Goal: Task Accomplishment & Management: Manage account settings

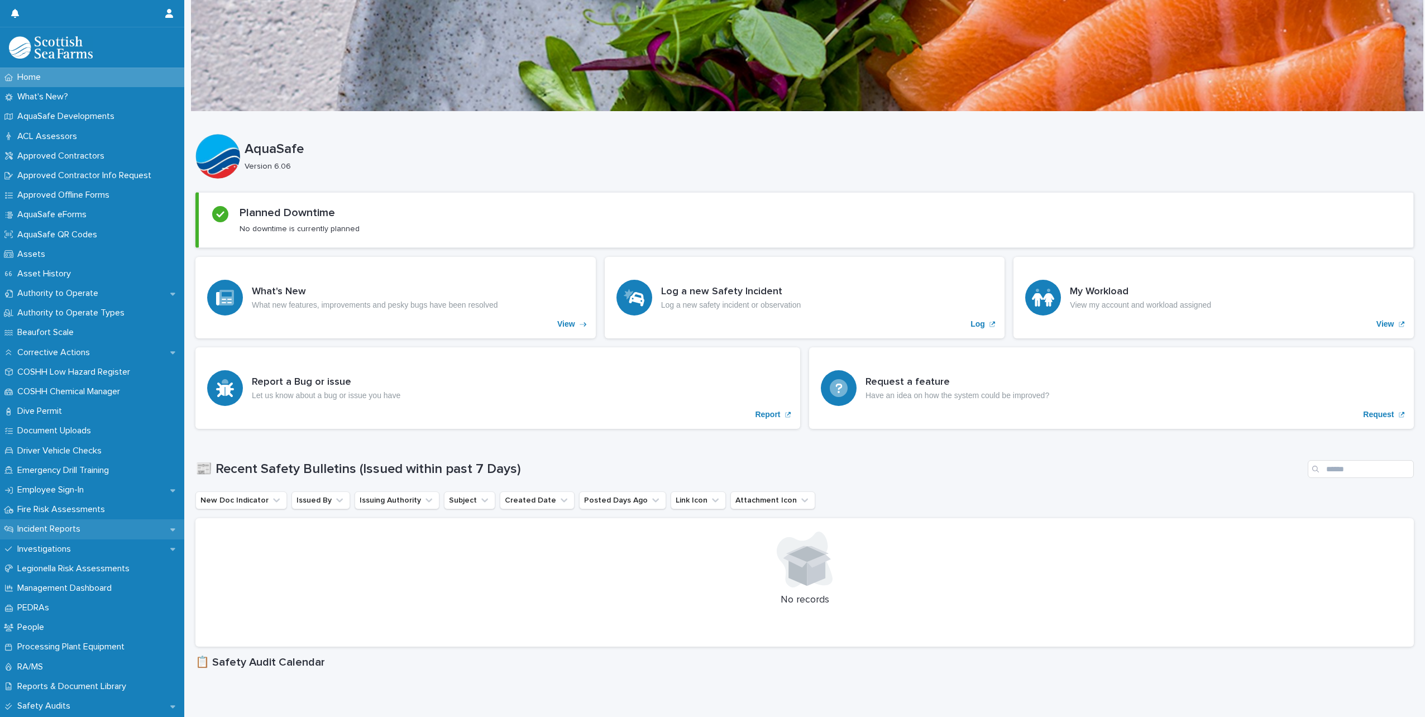
click at [73, 529] on p "Incident Reports" at bounding box center [51, 529] width 76 height 11
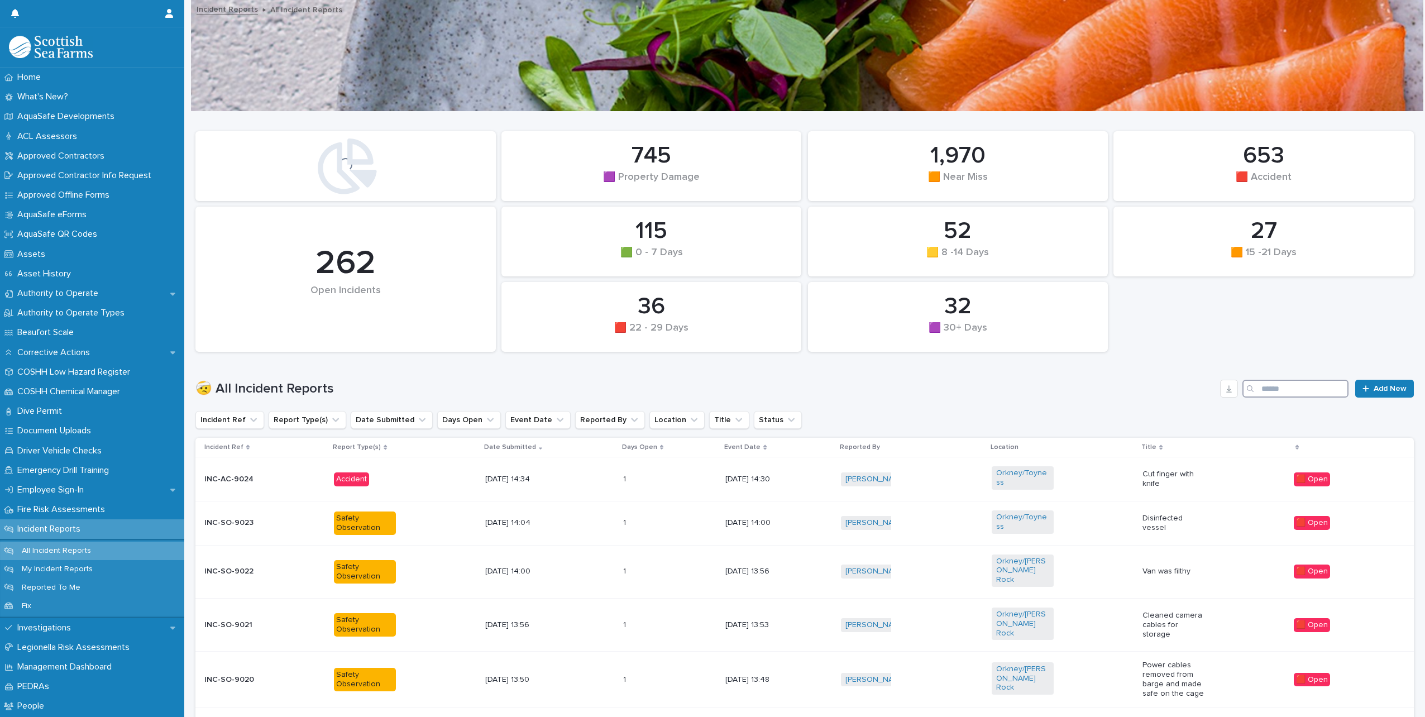
click at [1267, 391] on input "Search" at bounding box center [1295, 389] width 106 height 18
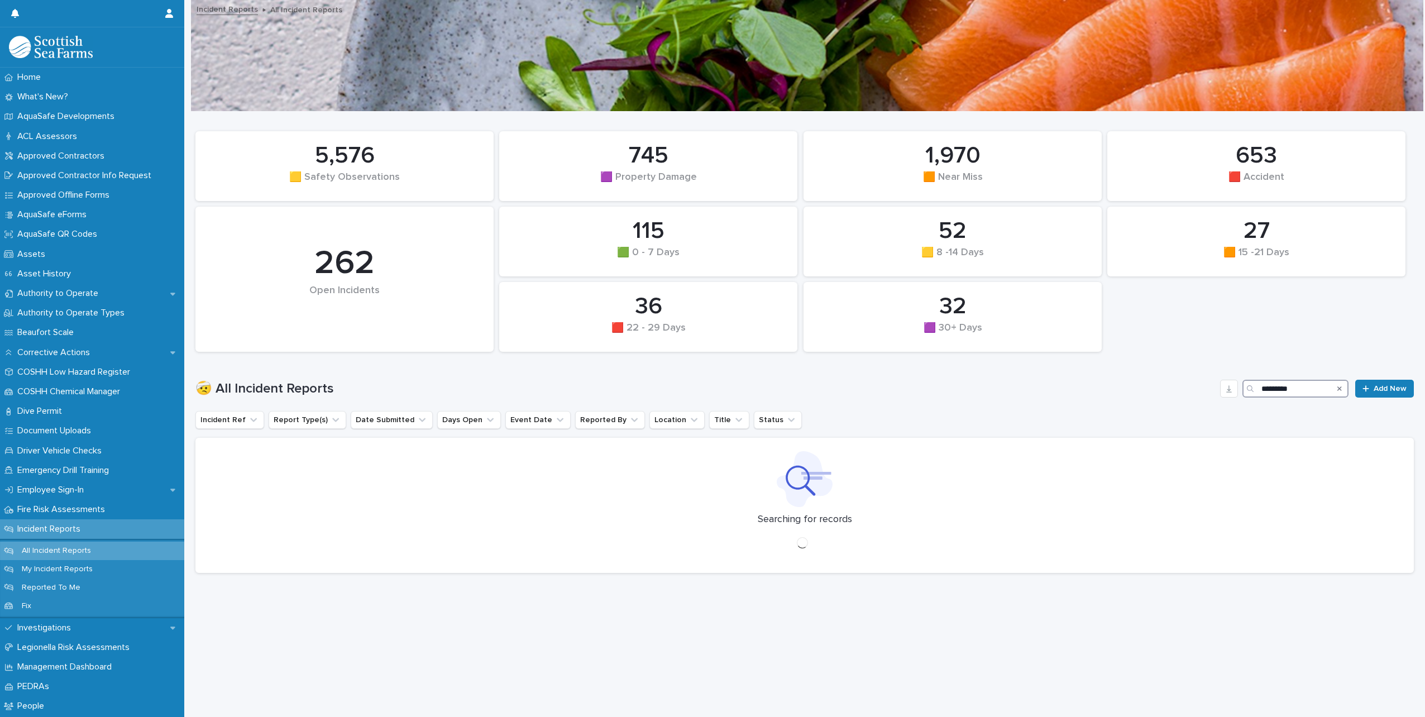
type input "*********"
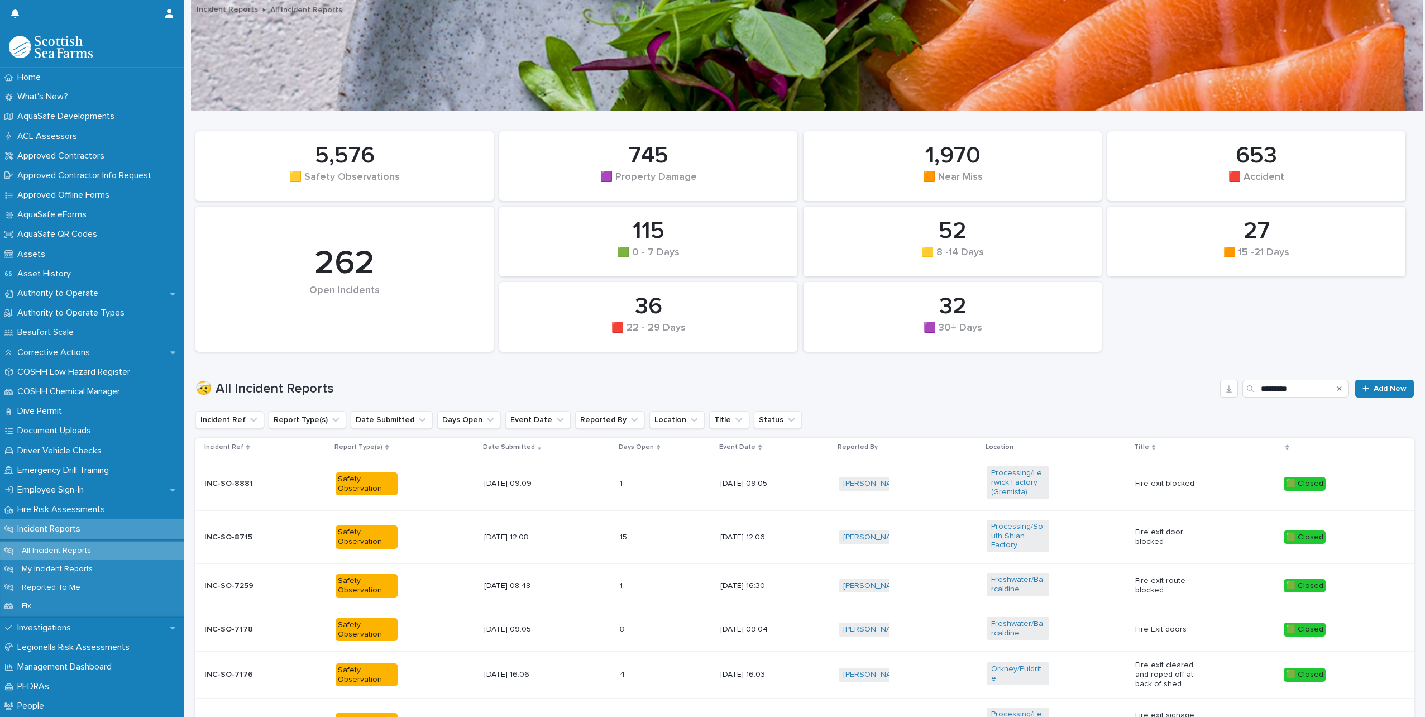
click at [1337, 390] on icon "Search" at bounding box center [1339, 388] width 4 height 4
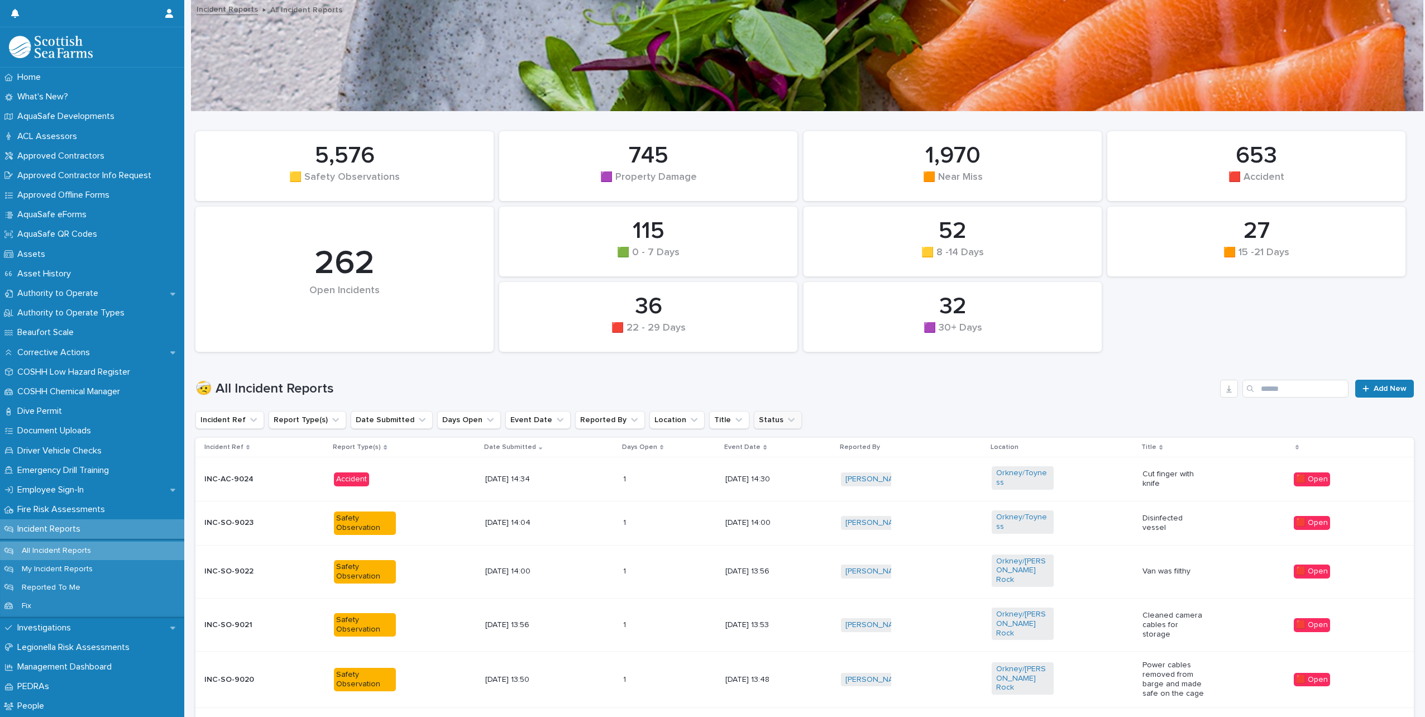
click at [754, 417] on button "Status" at bounding box center [778, 420] width 48 height 18
click at [766, 490] on p "🟥 Open" at bounding box center [804, 491] width 112 height 8
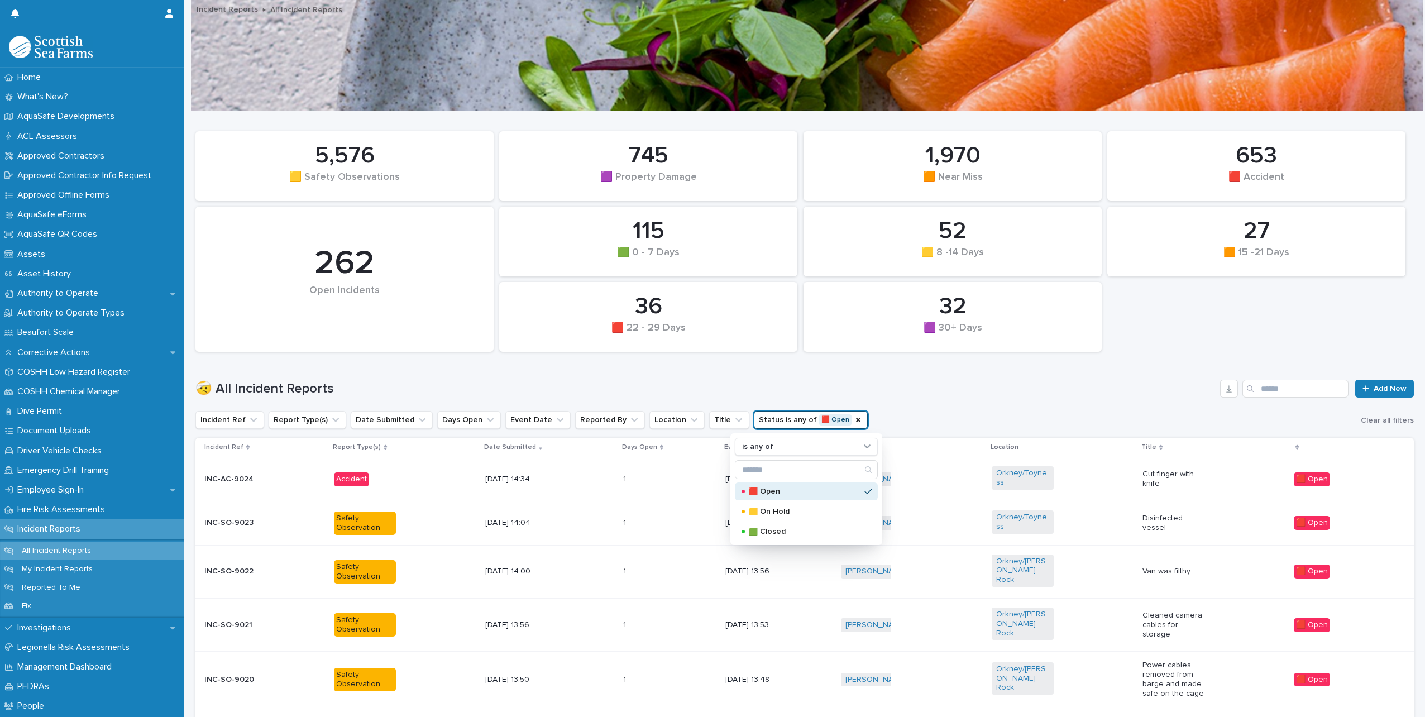
click at [716, 378] on div "🤕 All Incident Reports Add New" at bounding box center [804, 384] width 1218 height 54
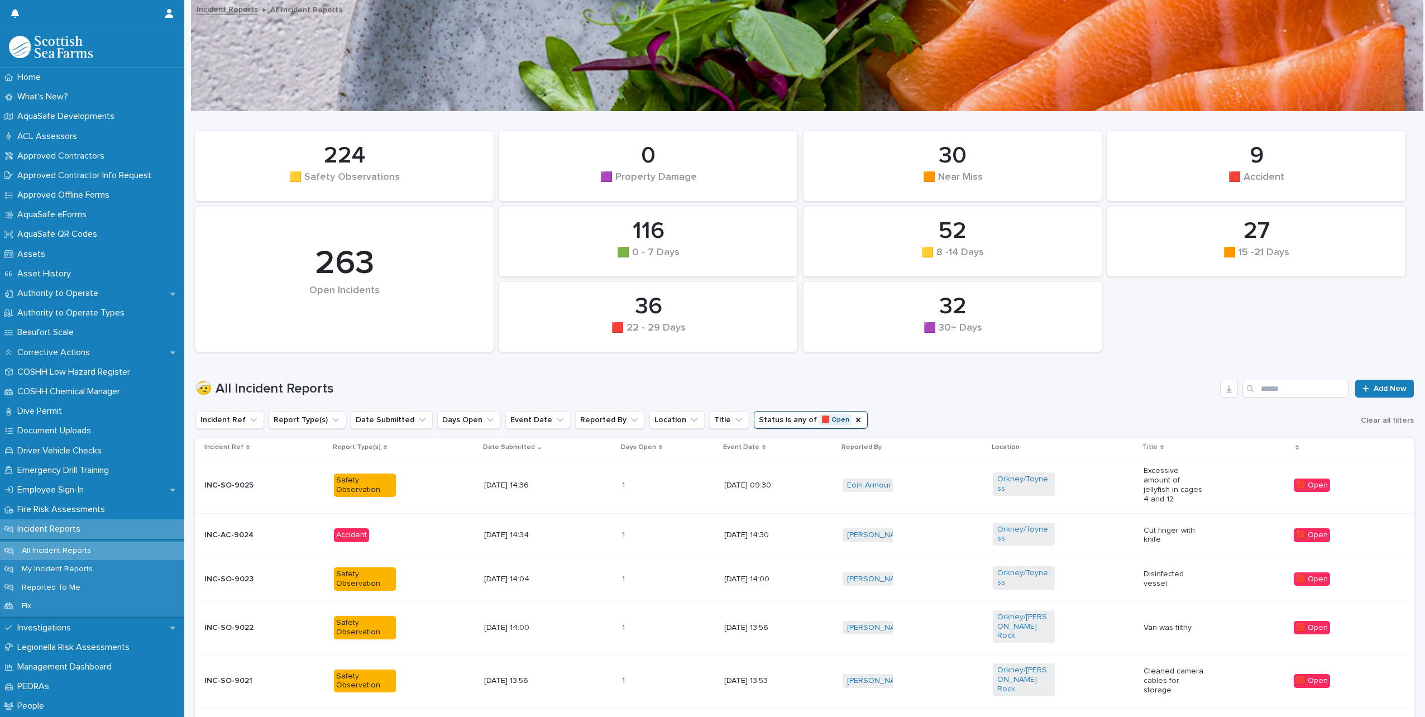
click at [582, 526] on div "[DATE] 14:34" at bounding box center [548, 535] width 129 height 18
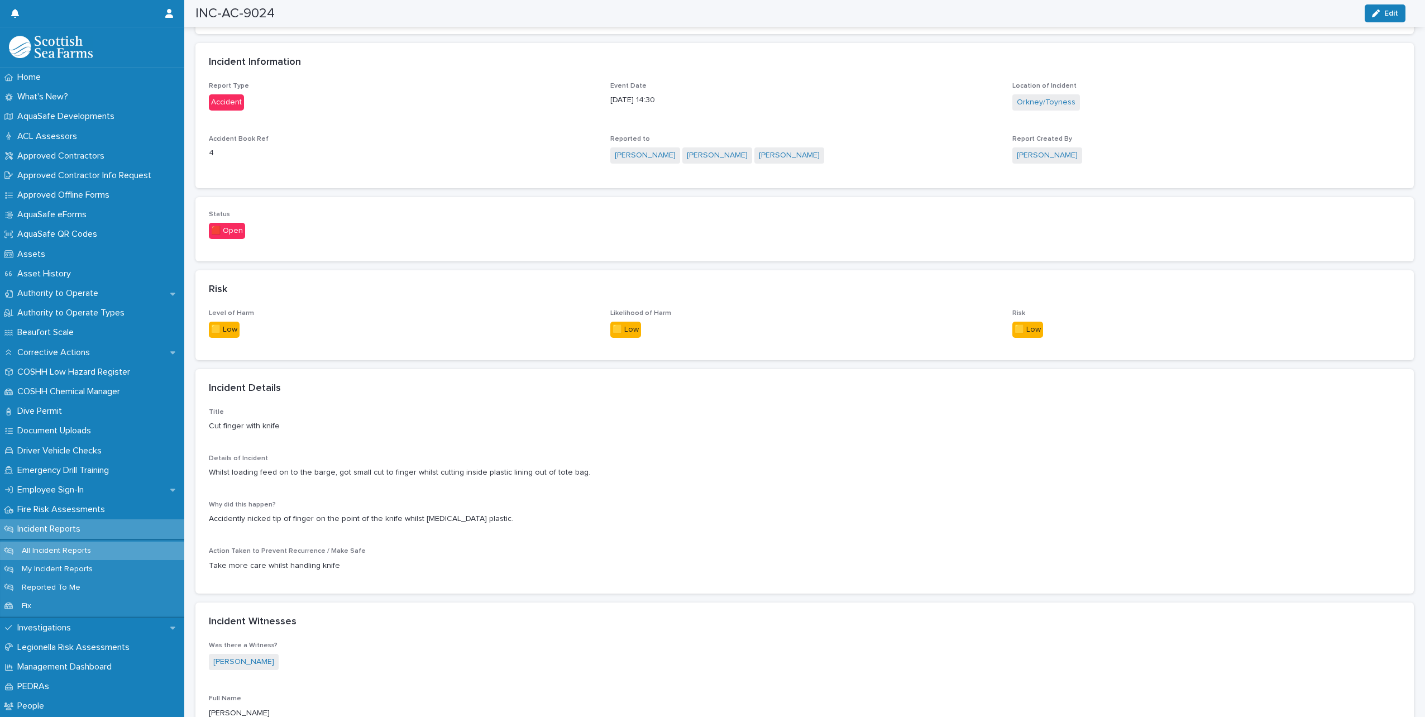
scroll to position [558, 0]
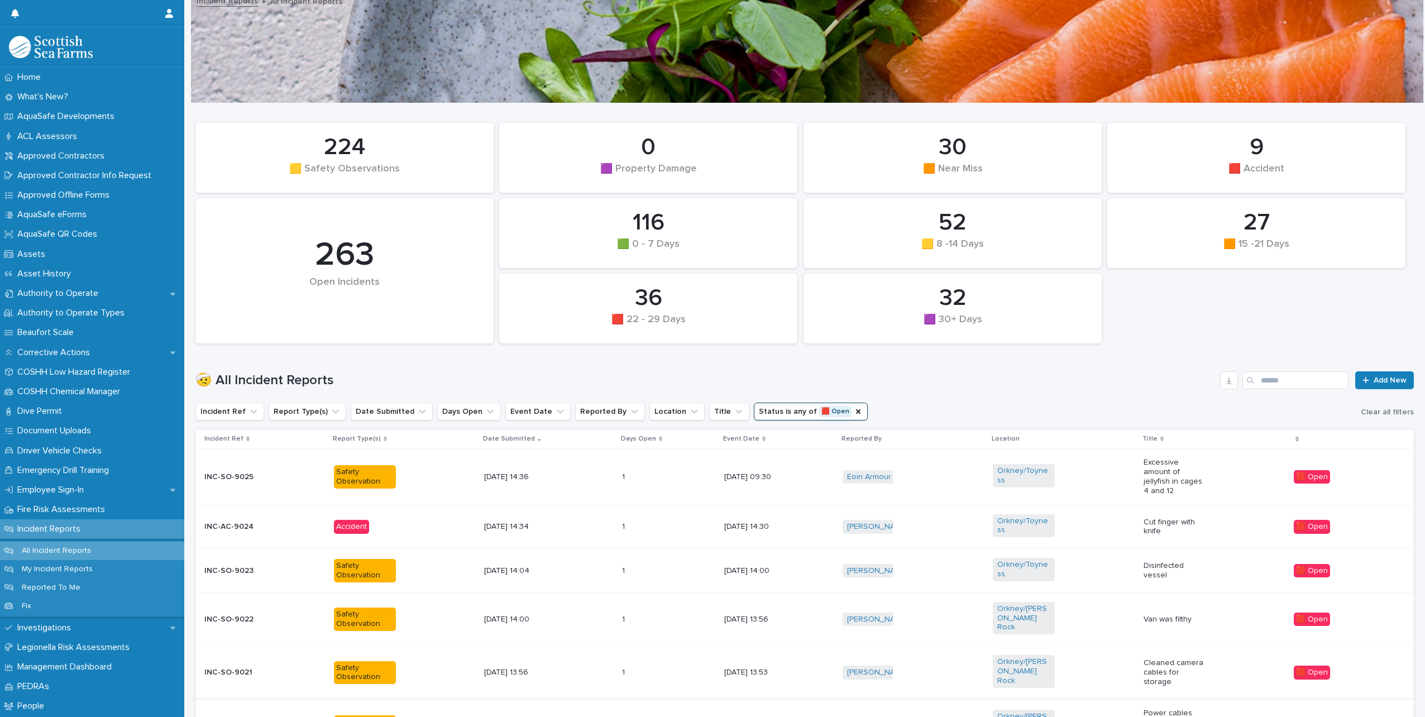
scroll to position [232, 0]
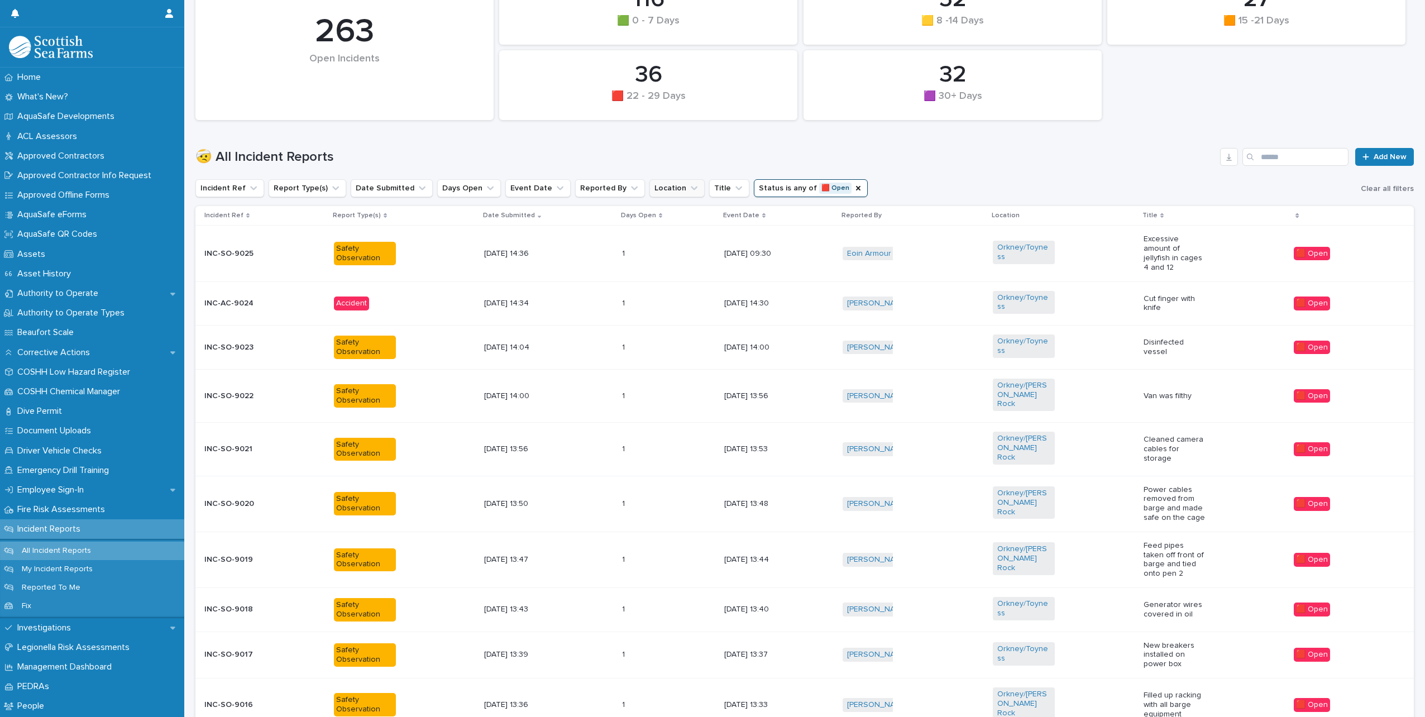
click at [658, 188] on button "Location" at bounding box center [676, 188] width 55 height 18
type input "****"
click at [644, 258] on p "Processing/Lerwick Factory (Gremista)" at bounding box center [710, 260] width 140 height 8
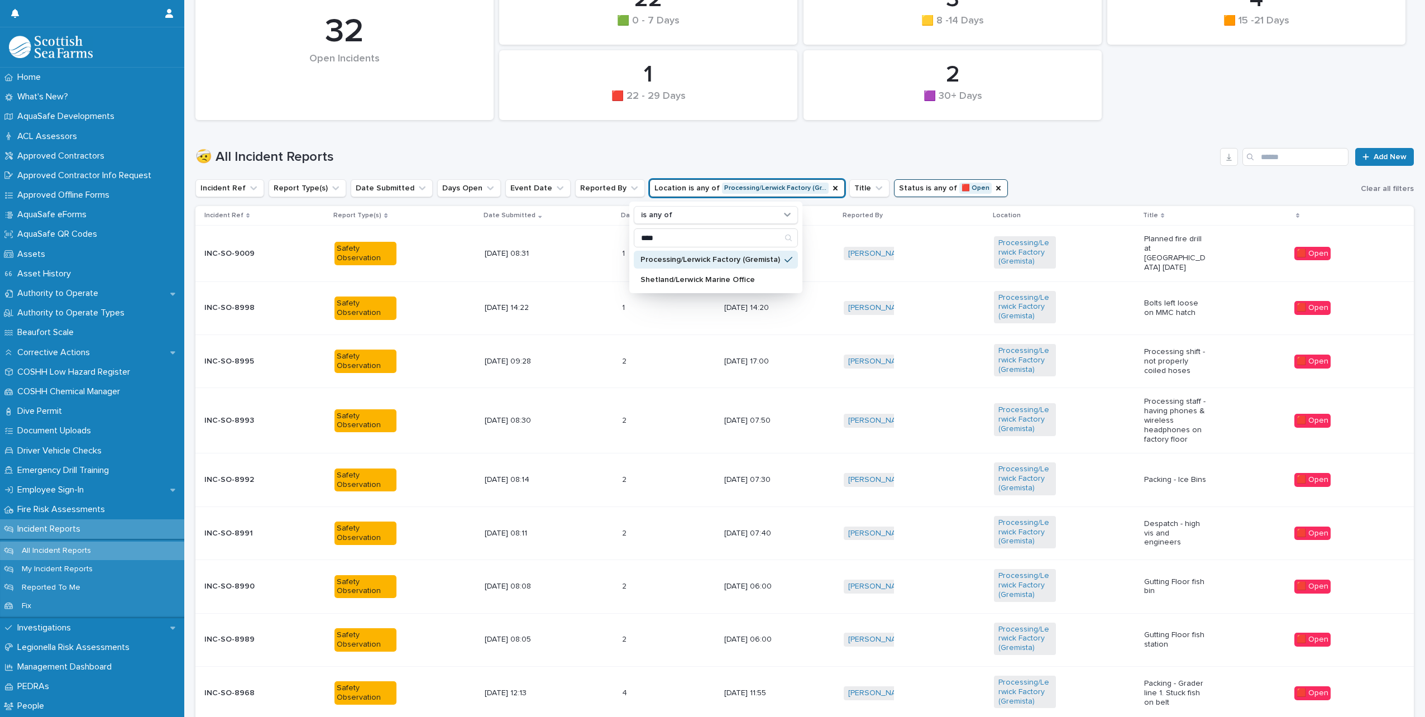
click at [688, 147] on div "🤕 All Incident Reports Add New" at bounding box center [804, 153] width 1218 height 54
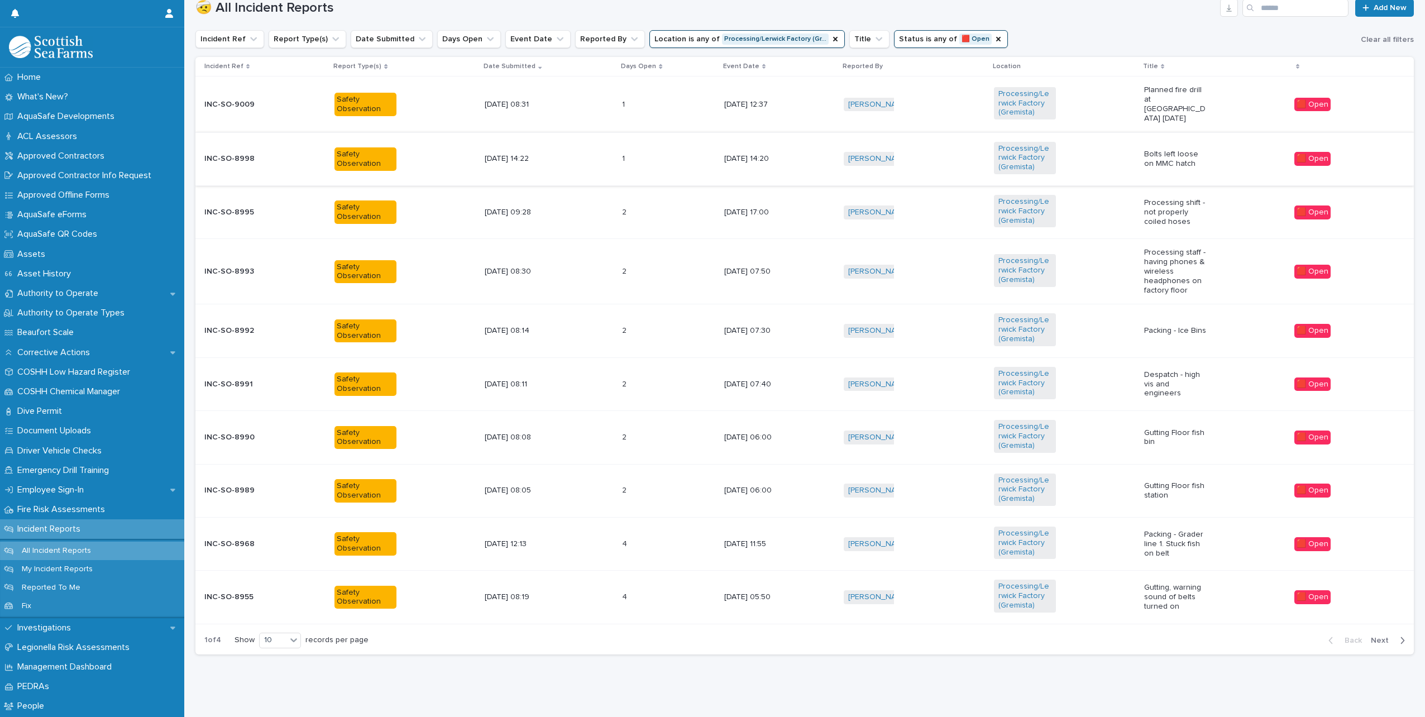
scroll to position [389, 0]
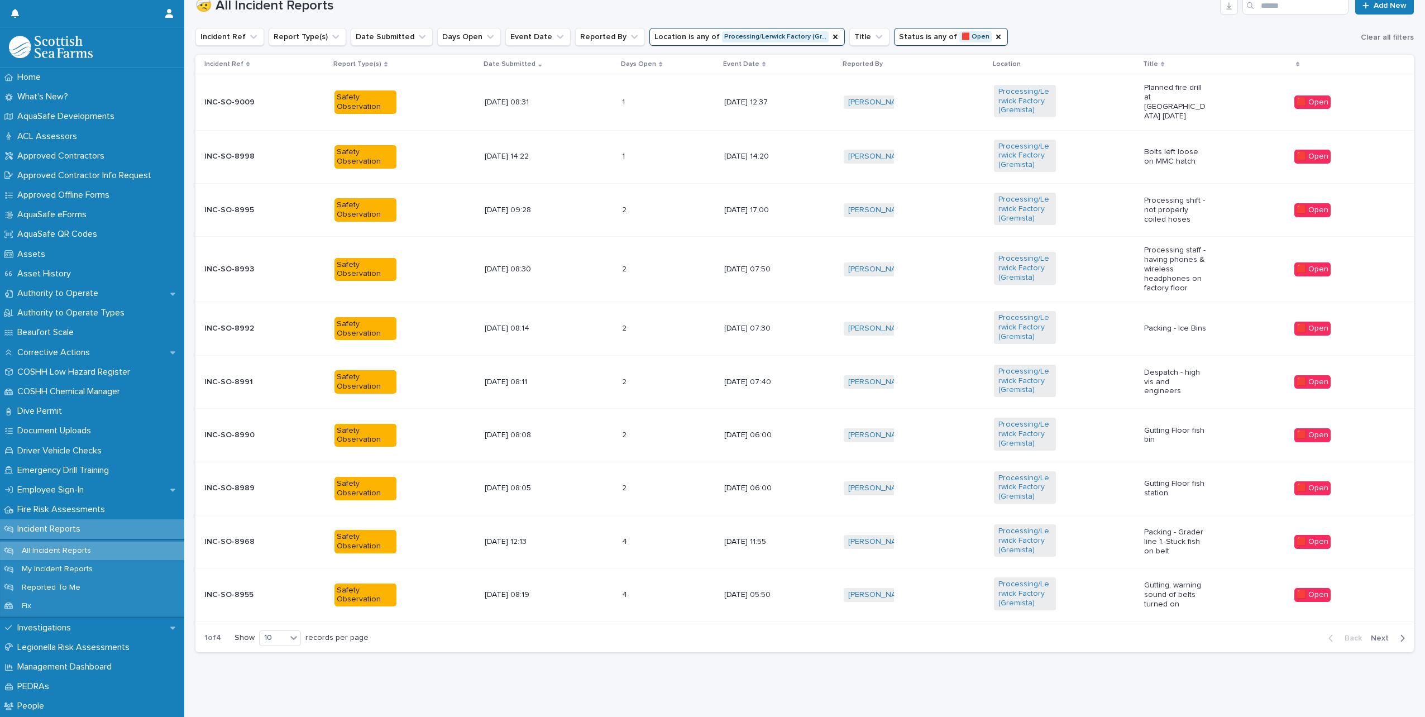
click at [1381, 634] on button "Next" at bounding box center [1389, 638] width 47 height 10
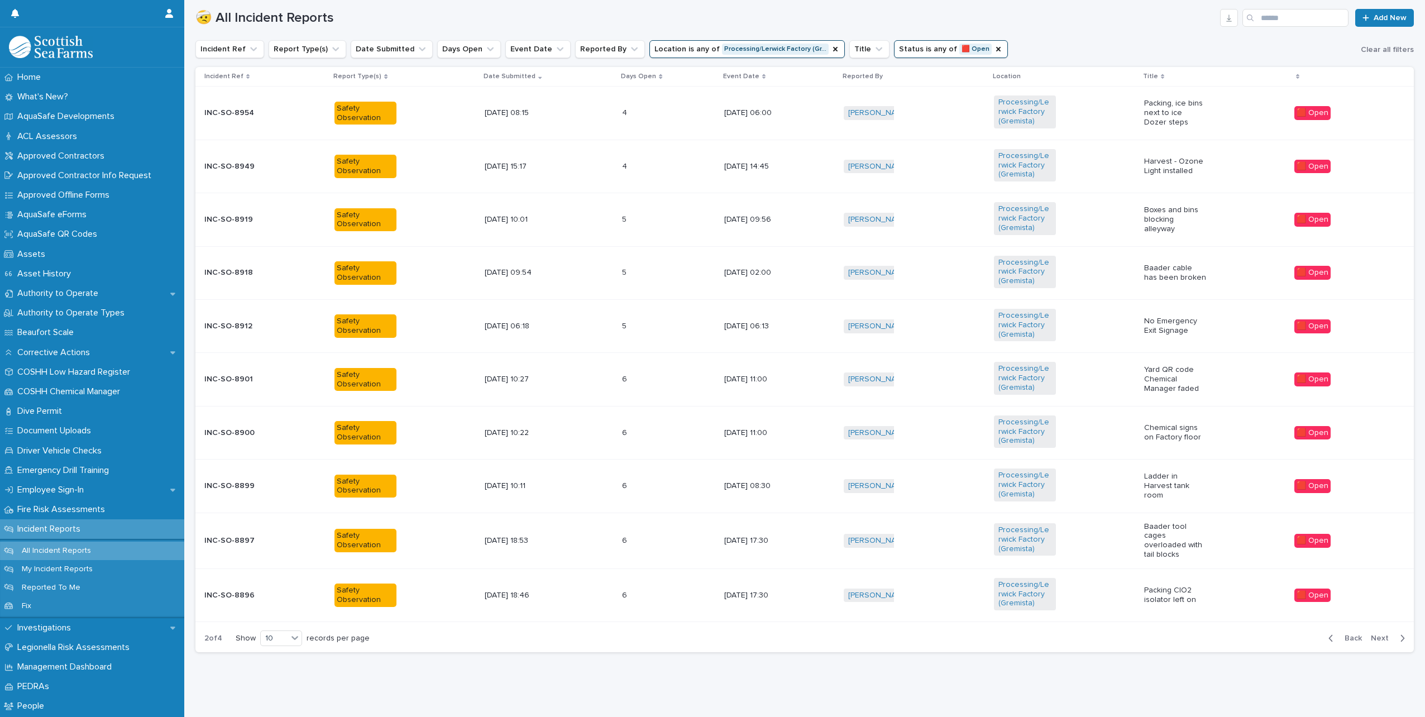
scroll to position [376, 0]
click at [519, 326] on div "[DATE] 06:18" at bounding box center [549, 326] width 128 height 18
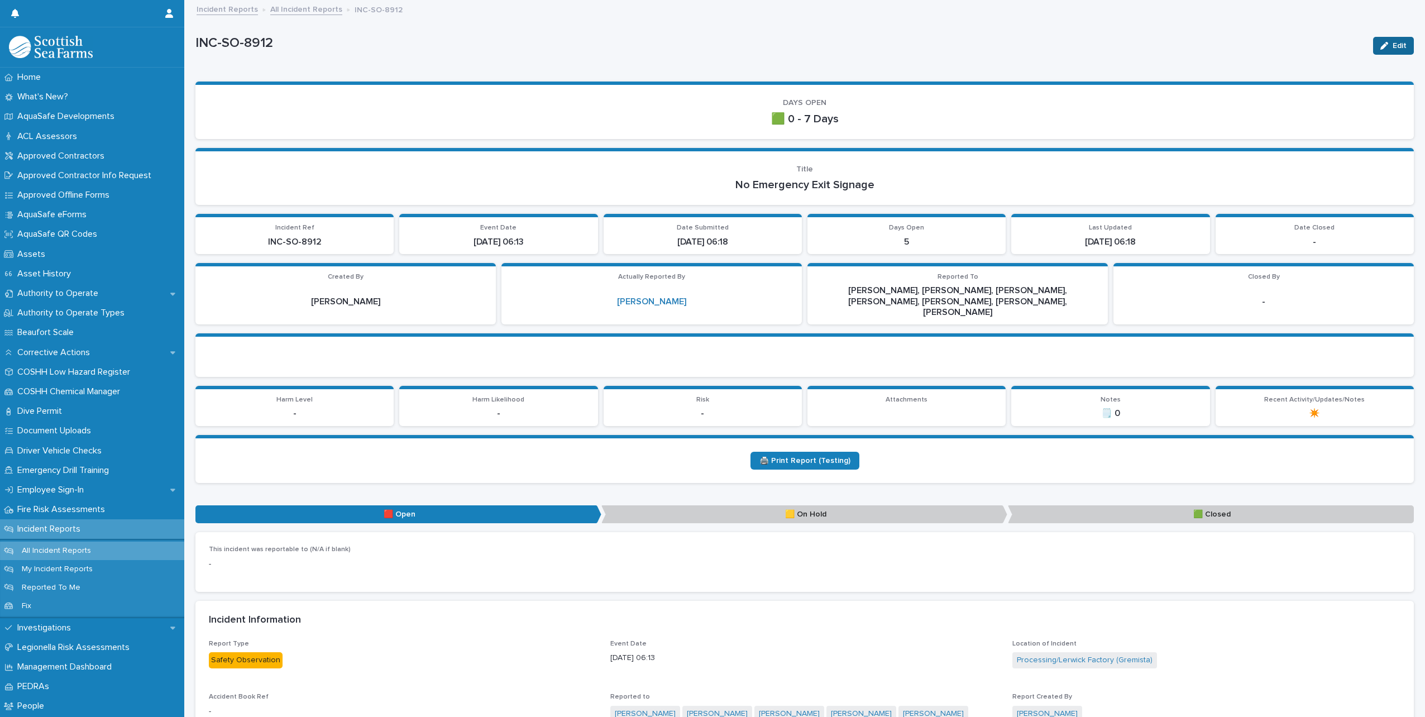
click at [1393, 44] on span "Edit" at bounding box center [1400, 46] width 14 height 8
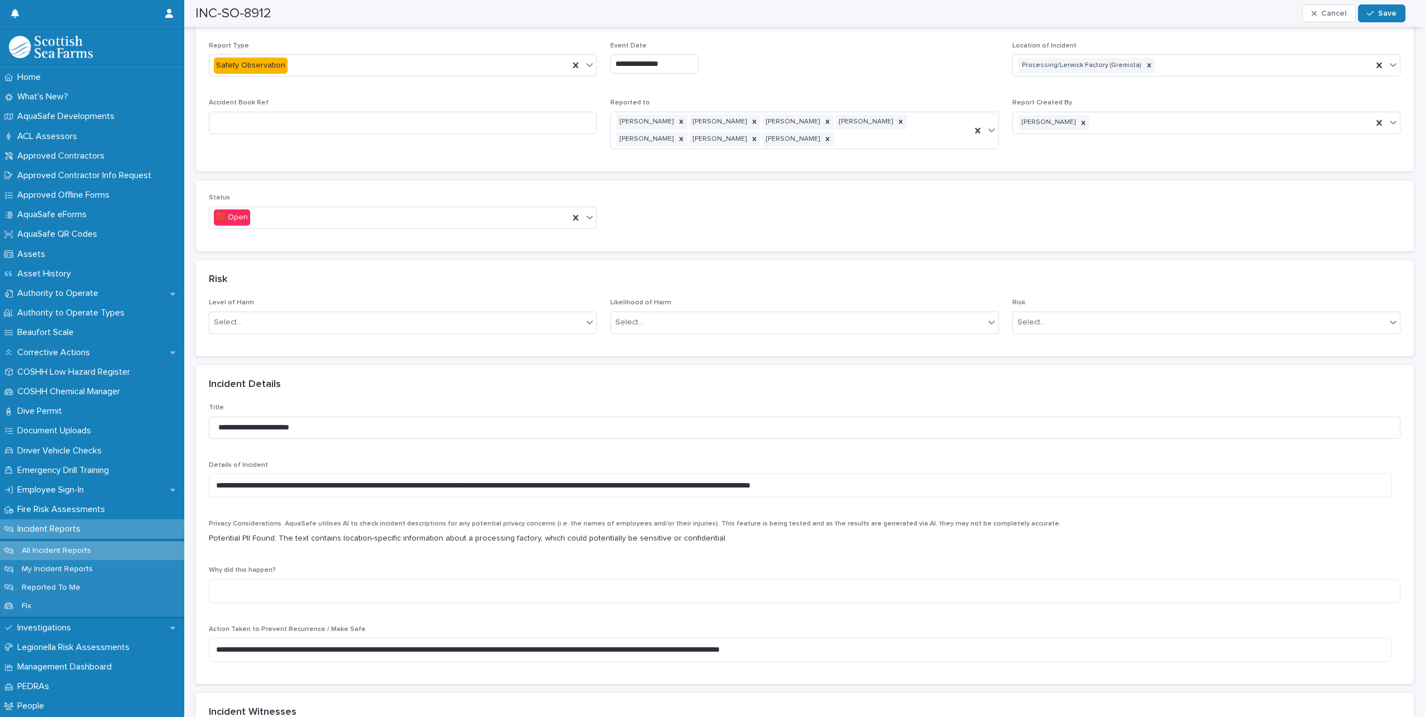
scroll to position [614, 0]
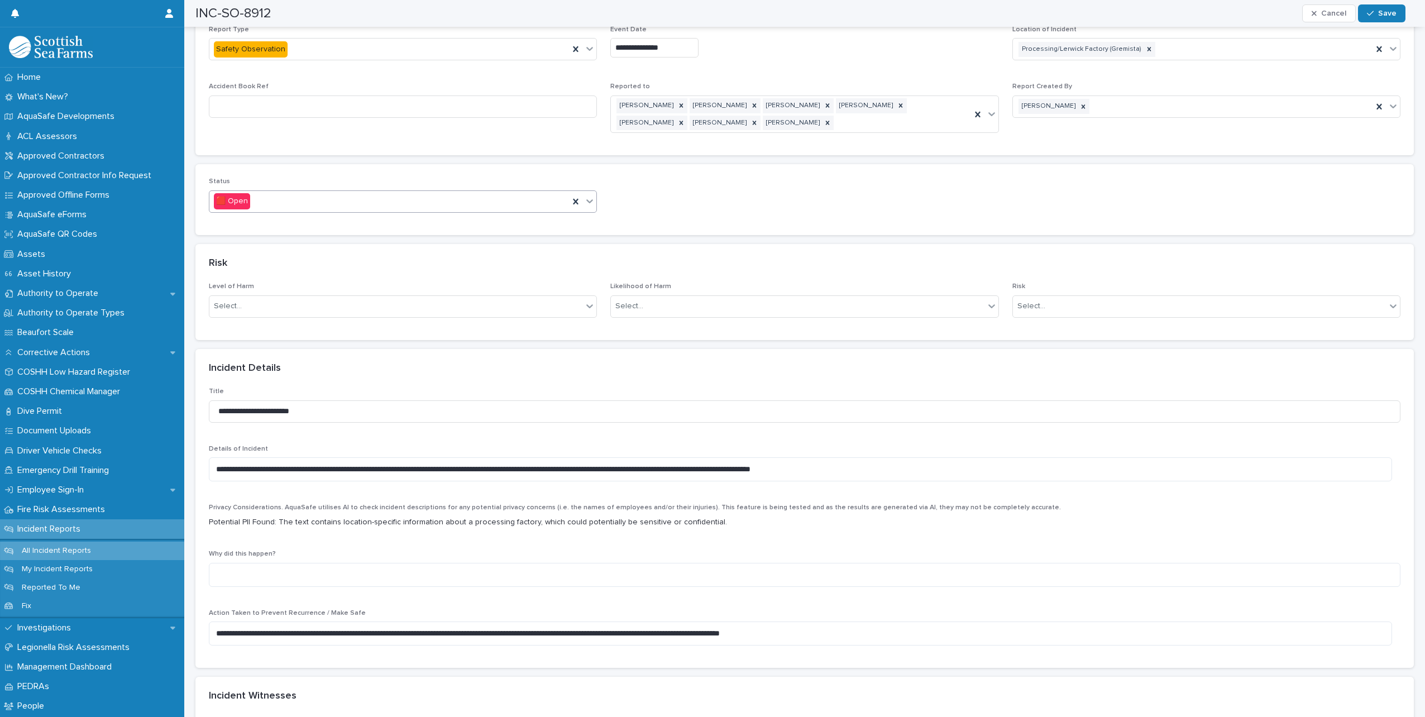
click at [351, 194] on div "🟥 Open" at bounding box center [389, 201] width 360 height 18
click at [301, 244] on div "🟩 Closed" at bounding box center [401, 252] width 384 height 20
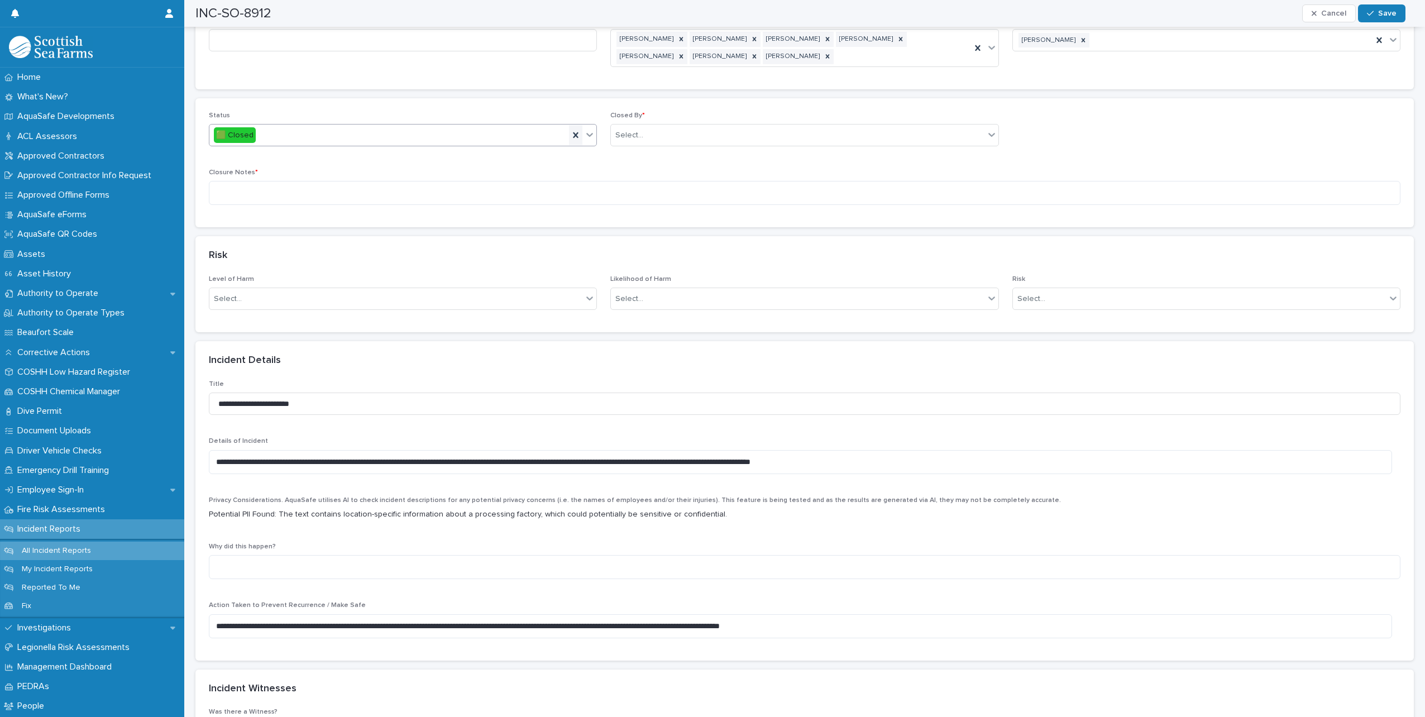
click at [570, 130] on icon at bounding box center [575, 135] width 11 height 11
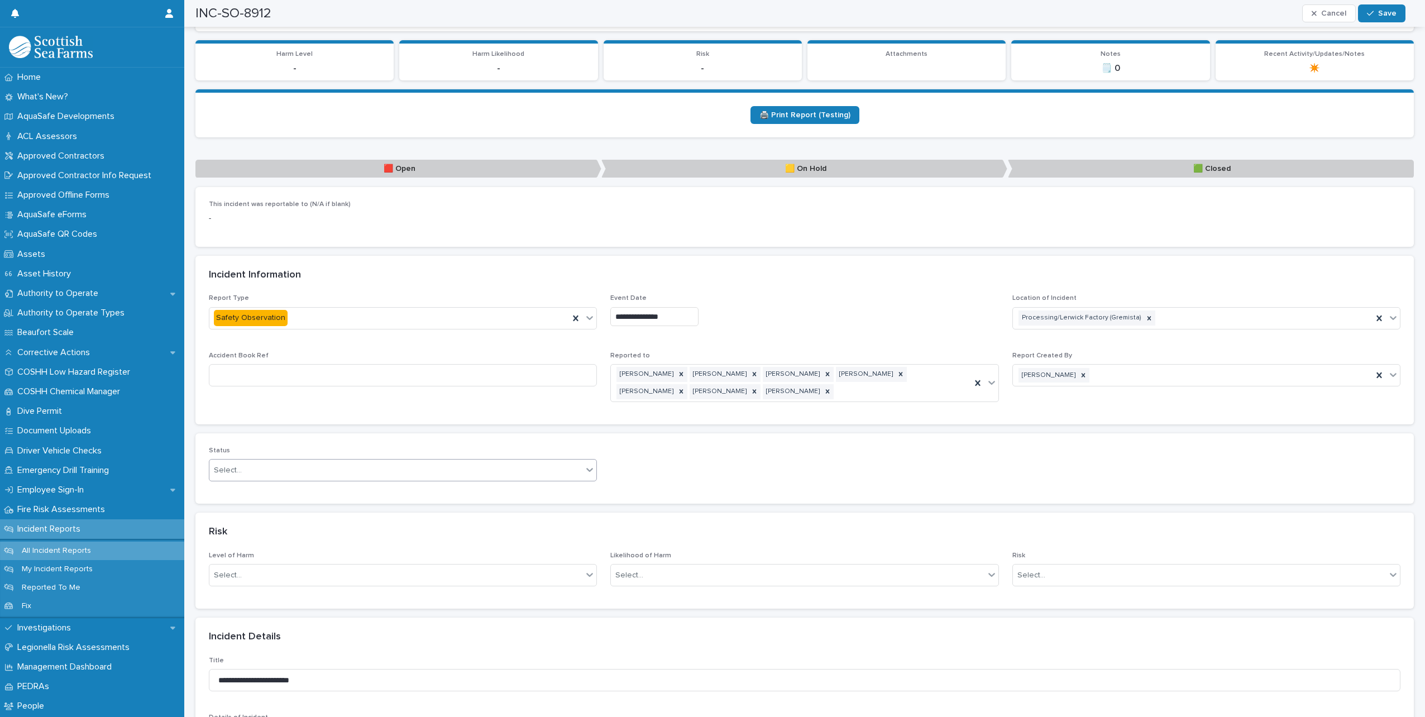
scroll to position [0, 0]
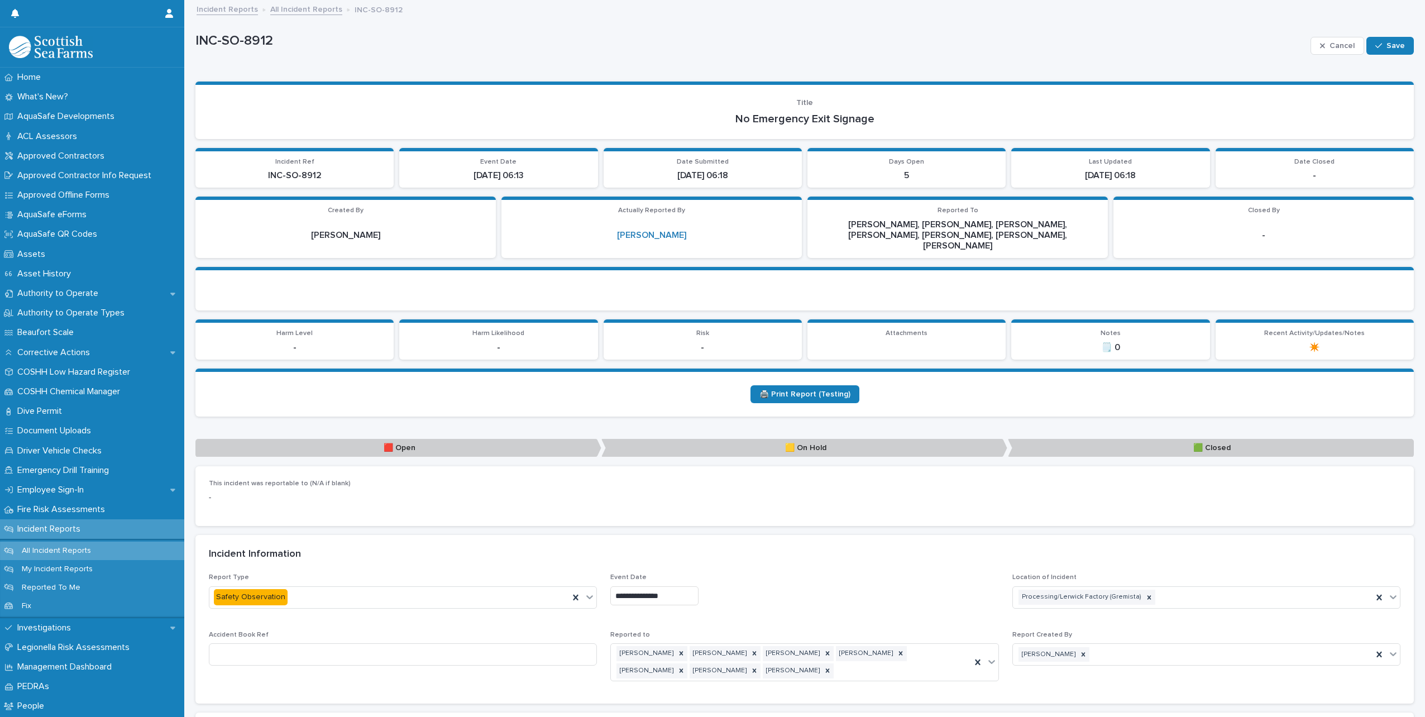
click at [245, 12] on link "Incident Reports" at bounding box center [227, 8] width 61 height 13
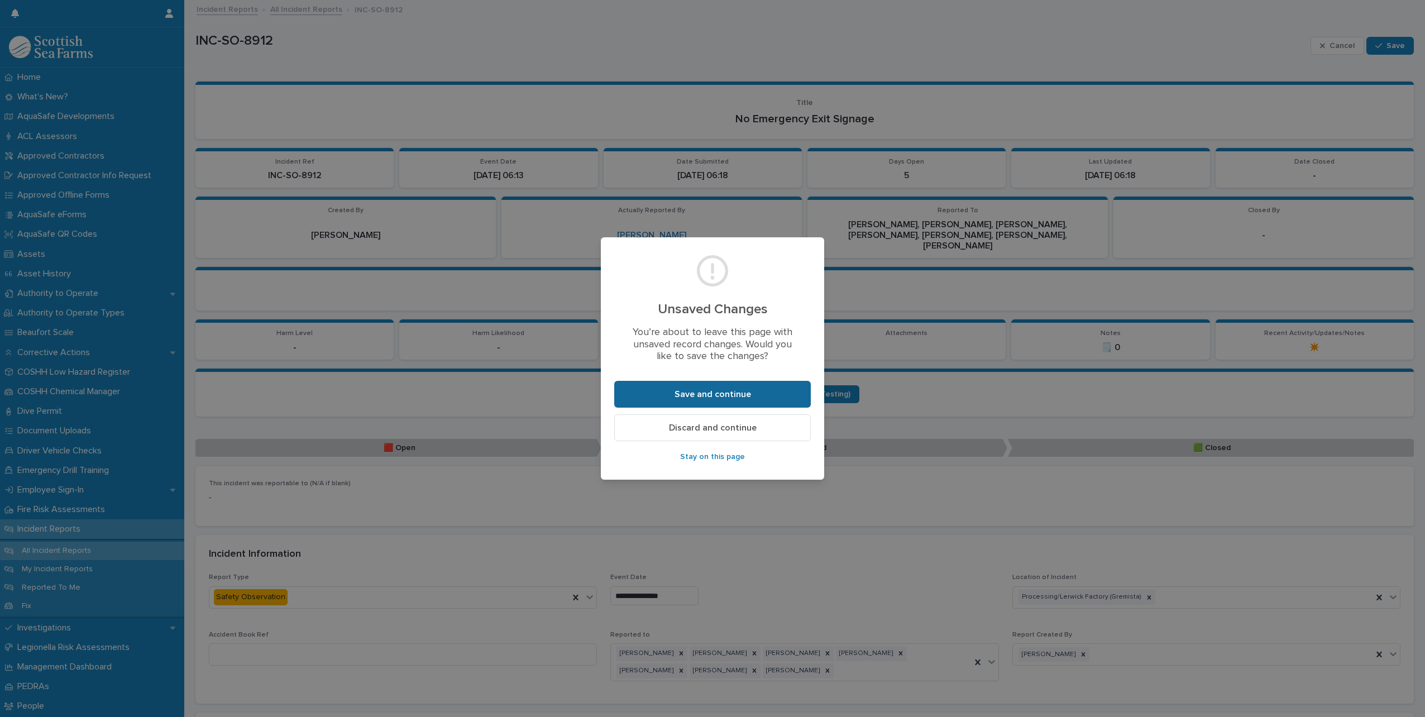
click at [722, 400] on button "Save and continue" at bounding box center [712, 394] width 197 height 27
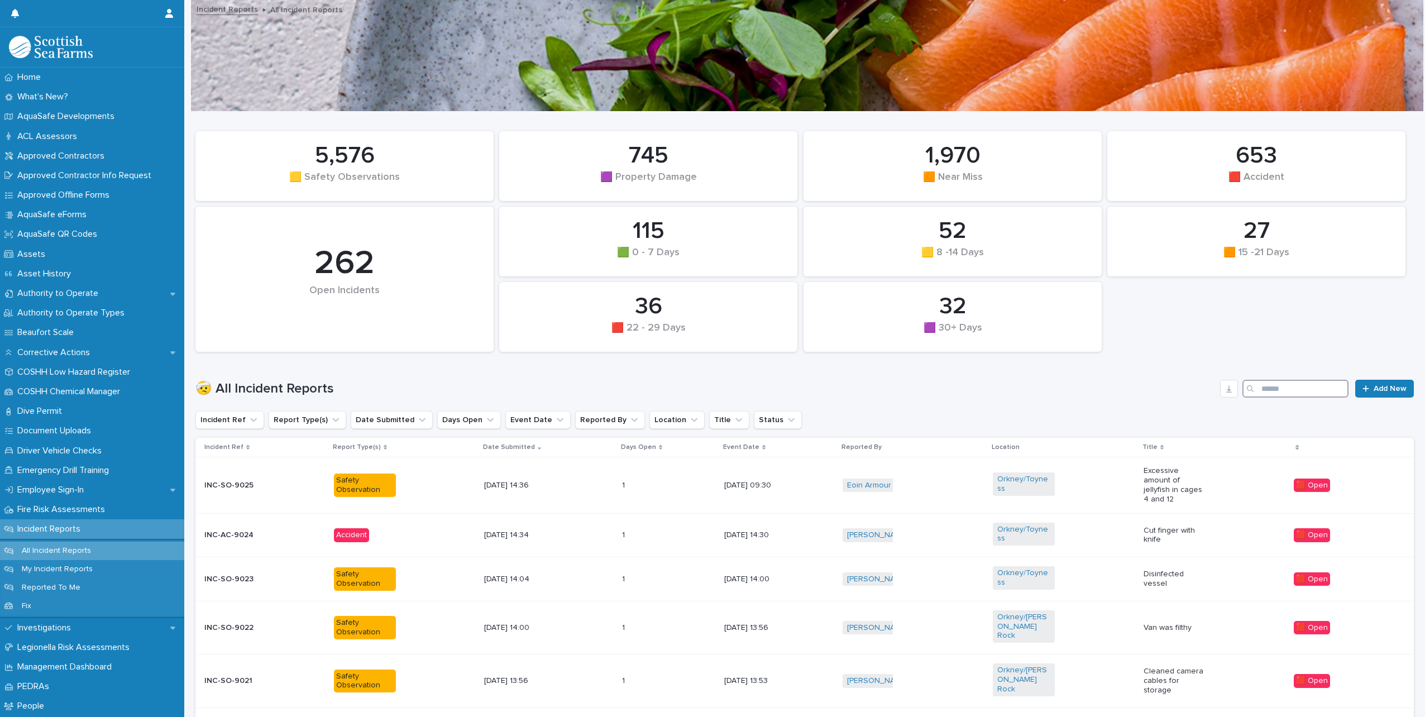
click at [1271, 391] on input "Search" at bounding box center [1295, 389] width 106 height 18
click at [754, 425] on button "Status" at bounding box center [778, 420] width 48 height 18
click at [769, 490] on p "🟥 Open" at bounding box center [804, 491] width 112 height 8
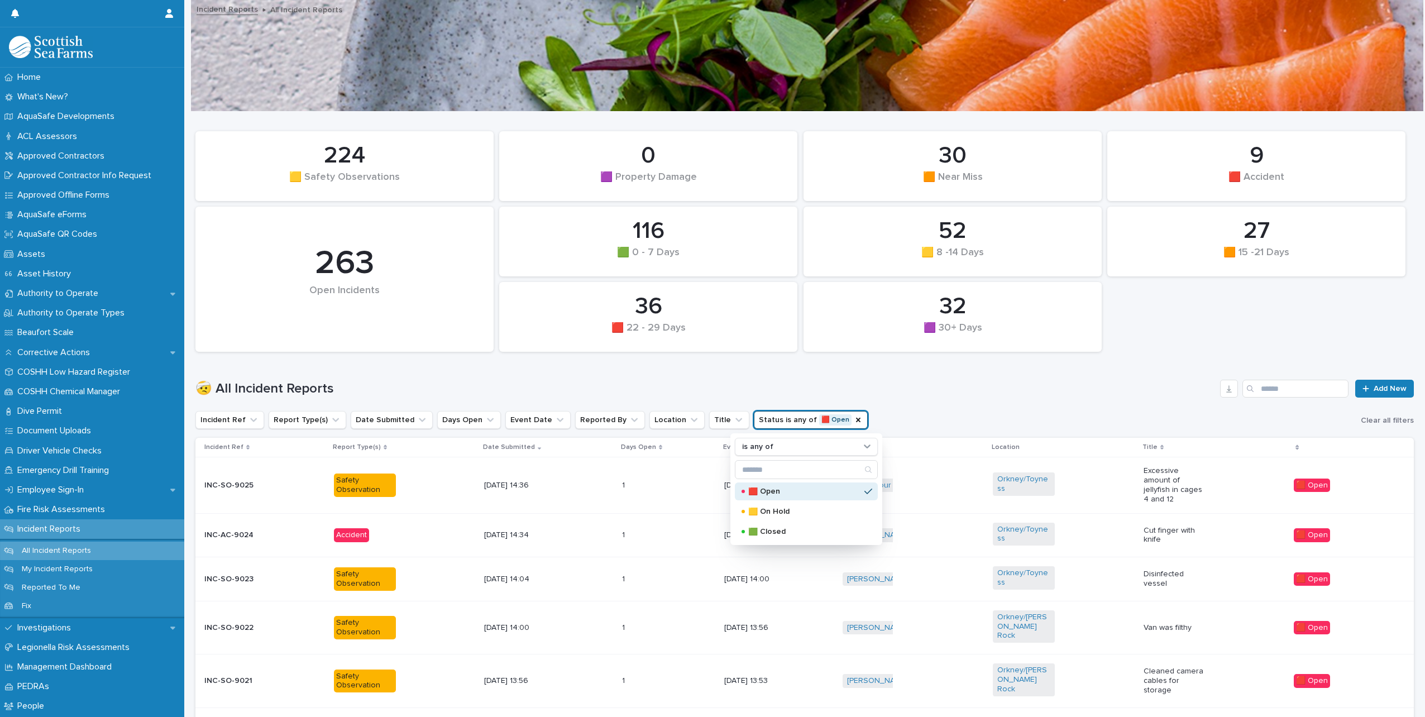
click at [525, 382] on h1 "🤕 All Incident Reports" at bounding box center [705, 389] width 1020 height 16
click at [663, 425] on button "Location" at bounding box center [676, 420] width 55 height 18
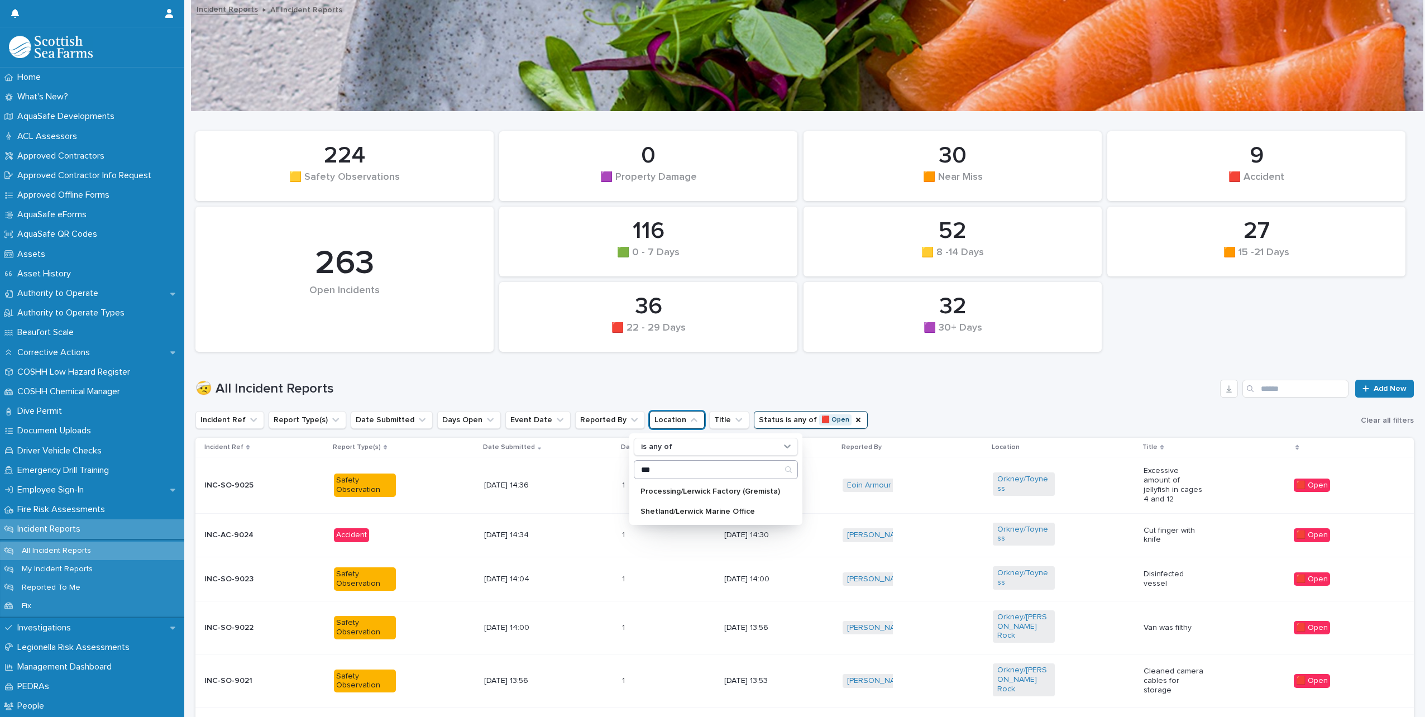
type input "*******"
click at [704, 493] on p "Processing/Lerwick Factory (Gremista)" at bounding box center [710, 491] width 140 height 8
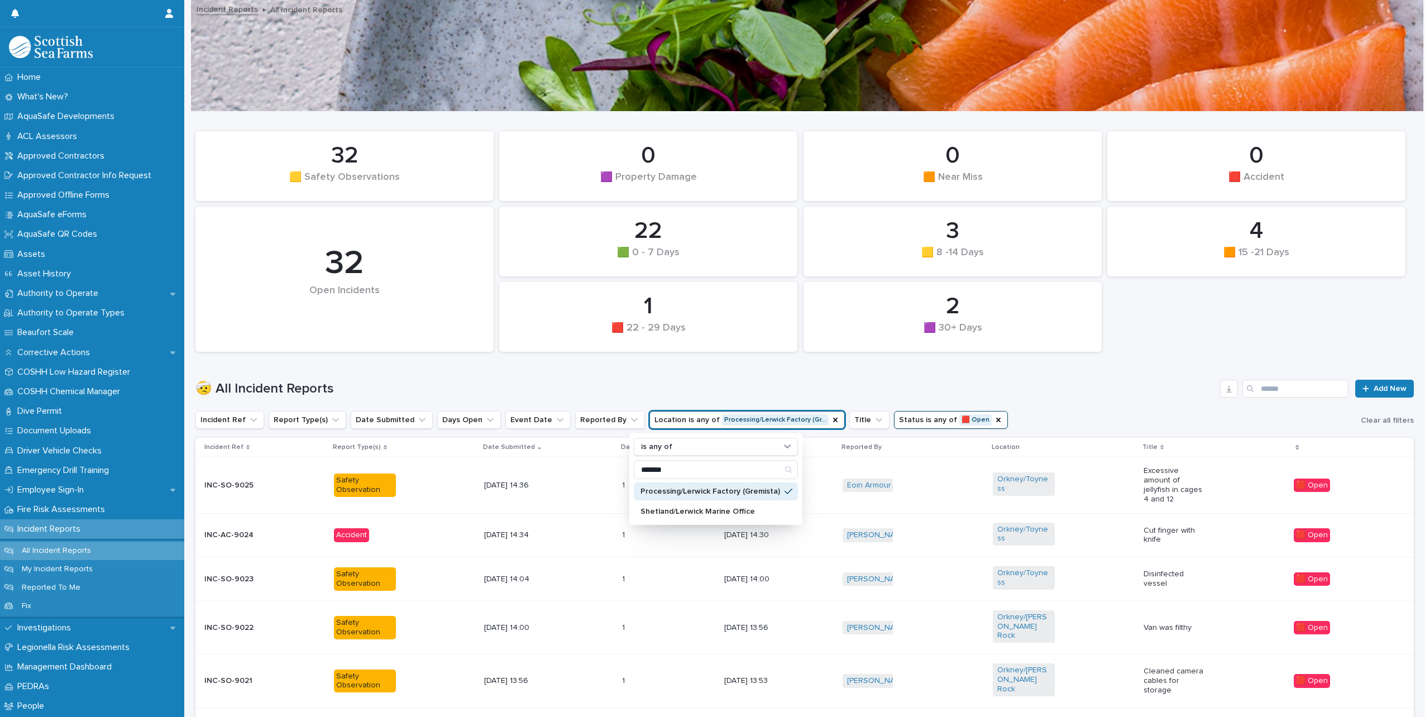
click at [695, 388] on h1 "🤕 All Incident Reports" at bounding box center [705, 389] width 1020 height 16
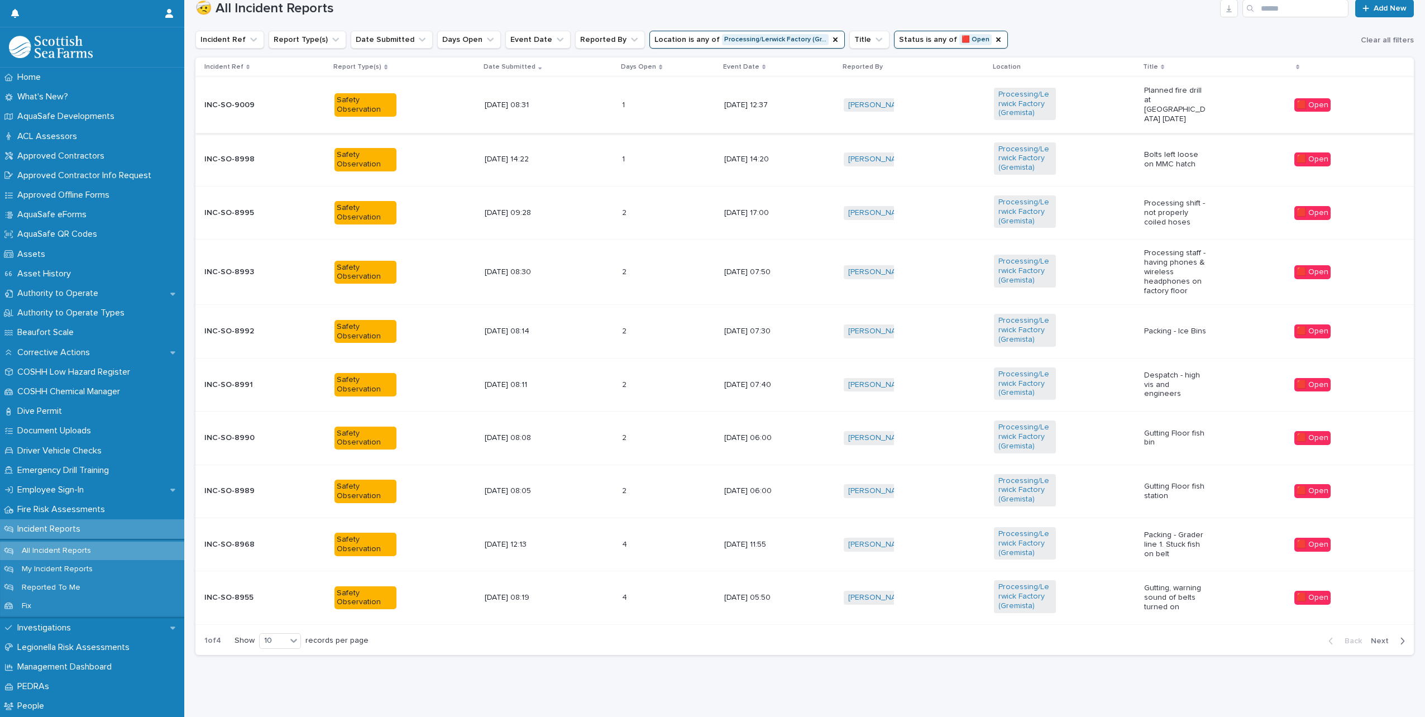
scroll to position [389, 0]
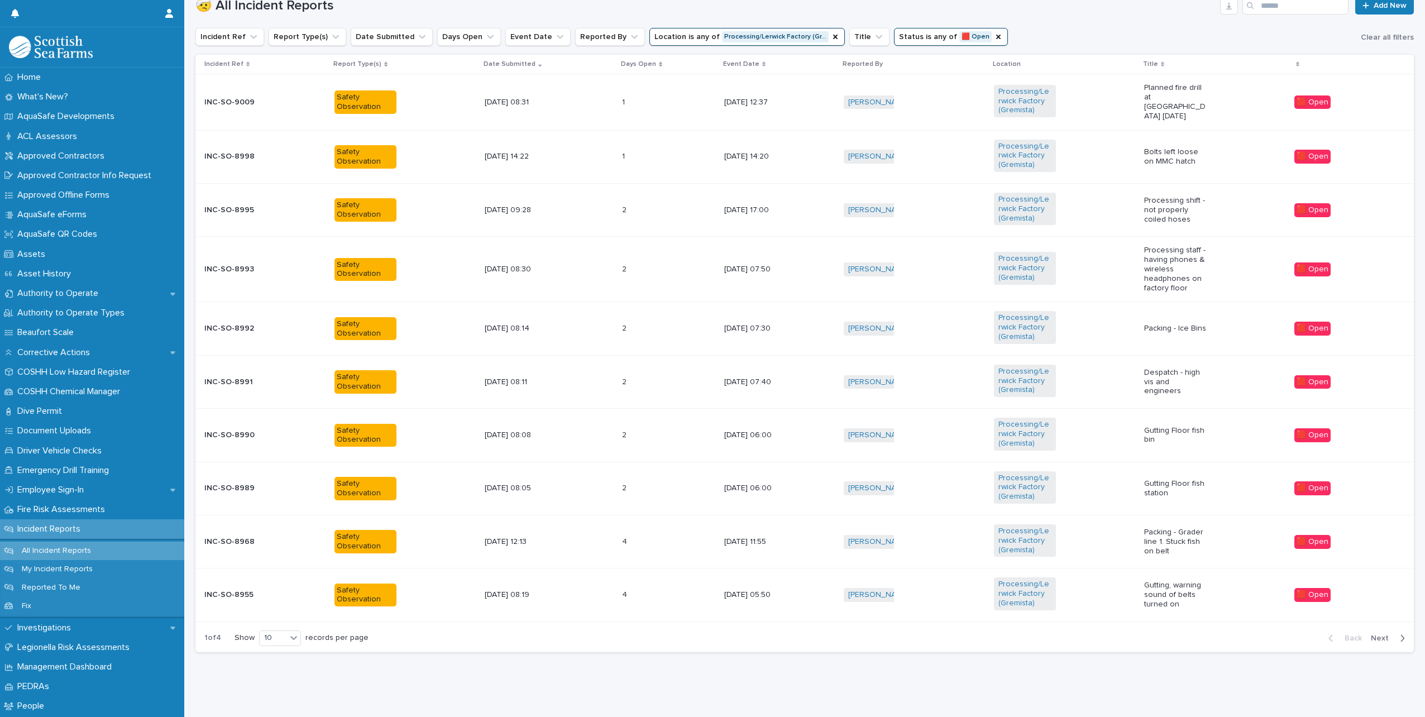
click at [1379, 634] on span "Next" at bounding box center [1383, 638] width 25 height 8
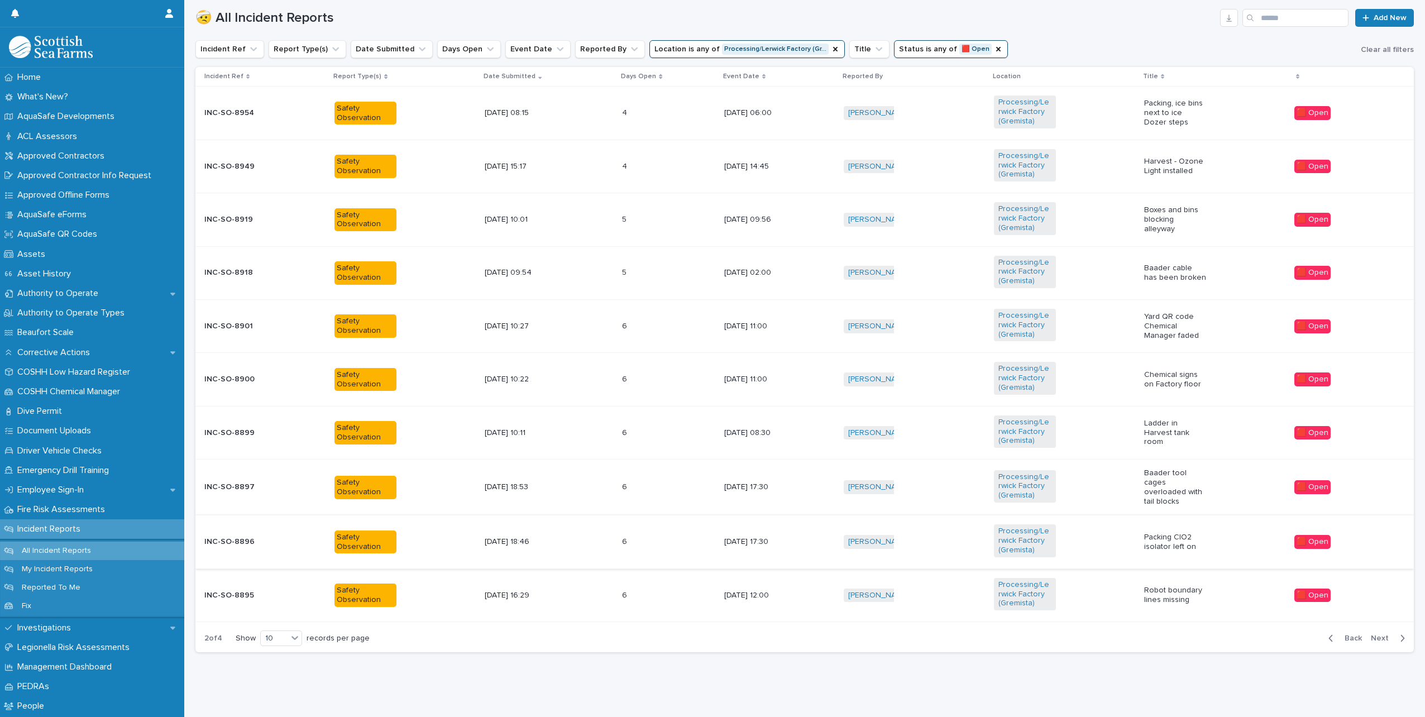
scroll to position [376, 0]
click at [1373, 634] on span "Next" at bounding box center [1383, 638] width 25 height 8
click at [1350, 634] on span "Back" at bounding box center [1350, 638] width 24 height 8
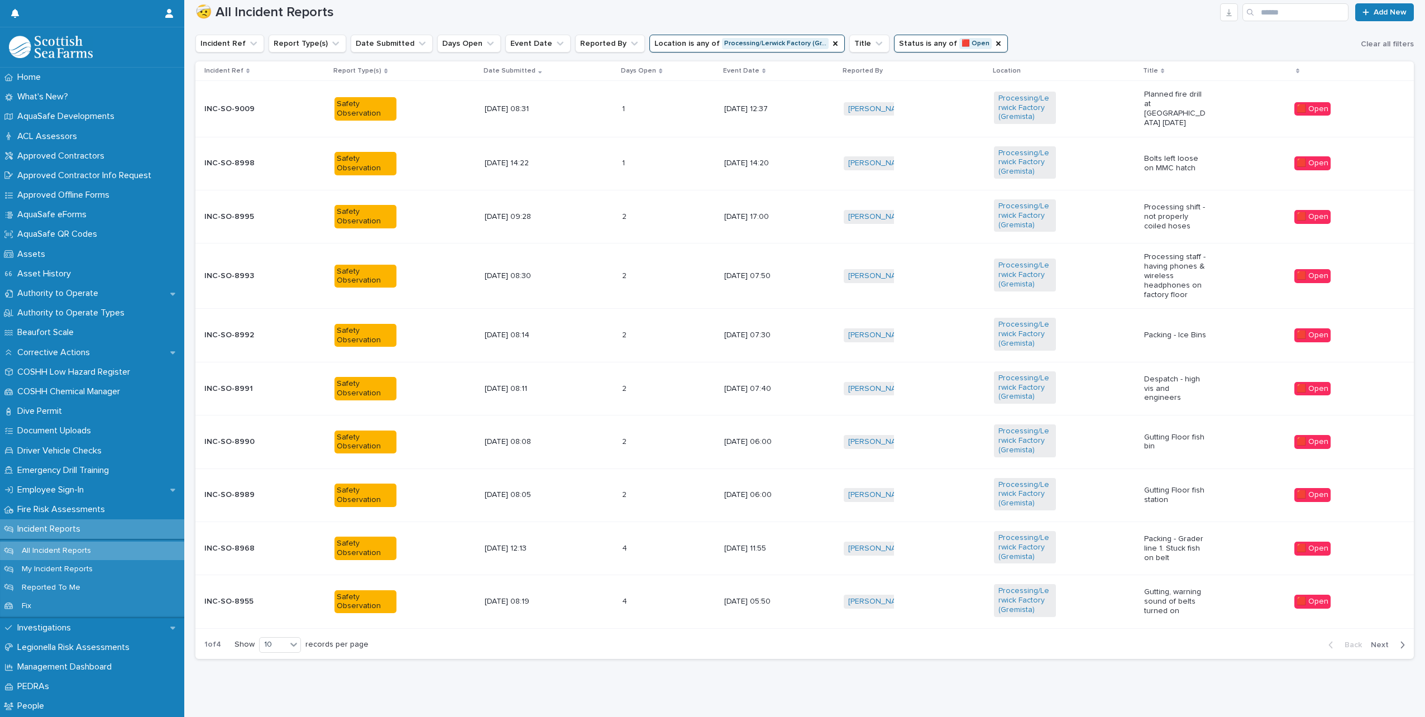
scroll to position [382, 0]
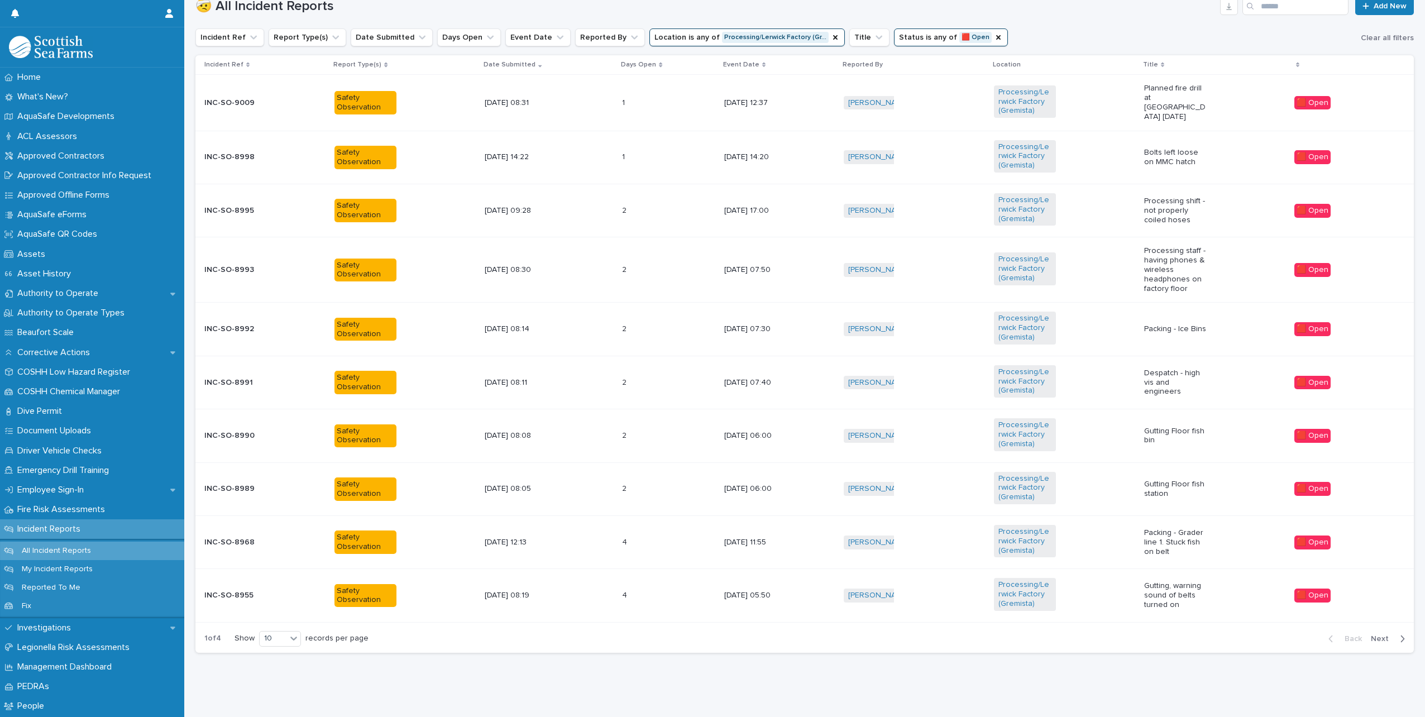
click at [1366, 634] on button "Next" at bounding box center [1389, 639] width 47 height 10
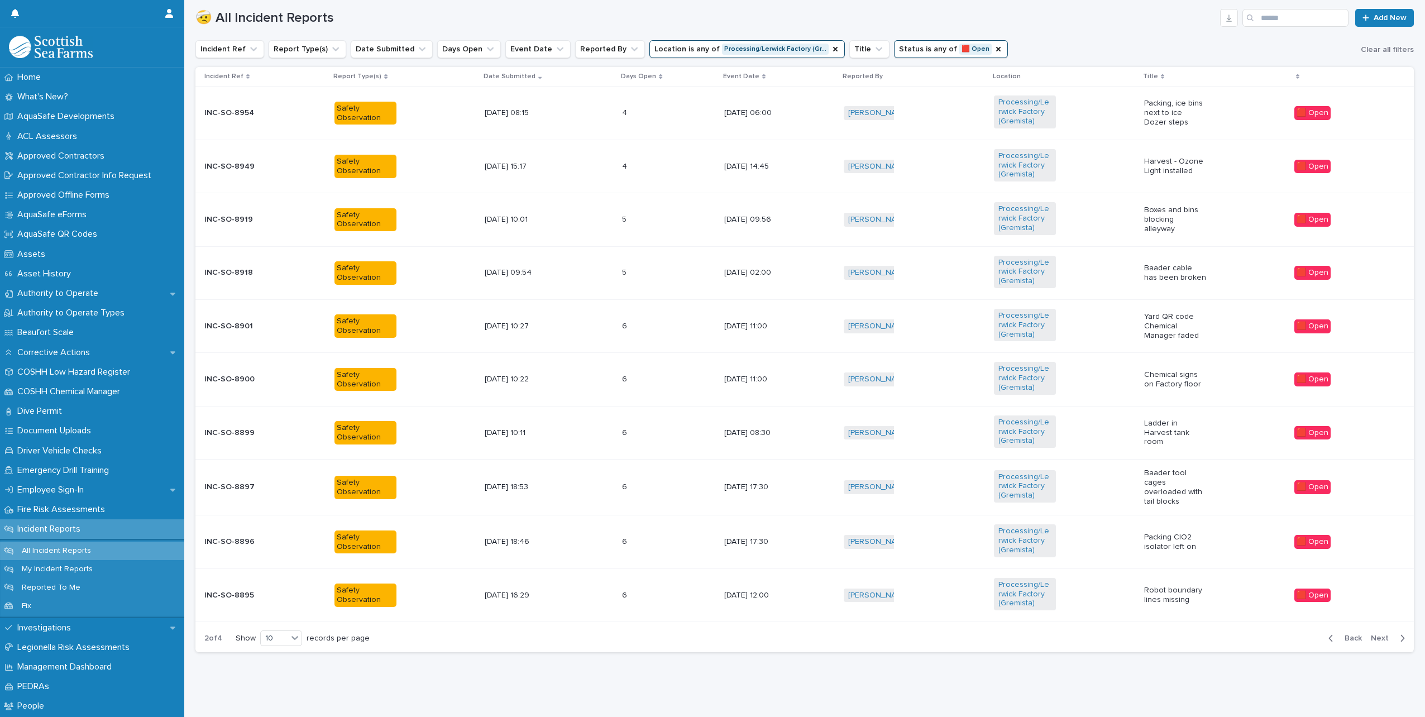
scroll to position [376, 0]
click at [994, 45] on icon "Status" at bounding box center [998, 49] width 9 height 9
click at [587, 51] on button "Reported By" at bounding box center [610, 49] width 70 height 18
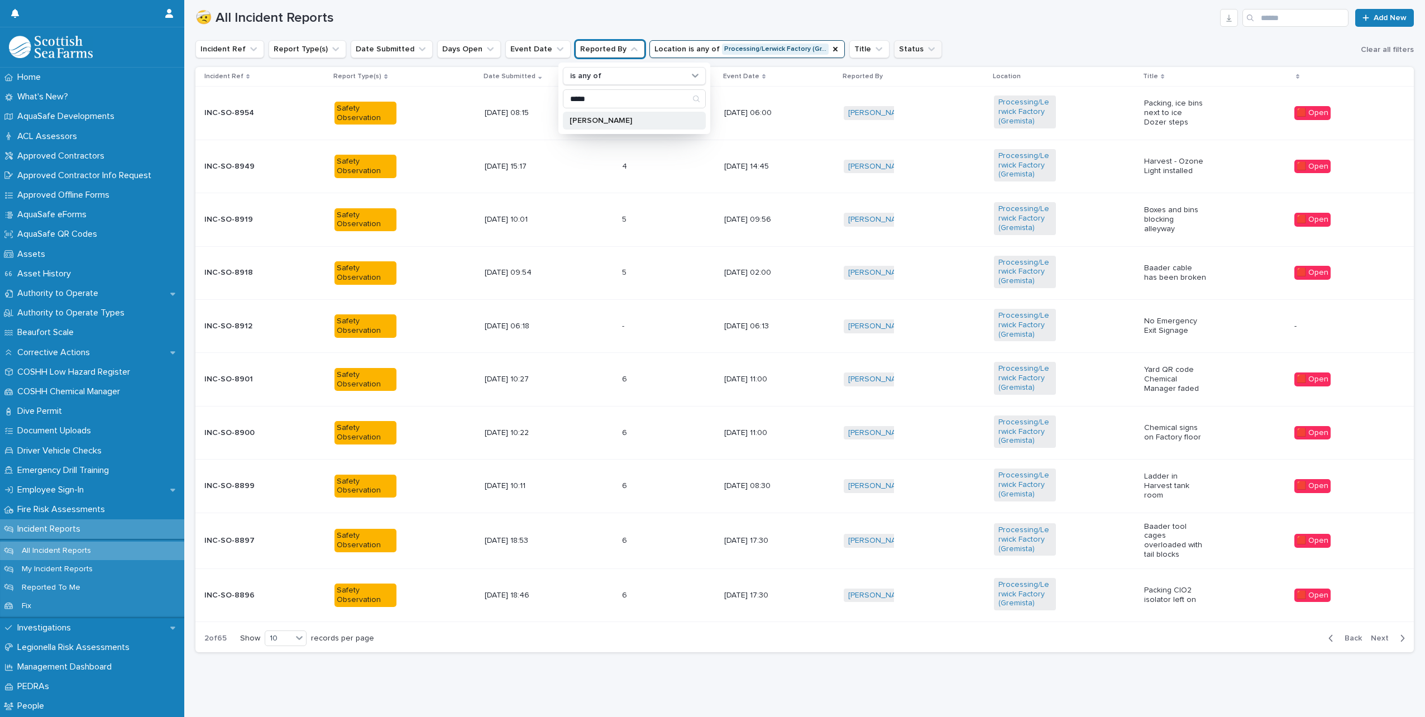
type input "*****"
click at [618, 117] on p "[PERSON_NAME]" at bounding box center [629, 121] width 118 height 8
click at [647, 15] on h1 "🤕 All Incident Reports" at bounding box center [705, 18] width 1020 height 16
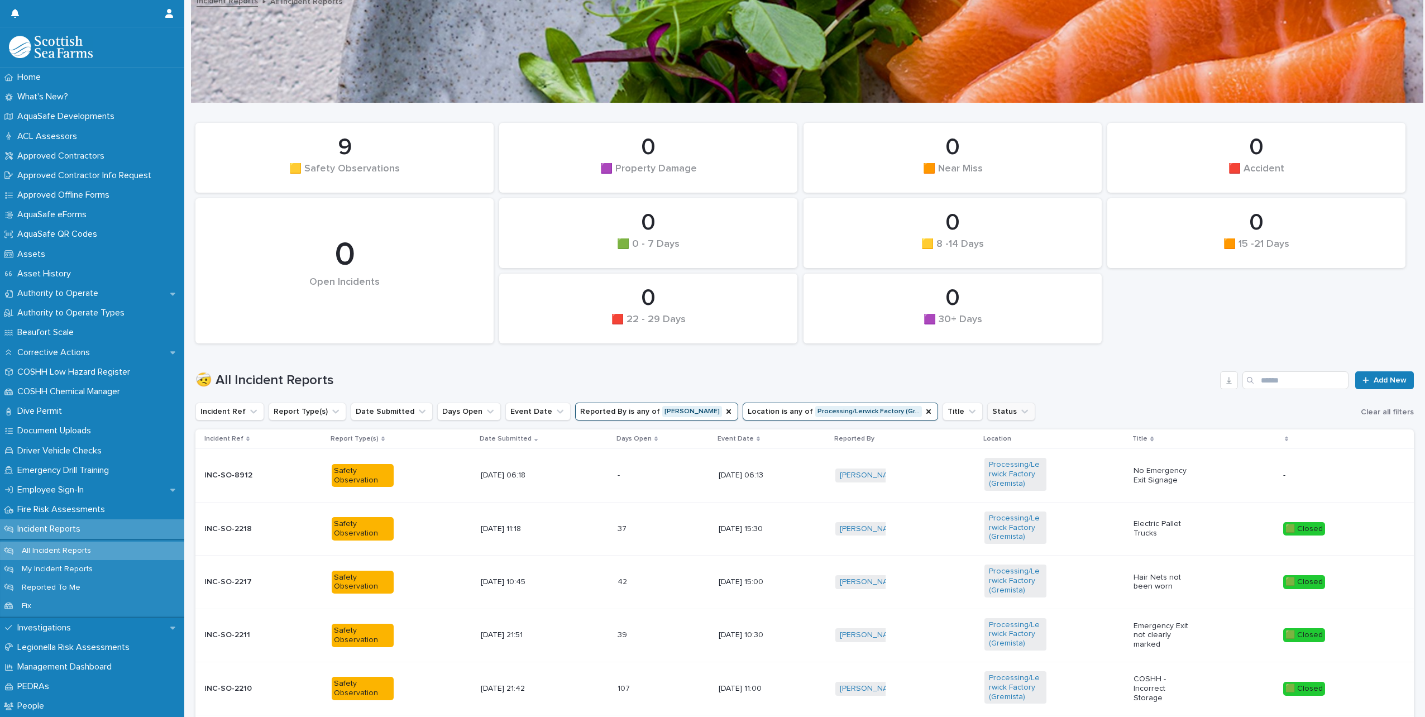
scroll to position [323, 0]
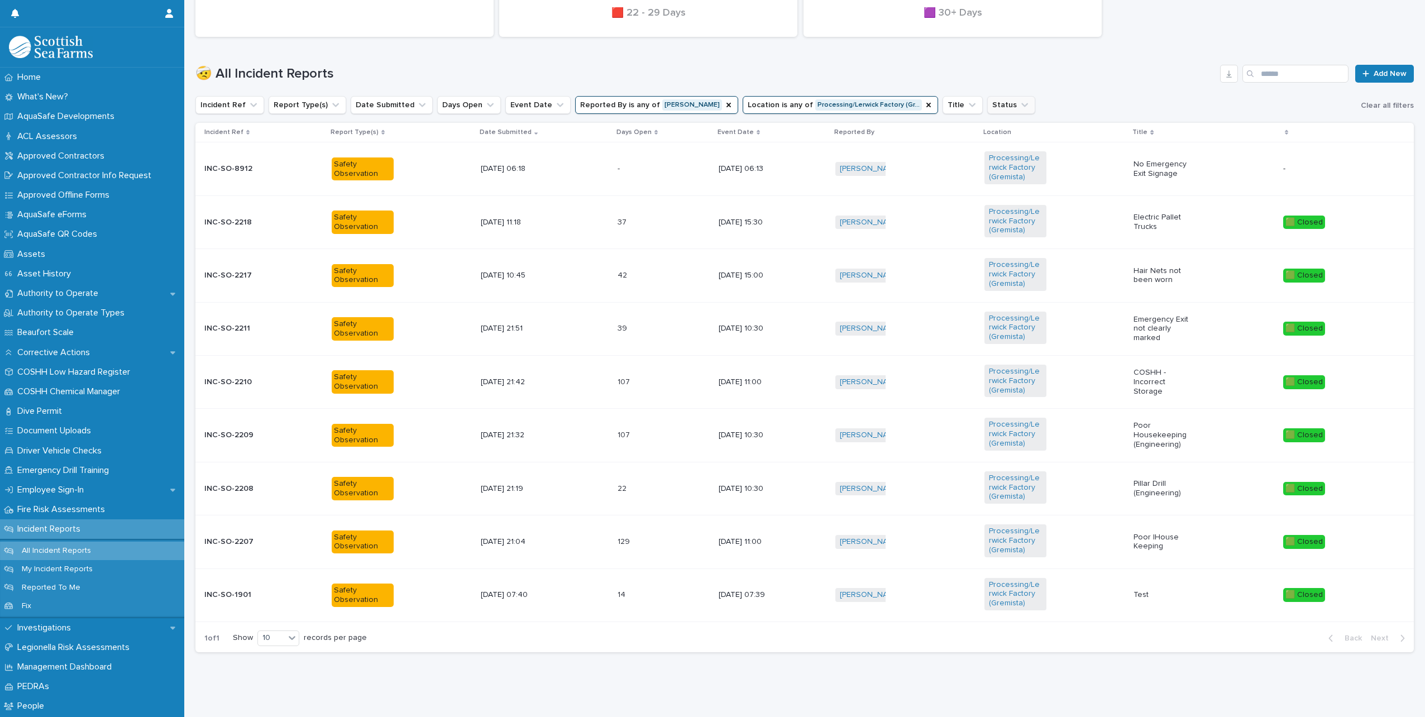
click at [621, 164] on p at bounding box center [633, 168] width 31 height 9
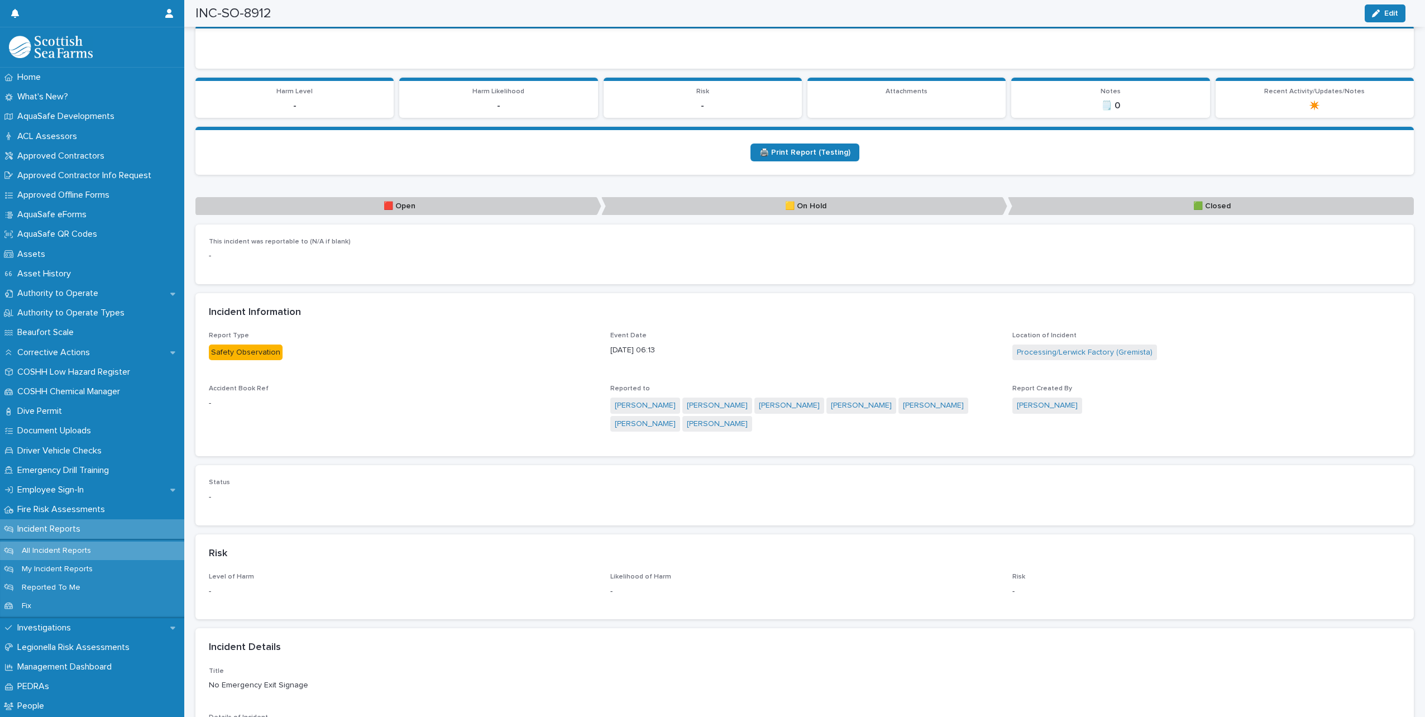
scroll to position [101, 0]
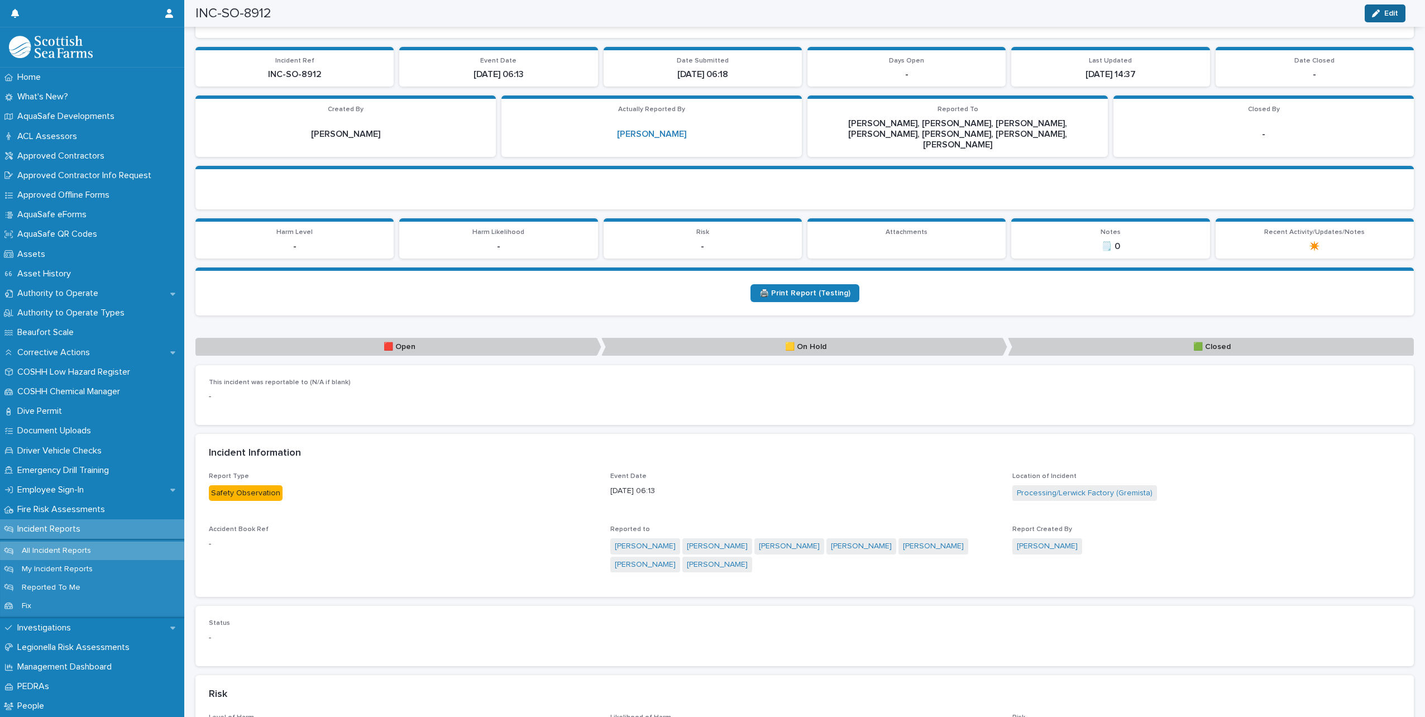
click at [1371, 17] on button "Edit" at bounding box center [1385, 13] width 41 height 18
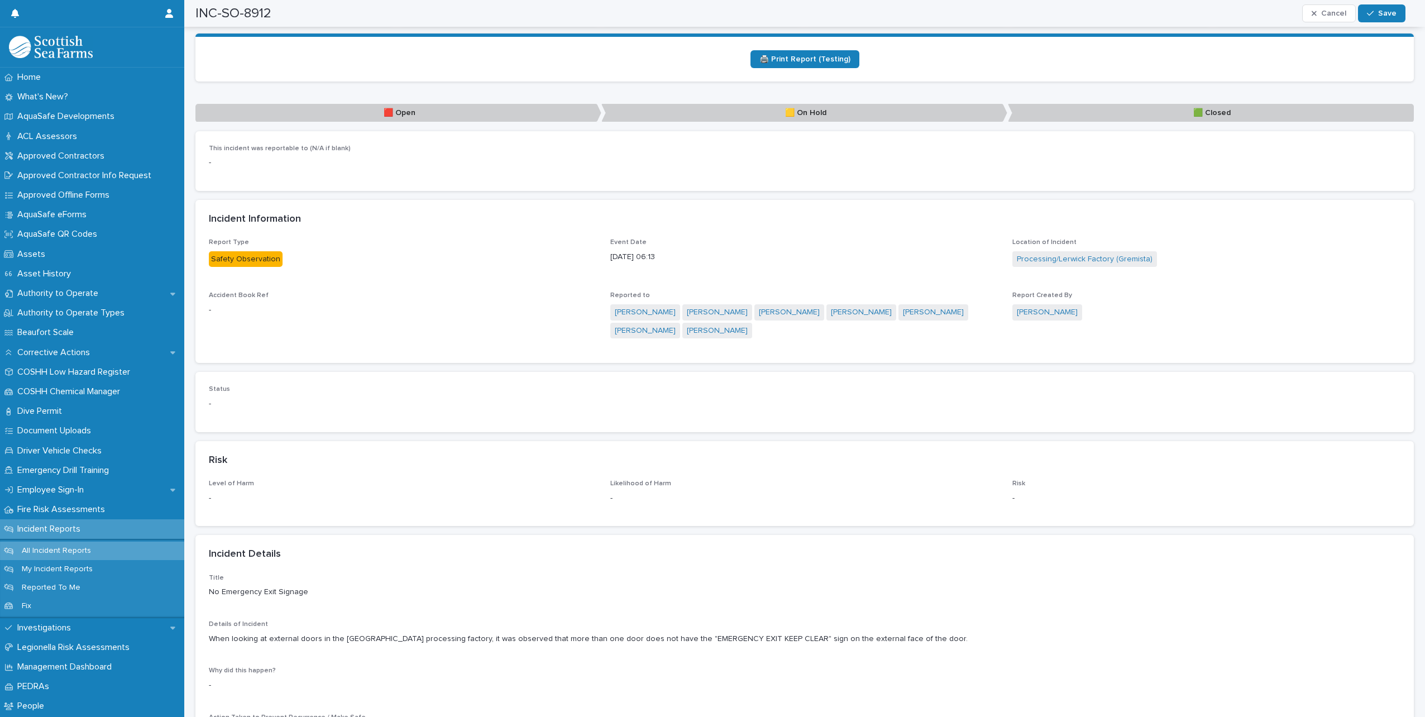
scroll to position [0, 0]
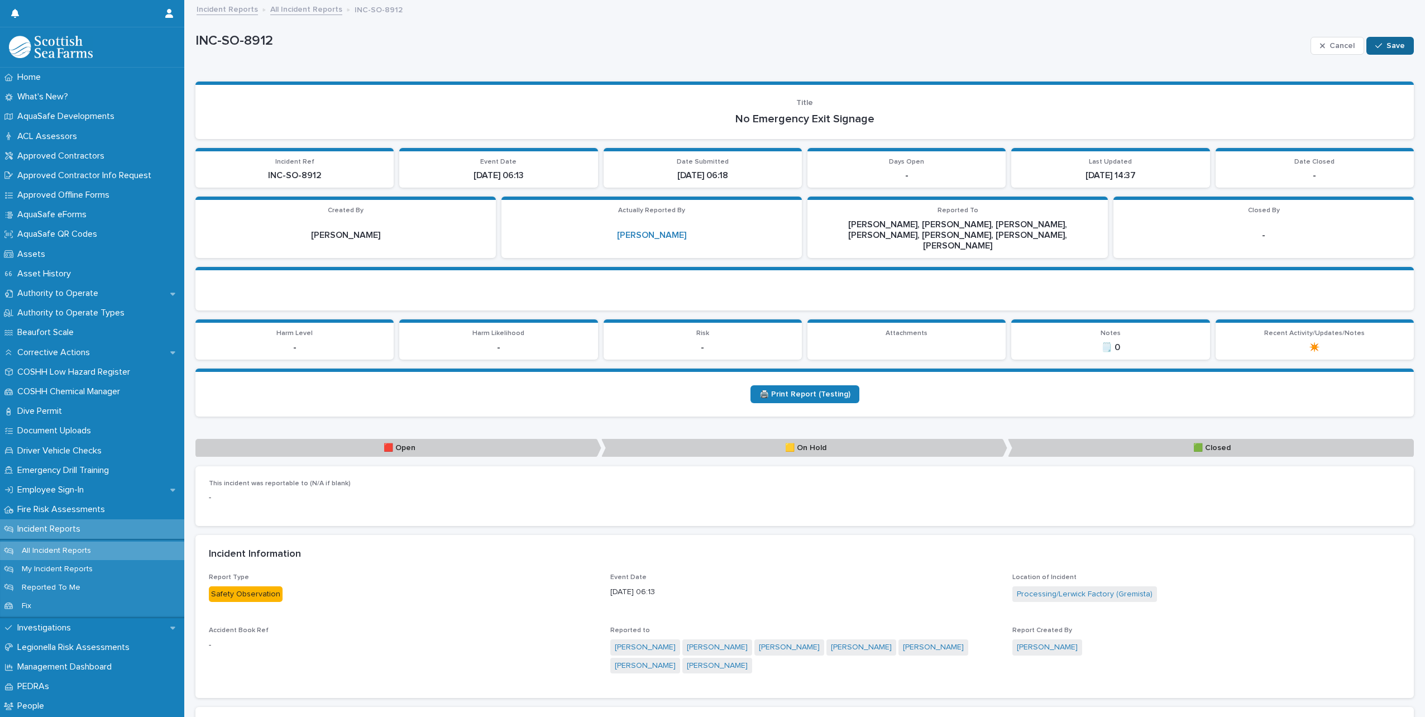
click at [1386, 42] on span "Save" at bounding box center [1395, 46] width 18 height 8
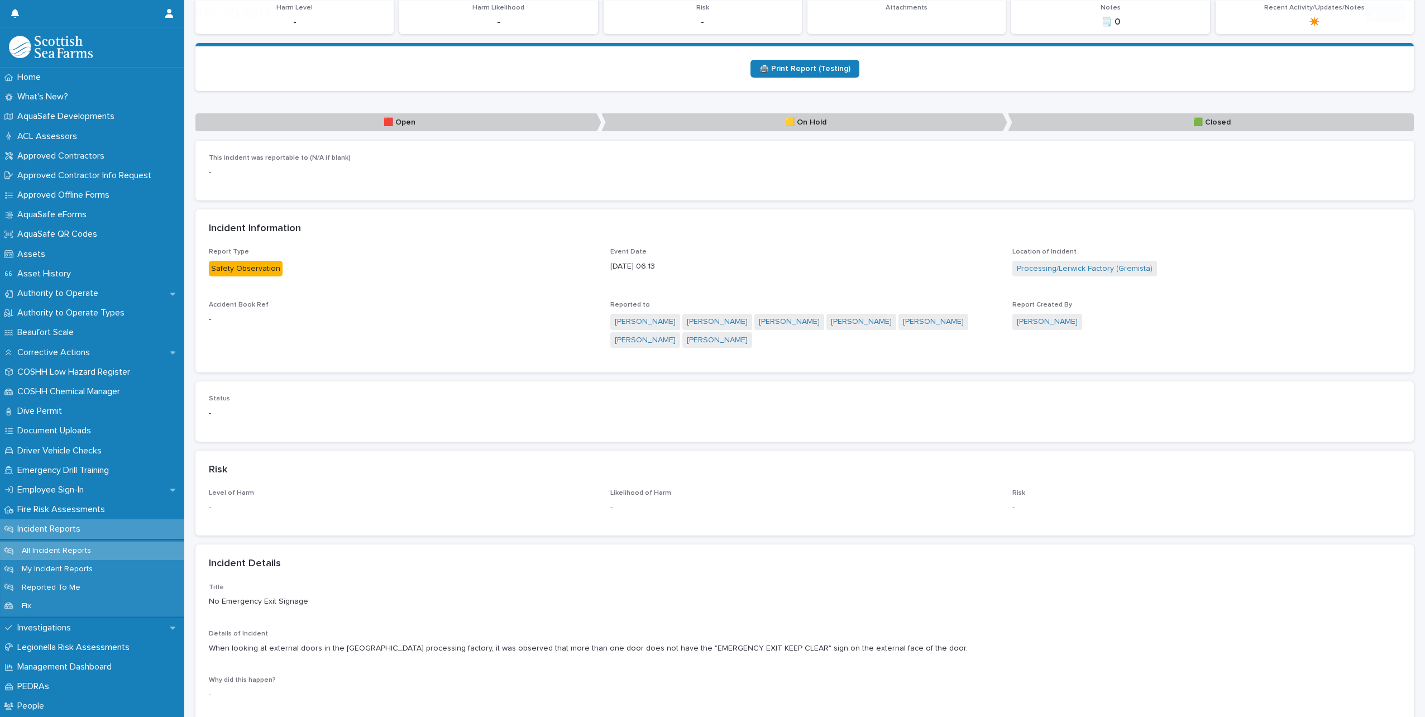
scroll to position [335, 0]
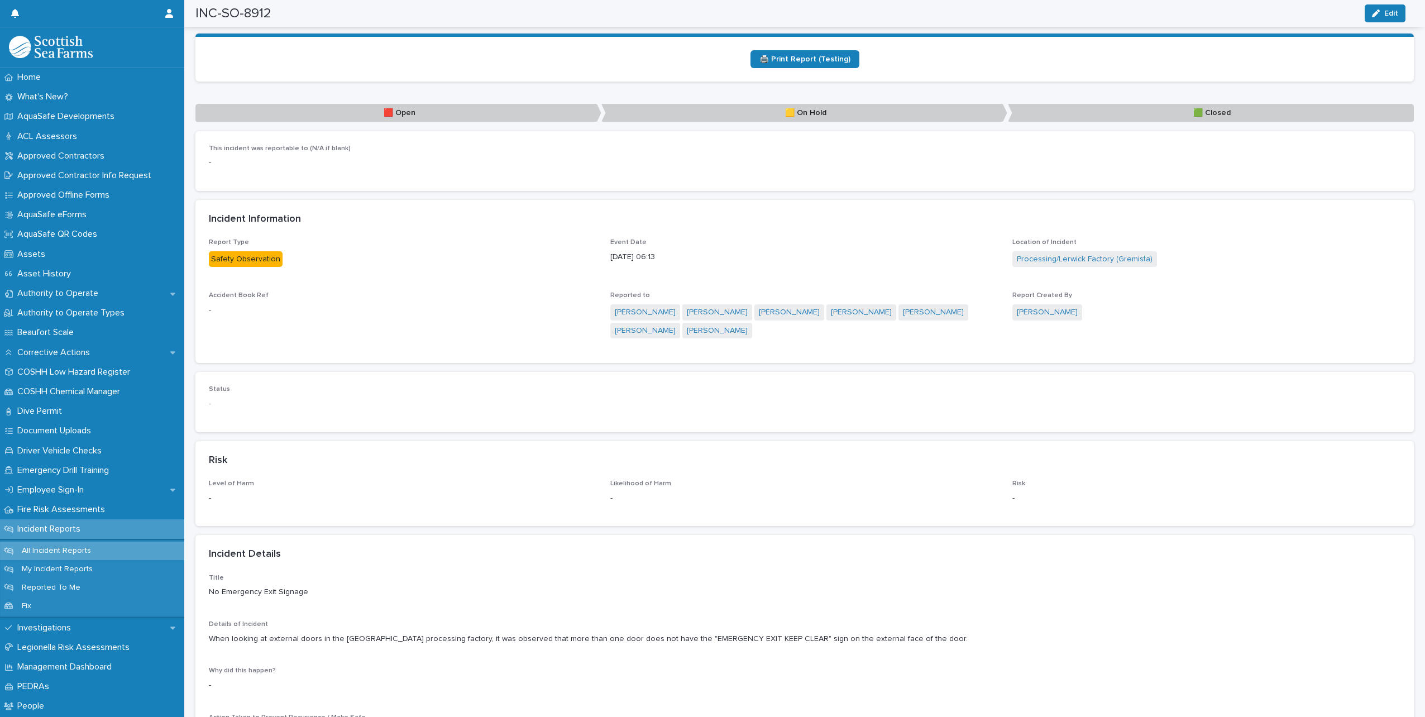
click at [475, 104] on p "🟥 Open" at bounding box center [398, 113] width 406 height 18
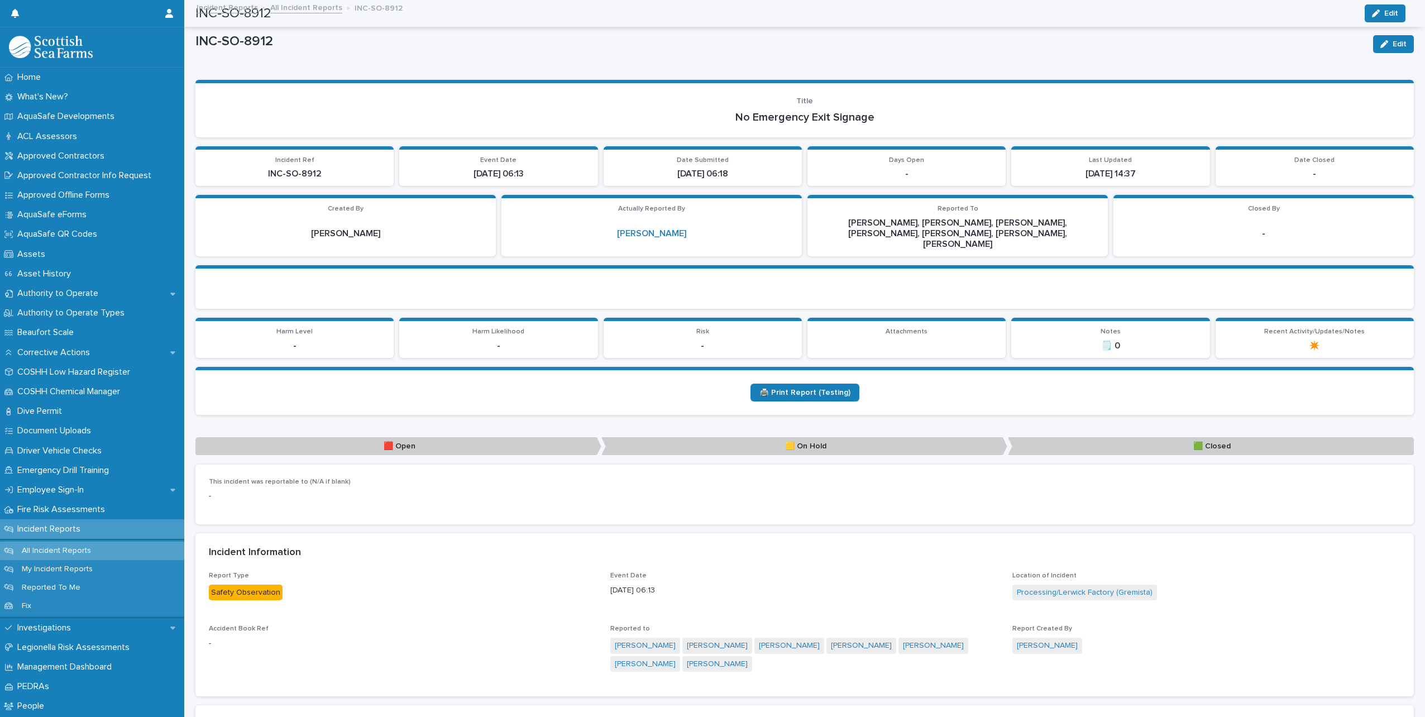
scroll to position [0, 0]
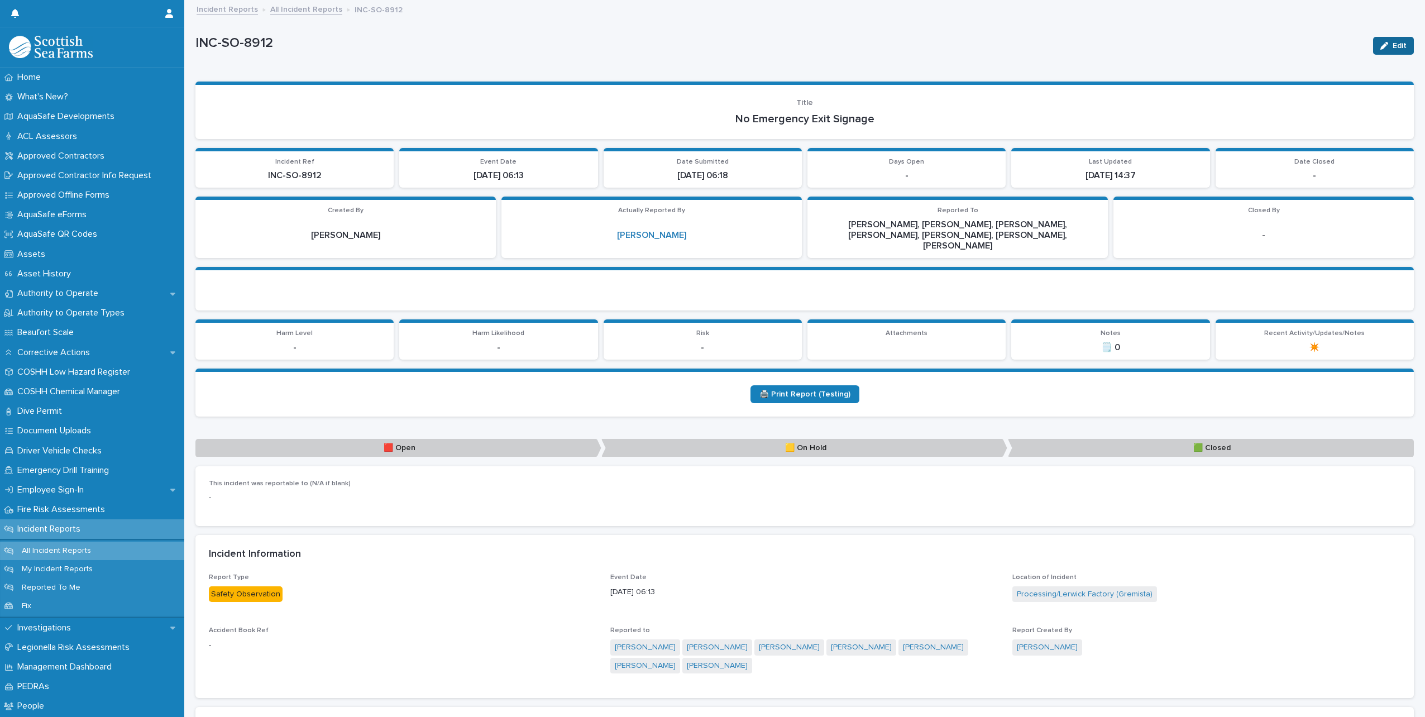
click at [1380, 47] on icon "button" at bounding box center [1384, 46] width 8 height 8
click at [488, 439] on p "🟥 Open" at bounding box center [398, 448] width 406 height 18
click at [1331, 35] on div "Cancel Save" at bounding box center [1362, 45] width 103 height 45
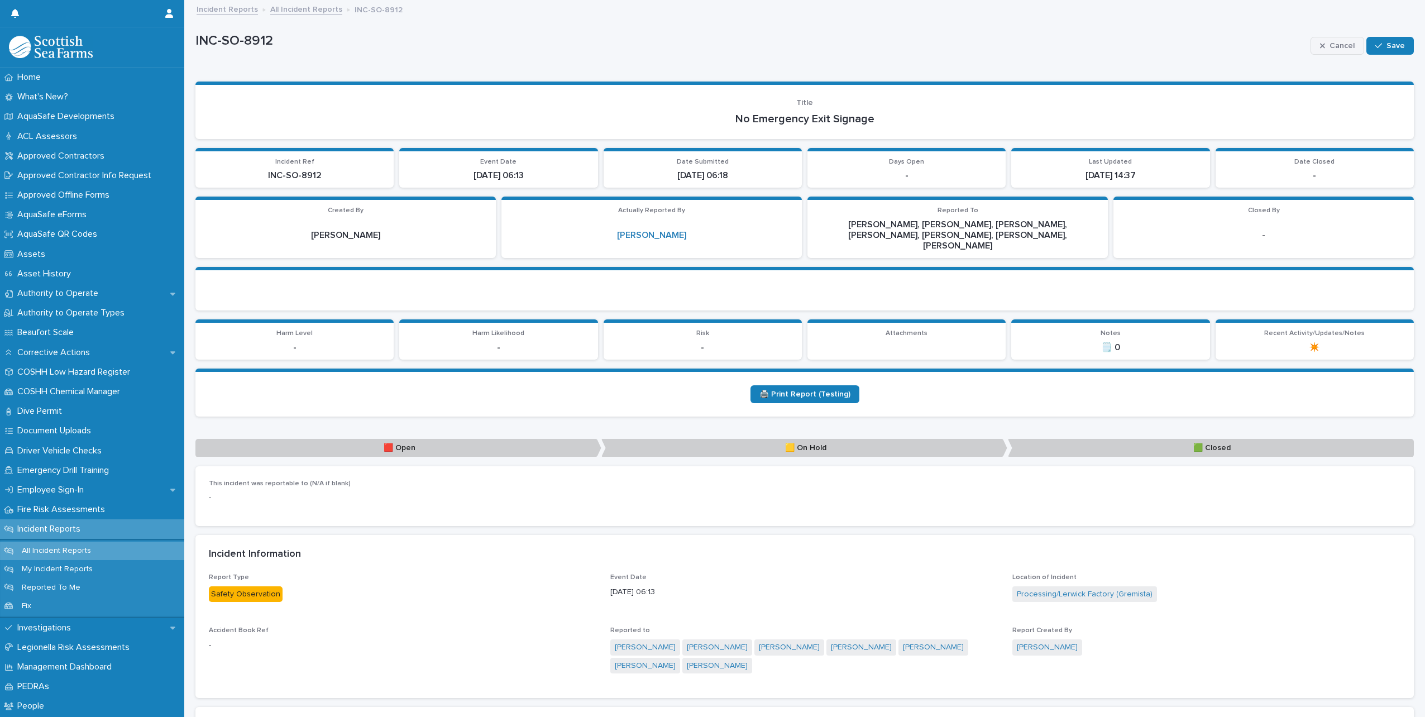
click at [1330, 42] on span "Cancel" at bounding box center [1341, 46] width 25 height 8
click at [317, 6] on link "All Incident Reports" at bounding box center [306, 8] width 72 height 13
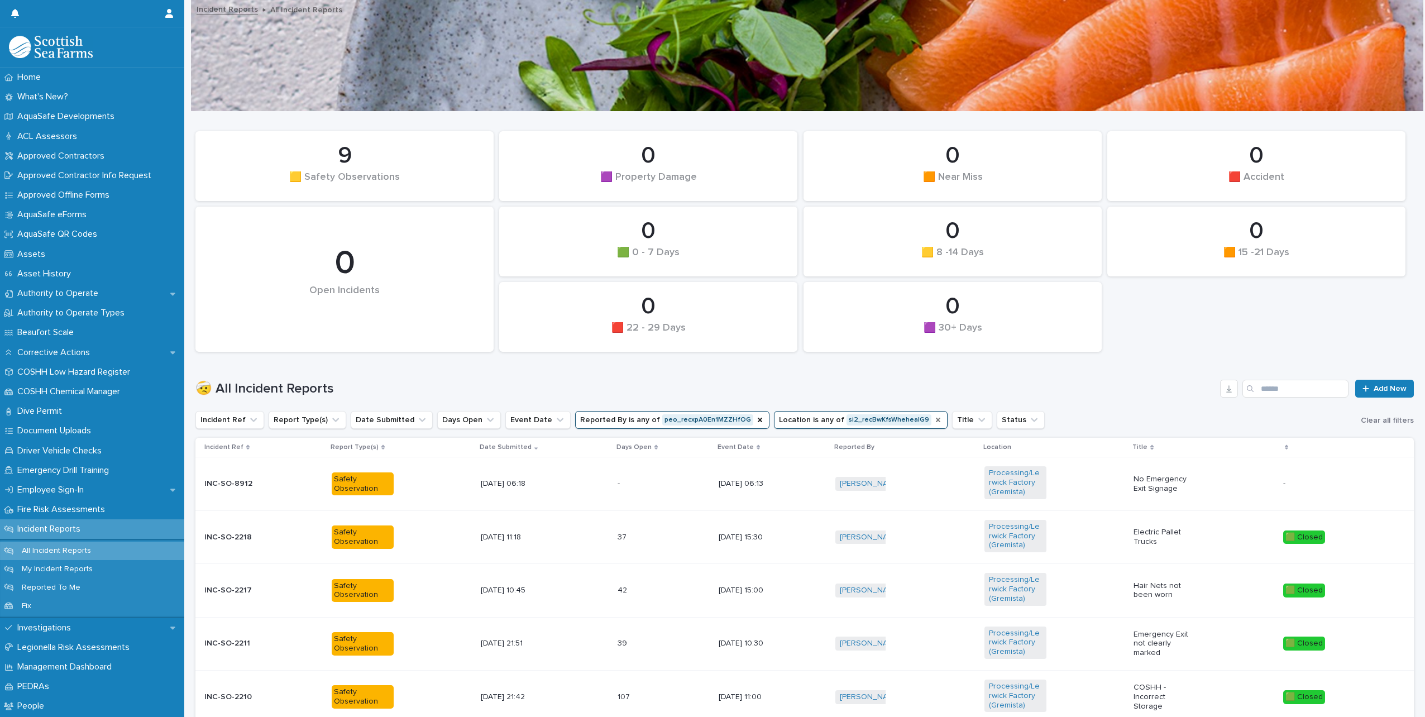
click at [934, 416] on icon "Location" at bounding box center [938, 419] width 9 height 9
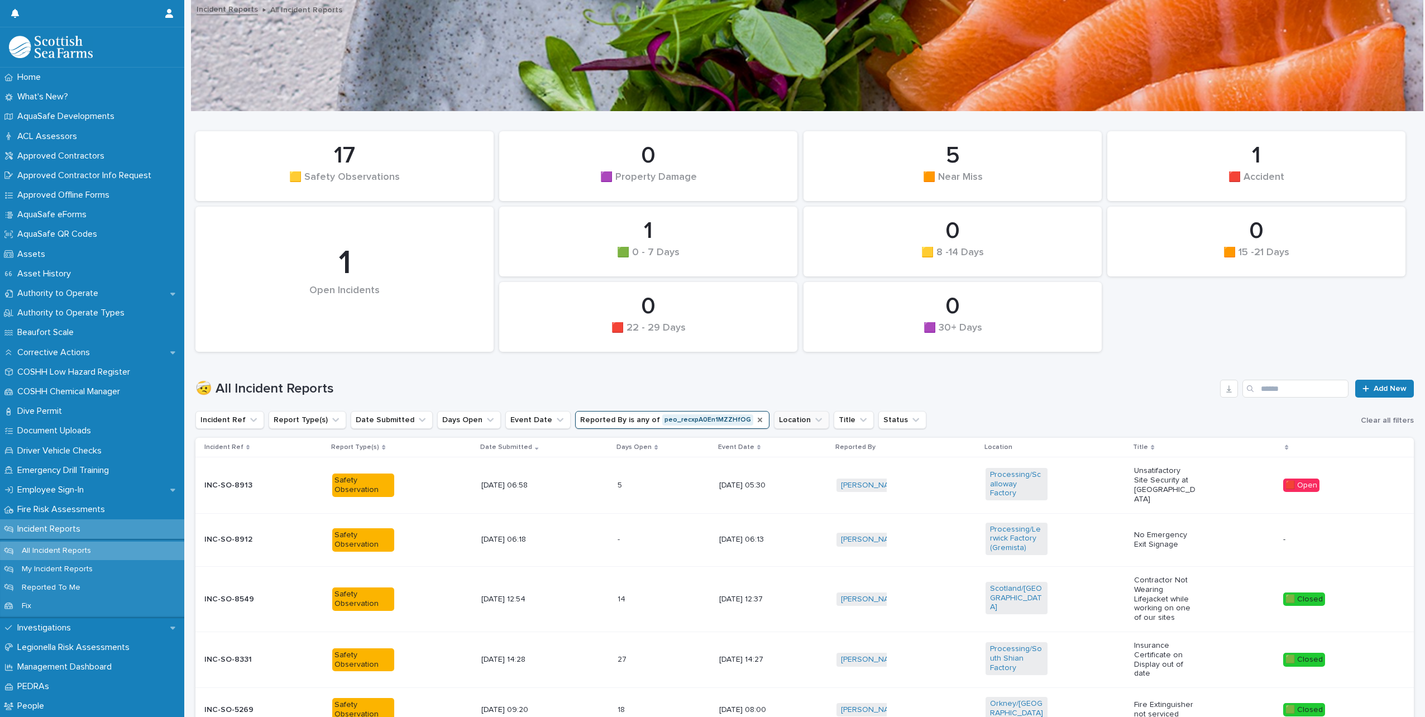
click at [758, 422] on icon "Reported By" at bounding box center [760, 420] width 4 height 4
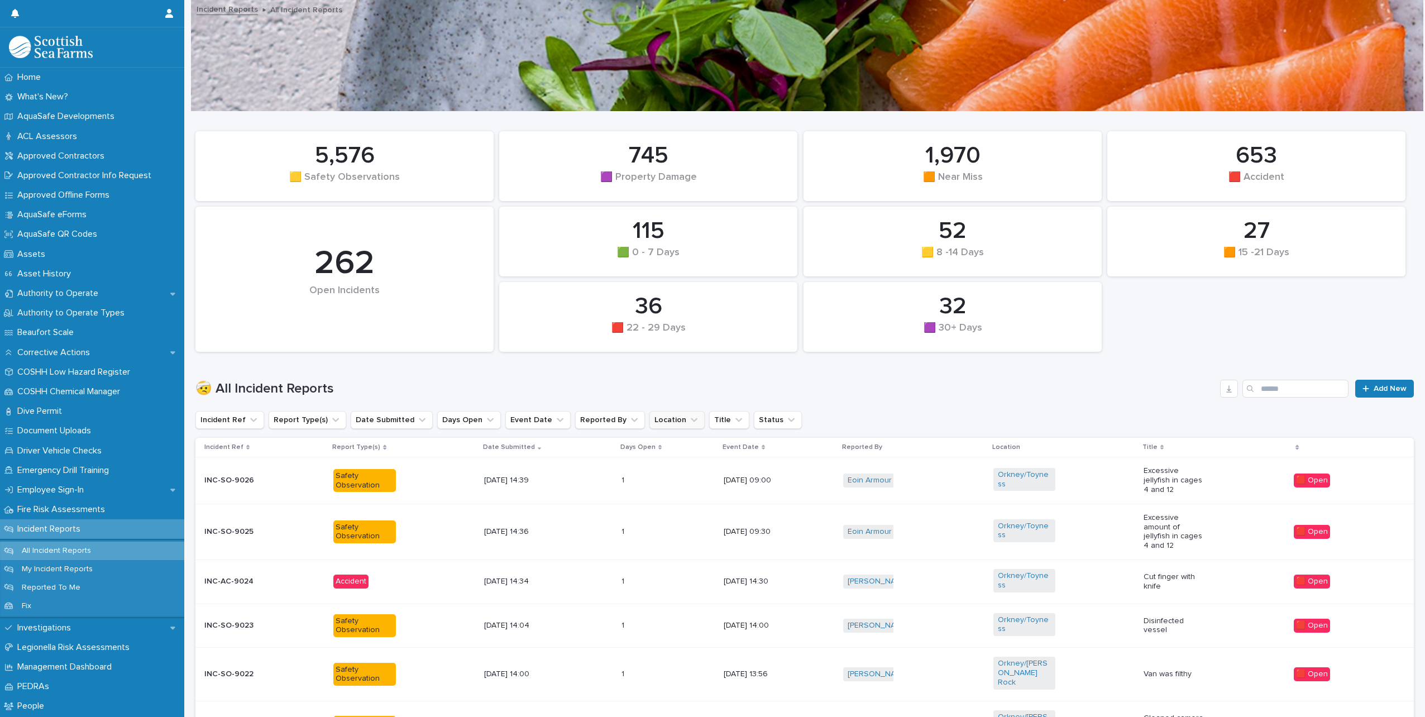
click at [661, 426] on button "Location" at bounding box center [676, 420] width 55 height 18
type input "****"
click at [651, 499] on div "Processing/Lerwick Factory (Gremista)" at bounding box center [716, 491] width 164 height 18
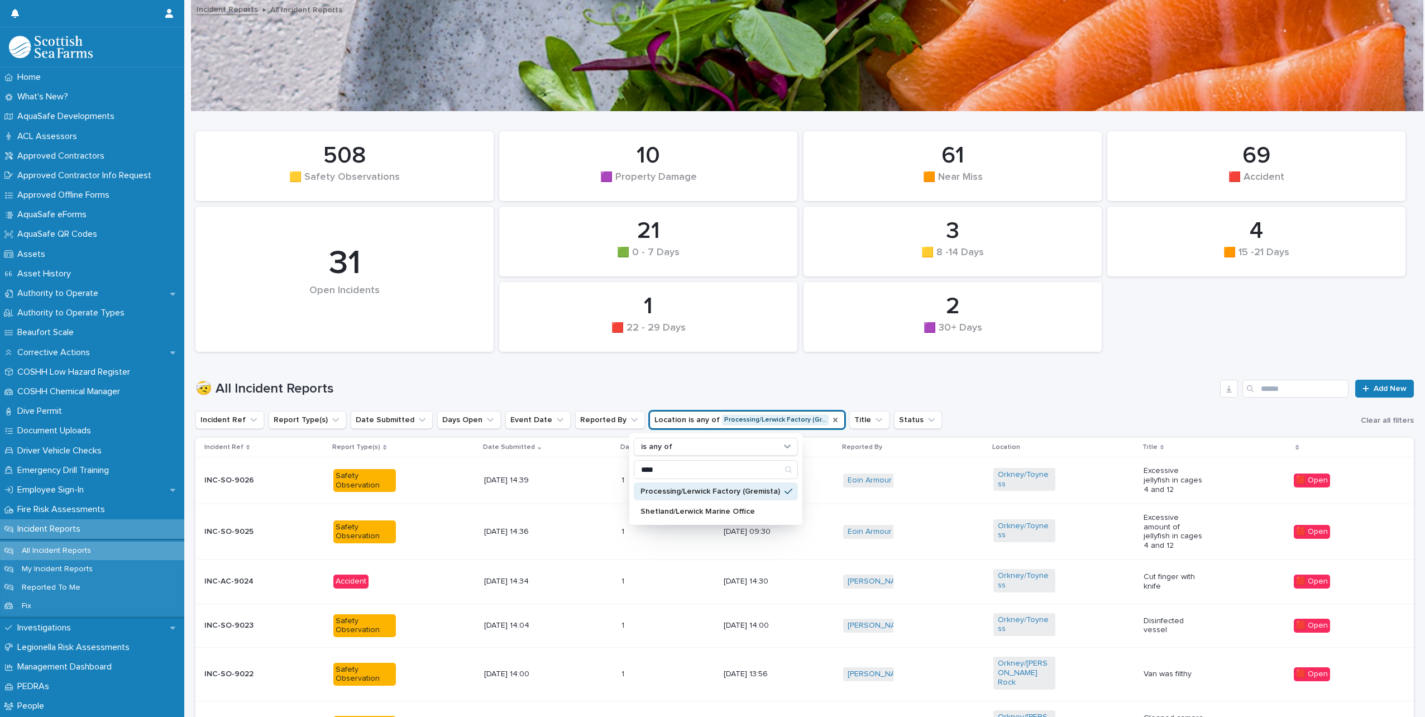
click at [666, 383] on h1 "🤕 All Incident Reports" at bounding box center [705, 389] width 1020 height 16
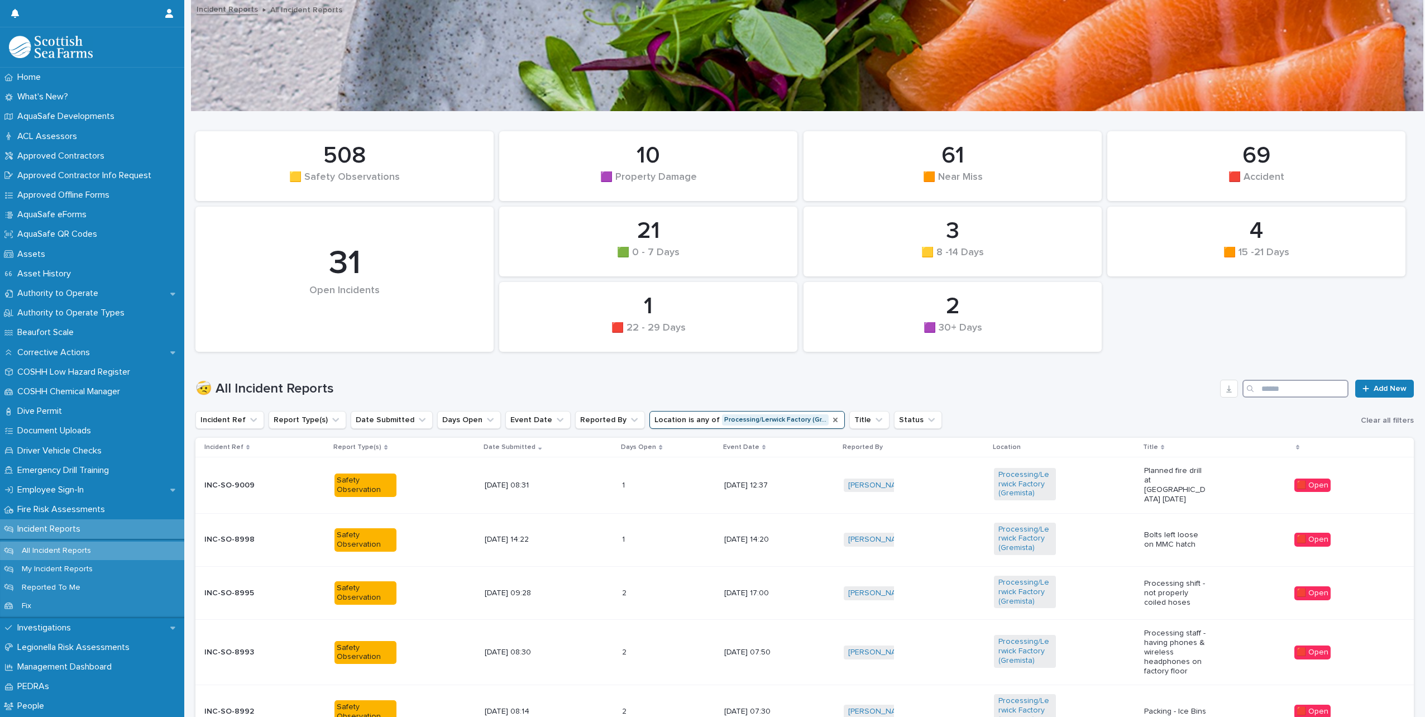
click at [1258, 384] on input "Search" at bounding box center [1295, 389] width 106 height 18
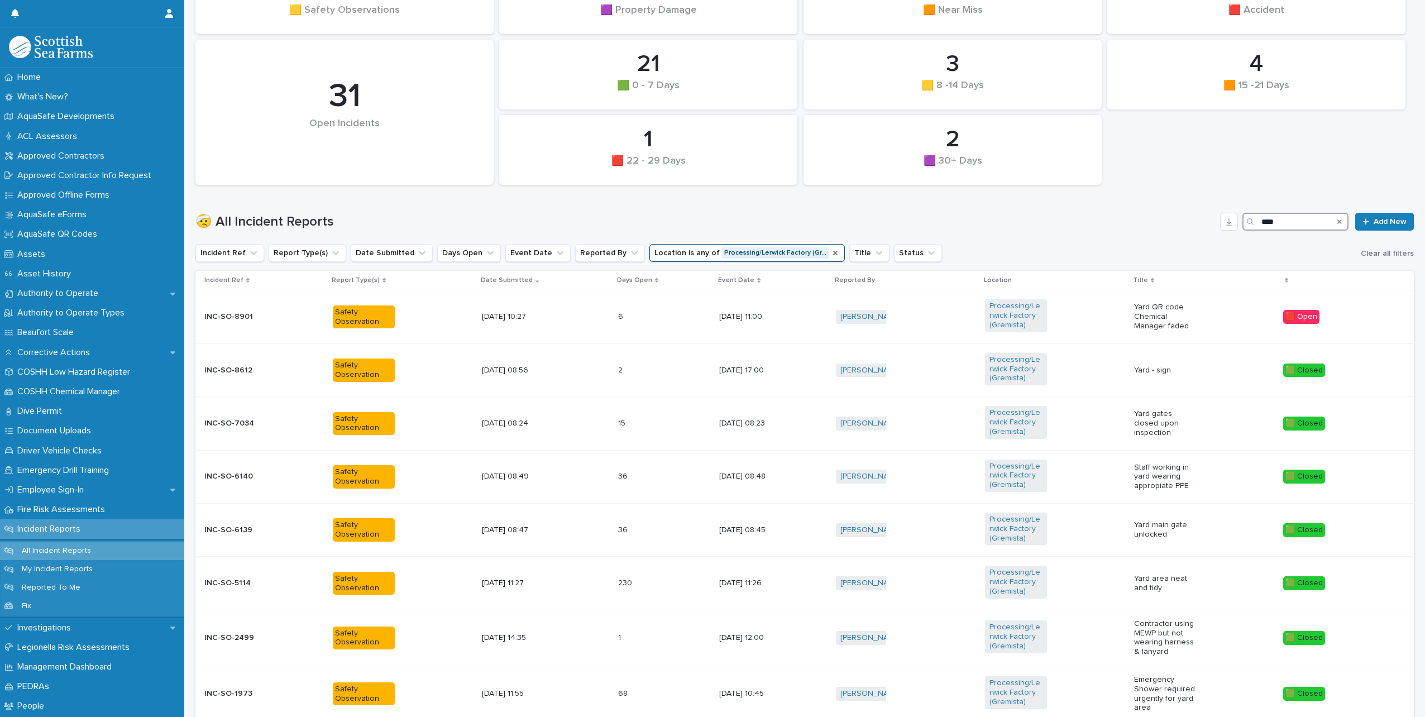
scroll to position [168, 0]
type input "****"
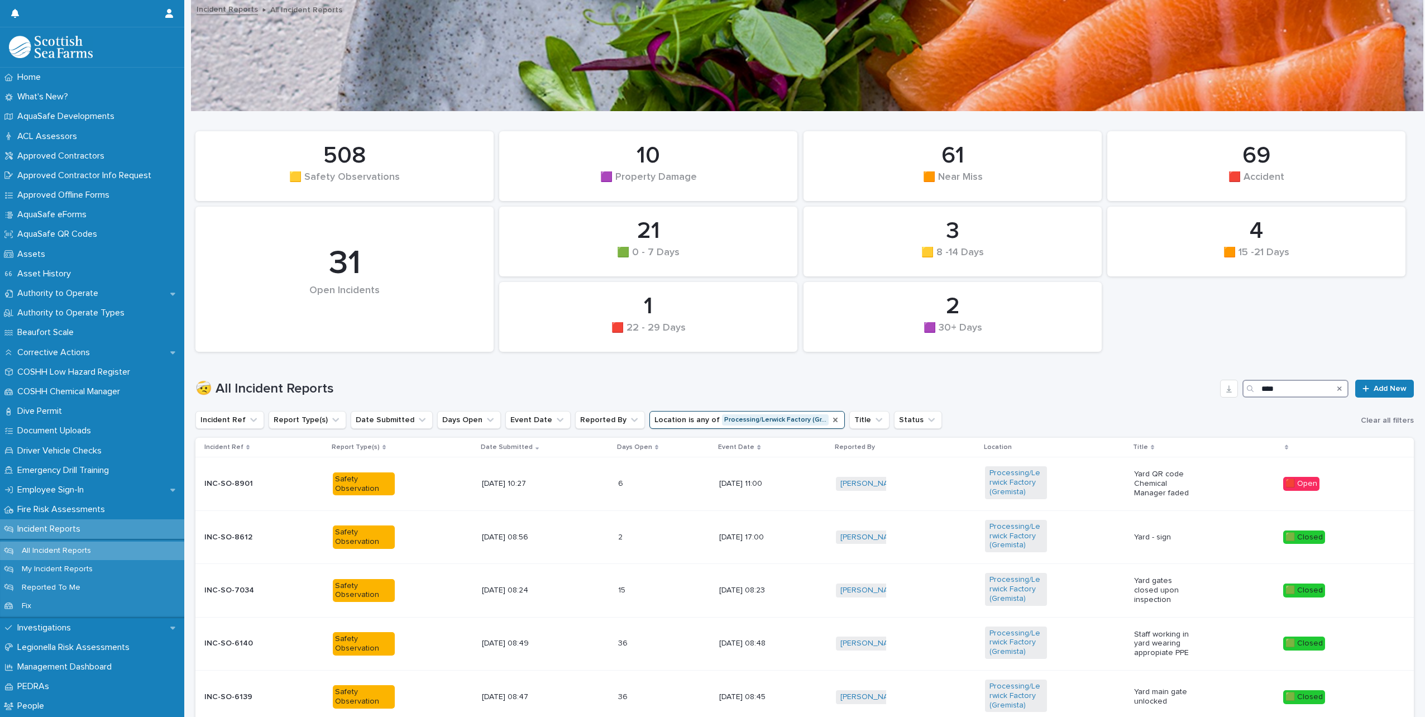
click at [1289, 389] on input "****" at bounding box center [1295, 389] width 106 height 18
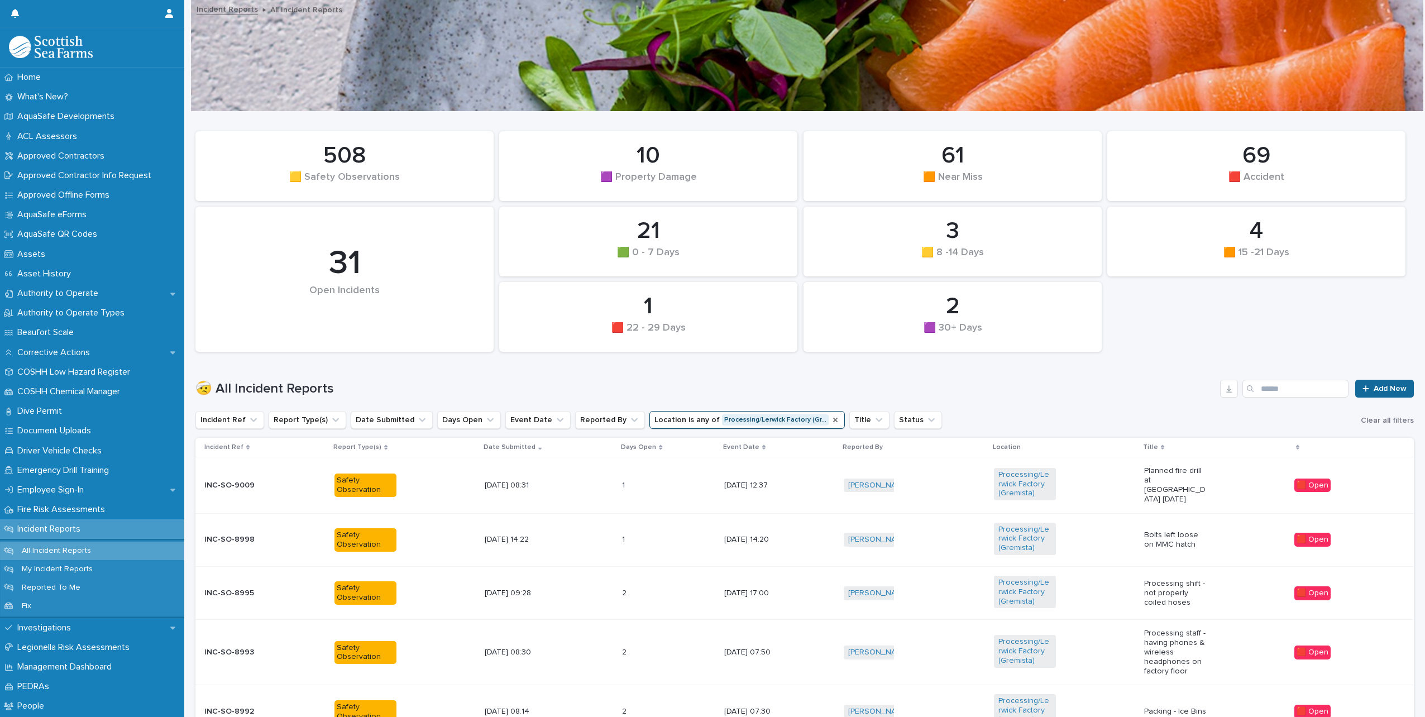
click at [1359, 394] on link "Add New" at bounding box center [1384, 389] width 59 height 18
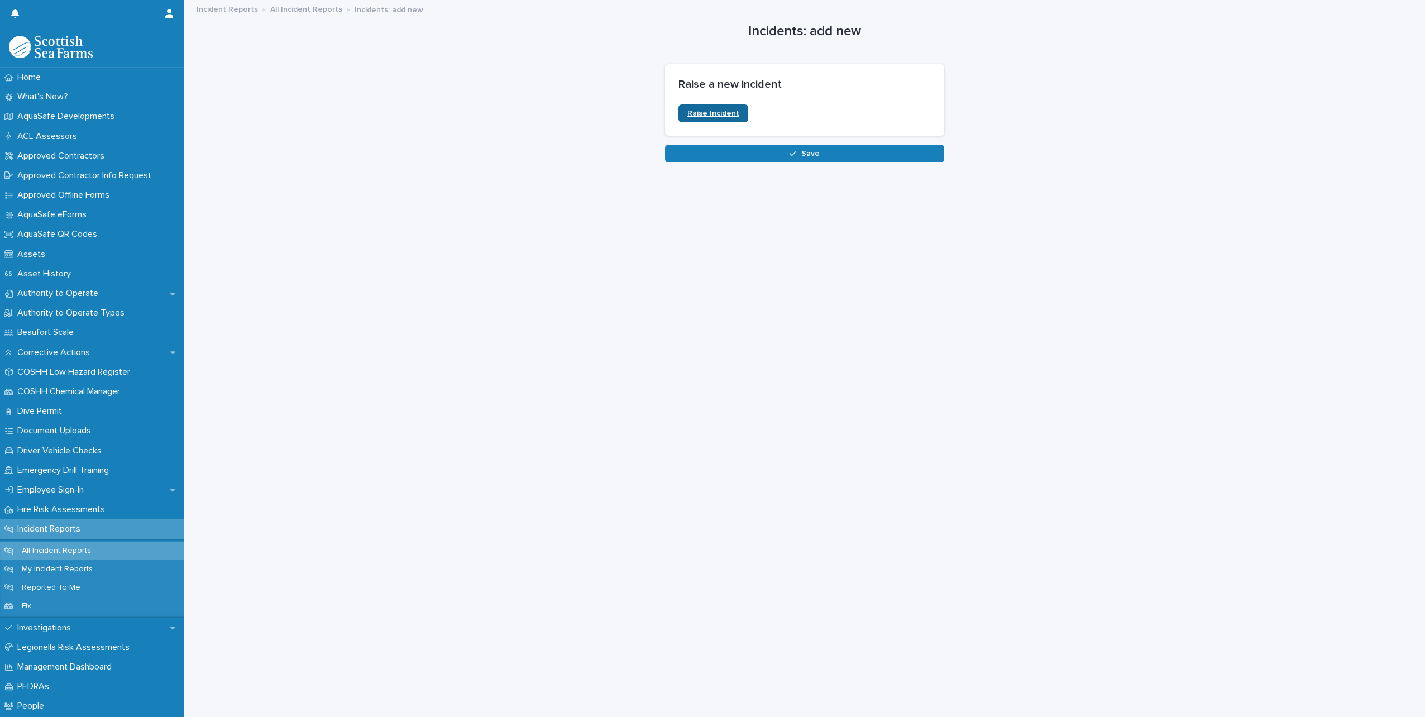
click at [719, 113] on span "Raise Incident" at bounding box center [713, 113] width 52 height 8
click at [276, 12] on link "All Incident Reports" at bounding box center [306, 8] width 72 height 13
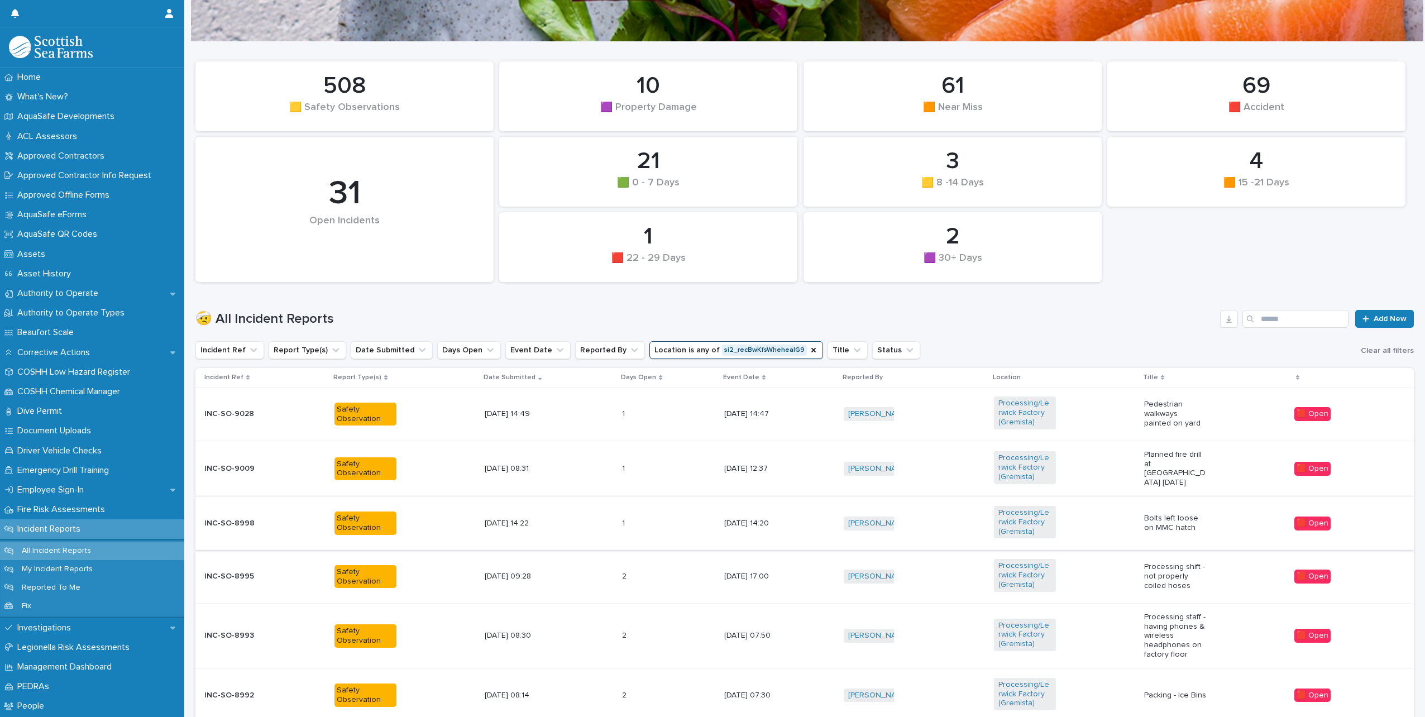
scroll to position [205, 0]
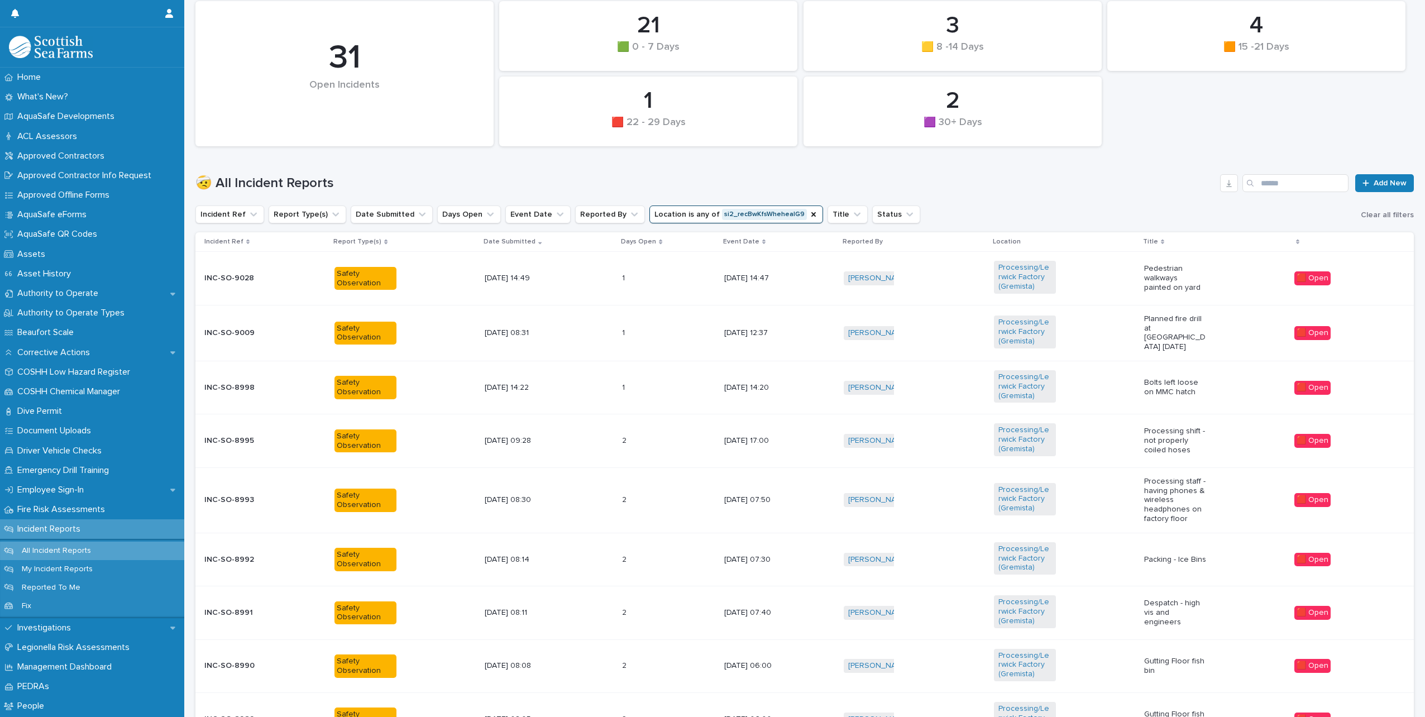
click at [555, 386] on div "[DATE] 14:22" at bounding box center [549, 388] width 128 height 18
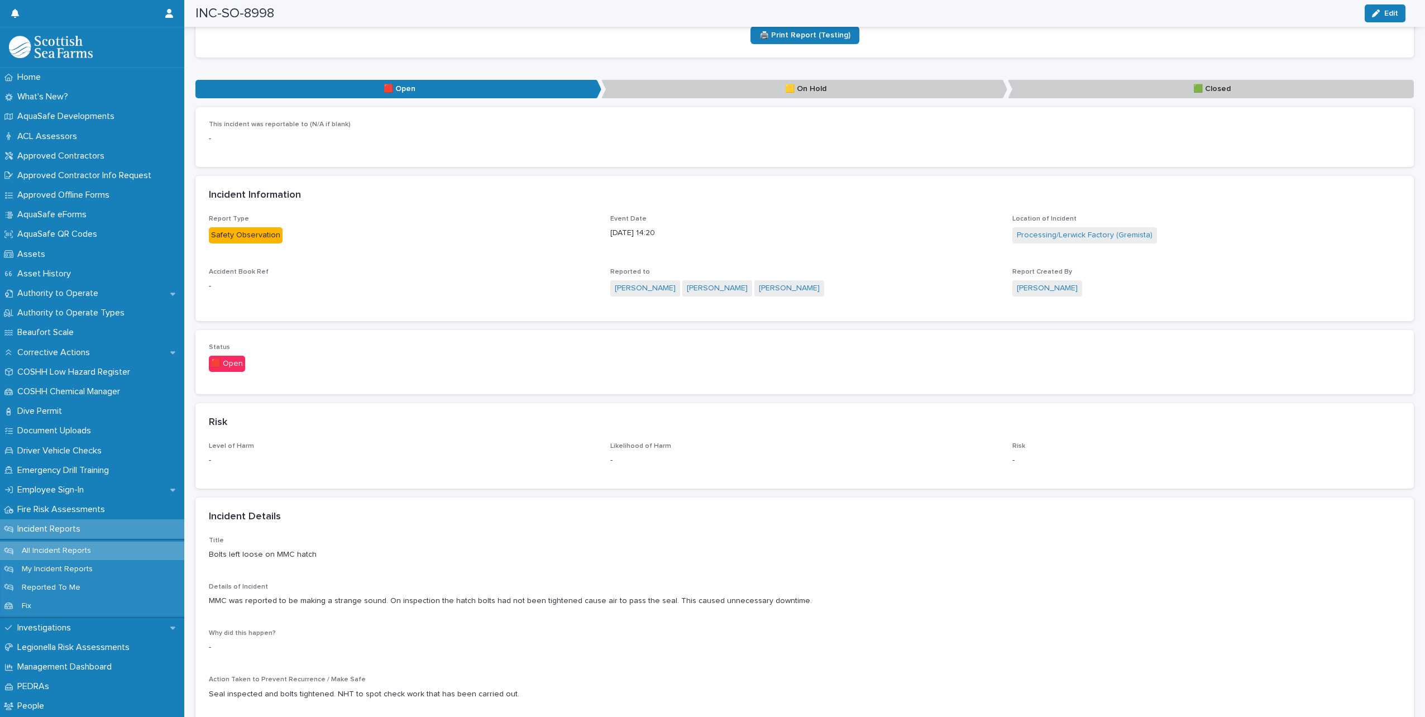
scroll to position [558, 0]
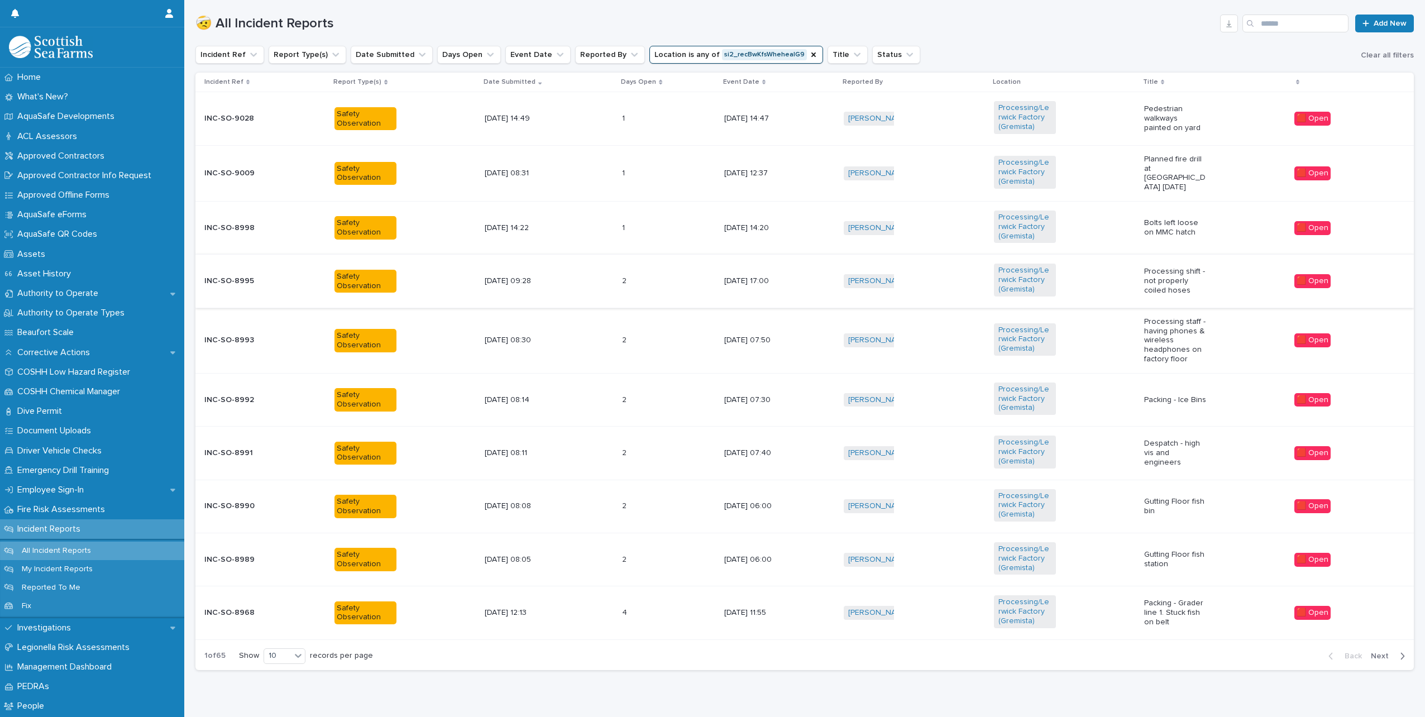
scroll to position [389, 0]
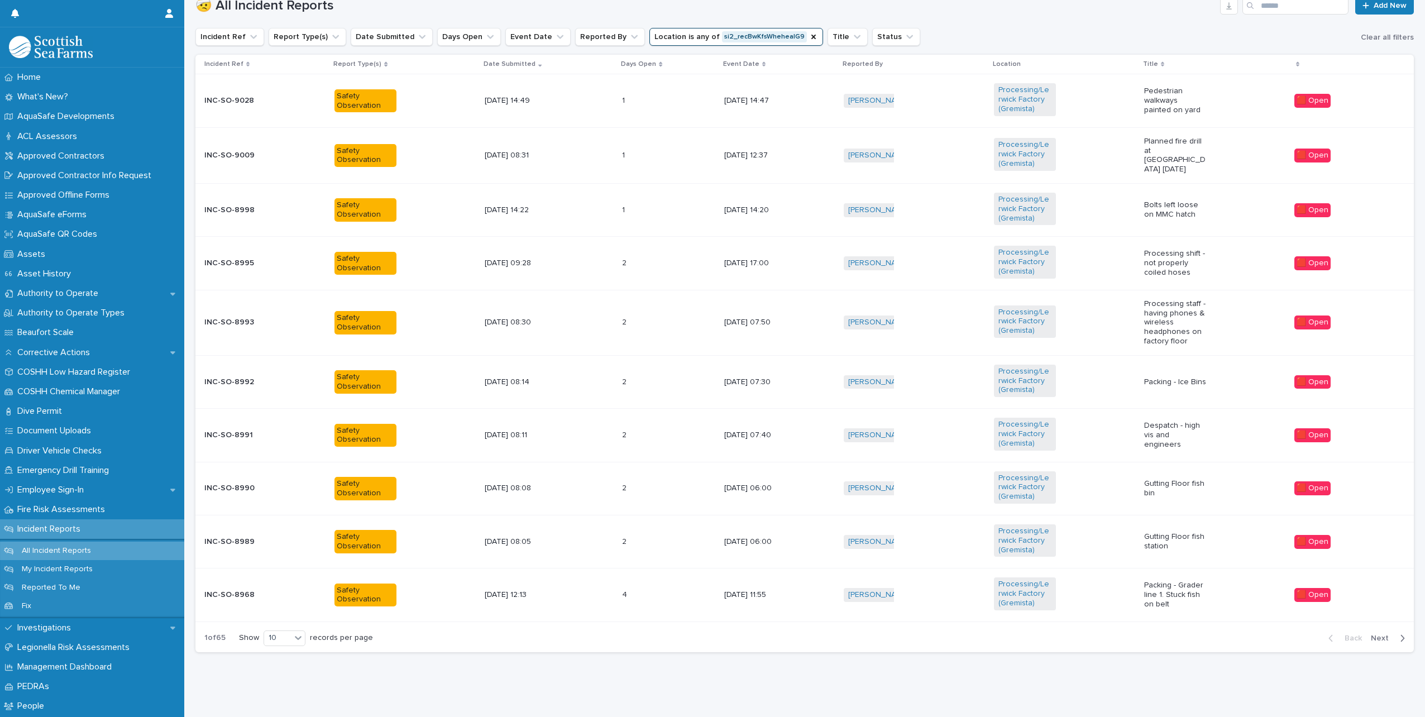
click at [1375, 634] on span "Next" at bounding box center [1383, 638] width 25 height 8
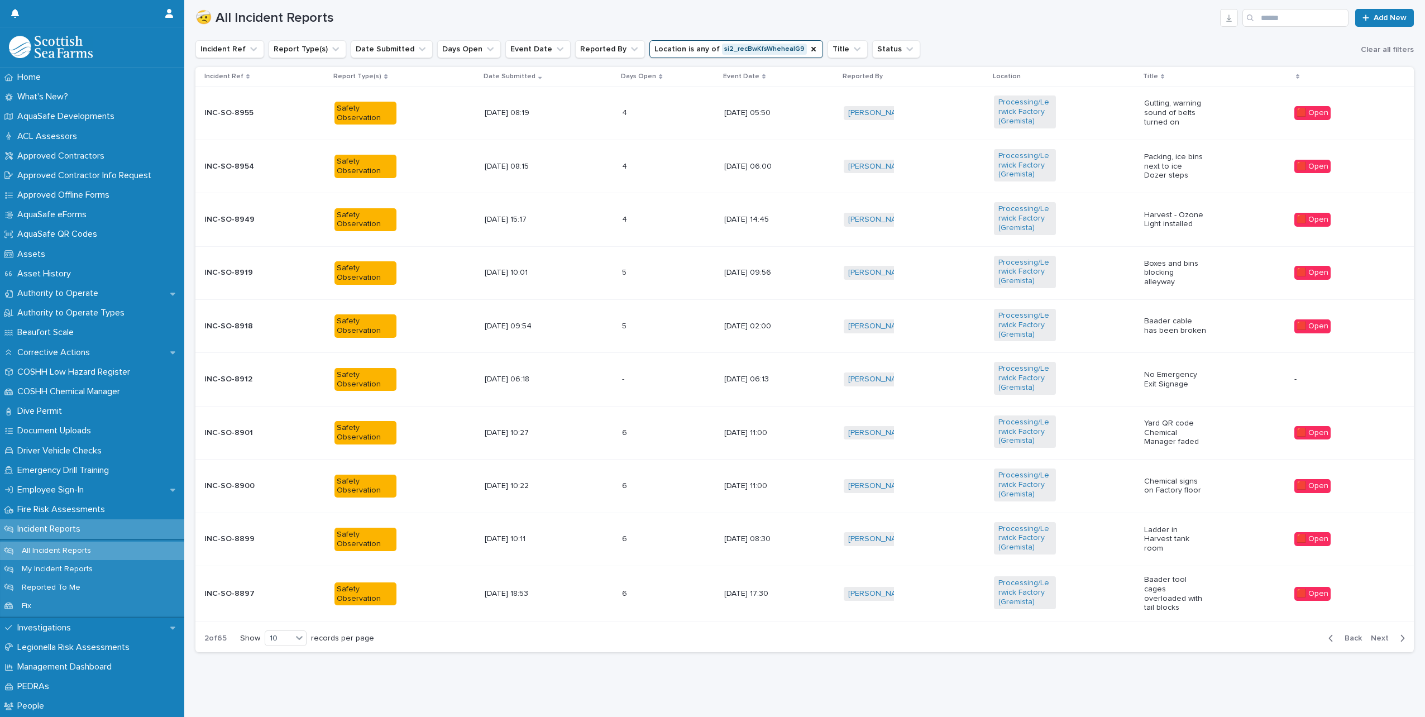
scroll to position [376, 0]
click at [1374, 634] on span "Next" at bounding box center [1383, 638] width 25 height 8
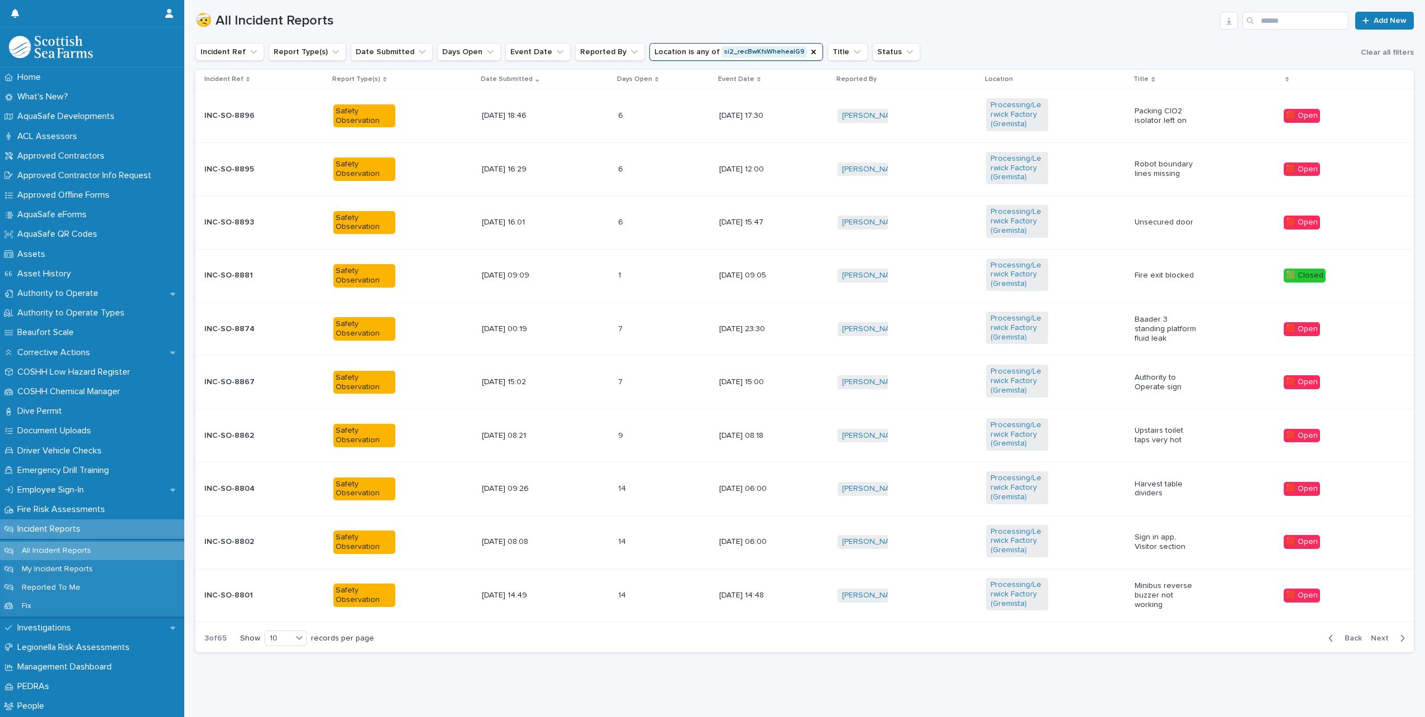
click at [1343, 634] on span "Back" at bounding box center [1350, 638] width 24 height 8
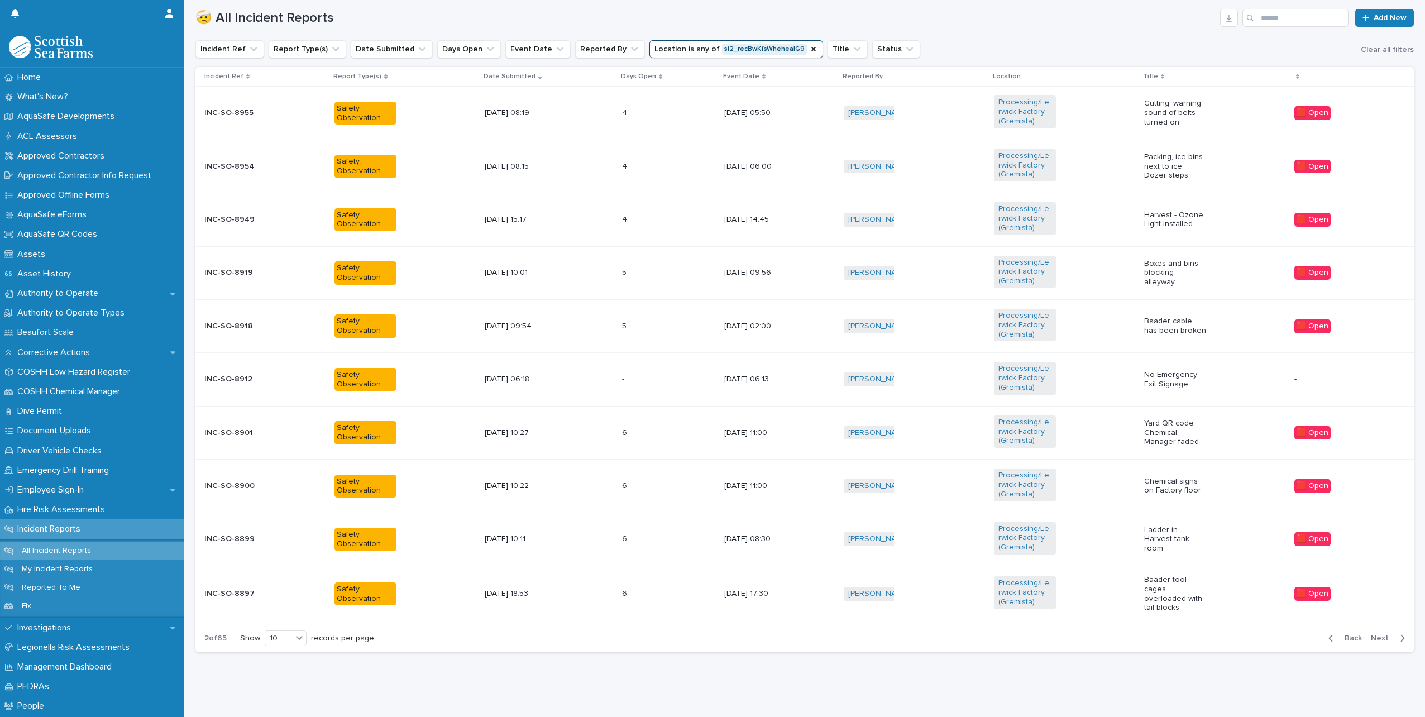
click at [1371, 634] on span "Next" at bounding box center [1383, 638] width 25 height 8
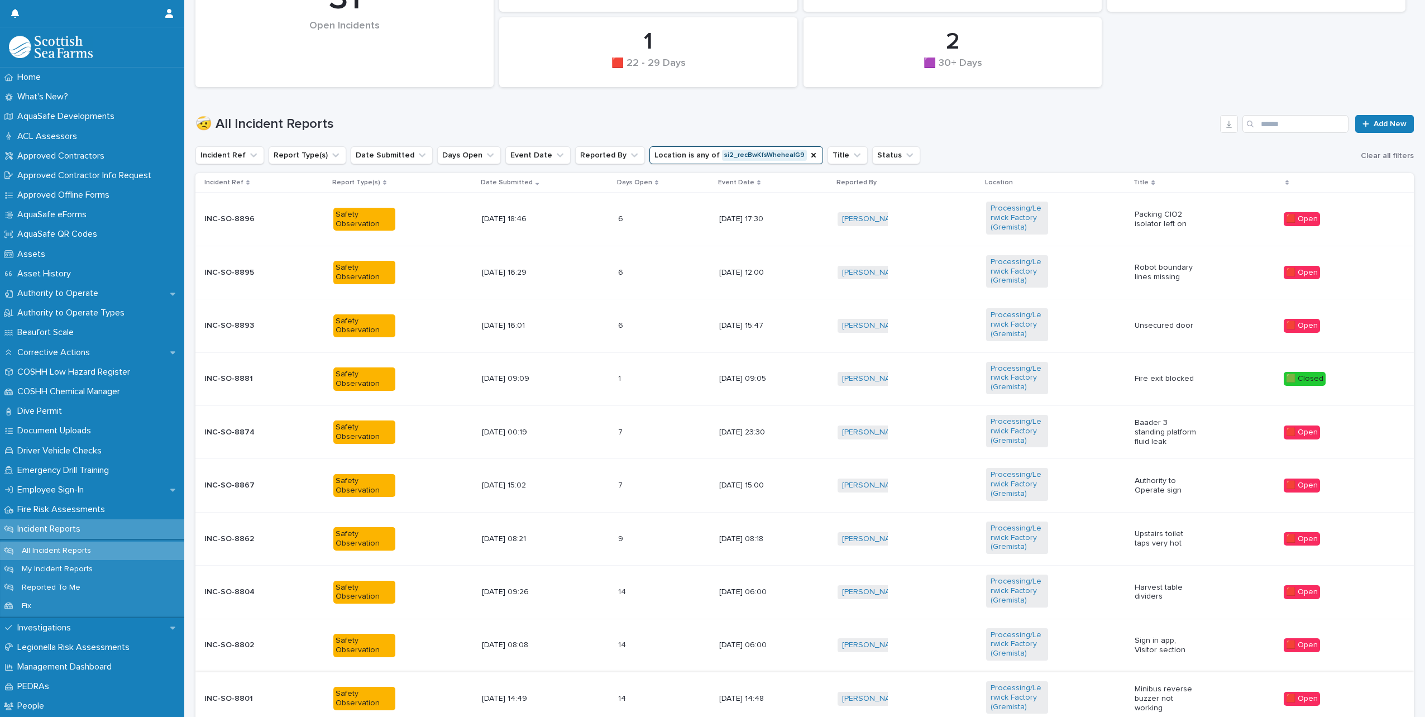
scroll to position [376, 0]
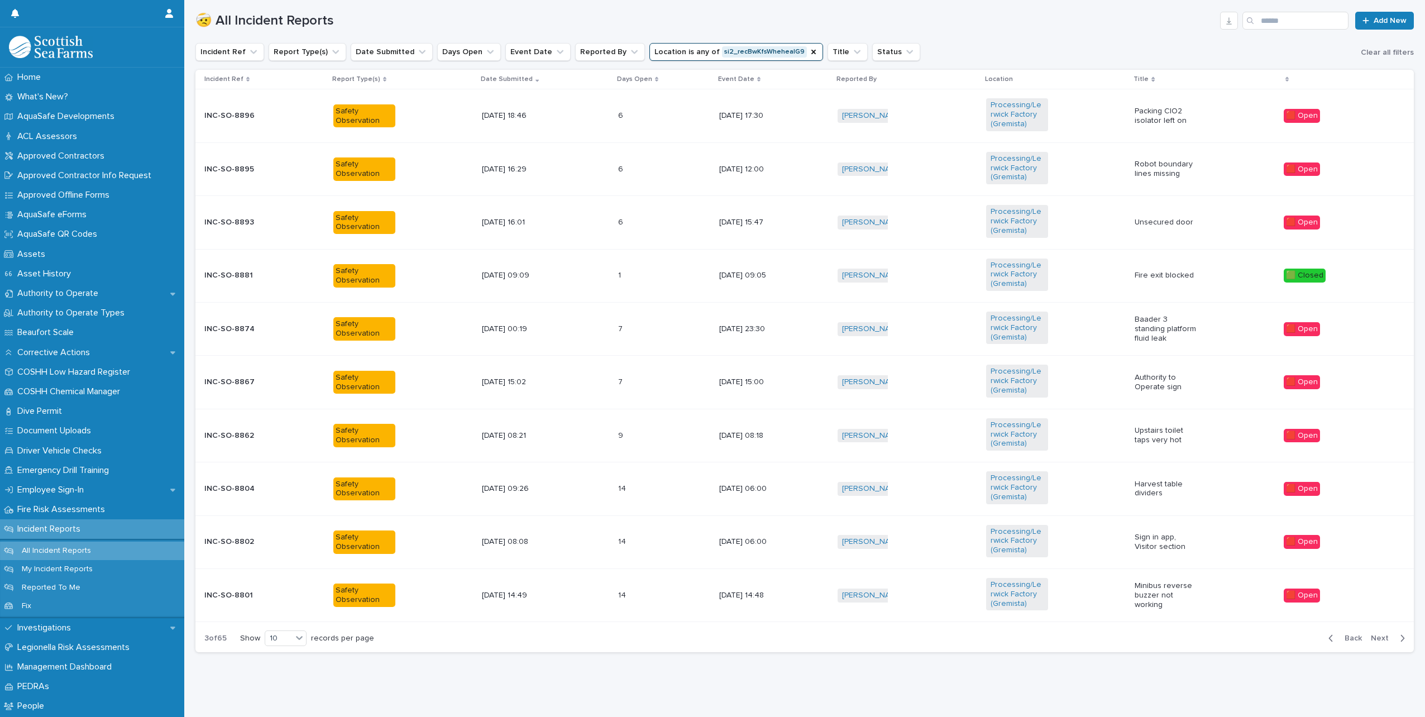
click at [770, 213] on div "[DATE] 15:47" at bounding box center [773, 222] width 109 height 18
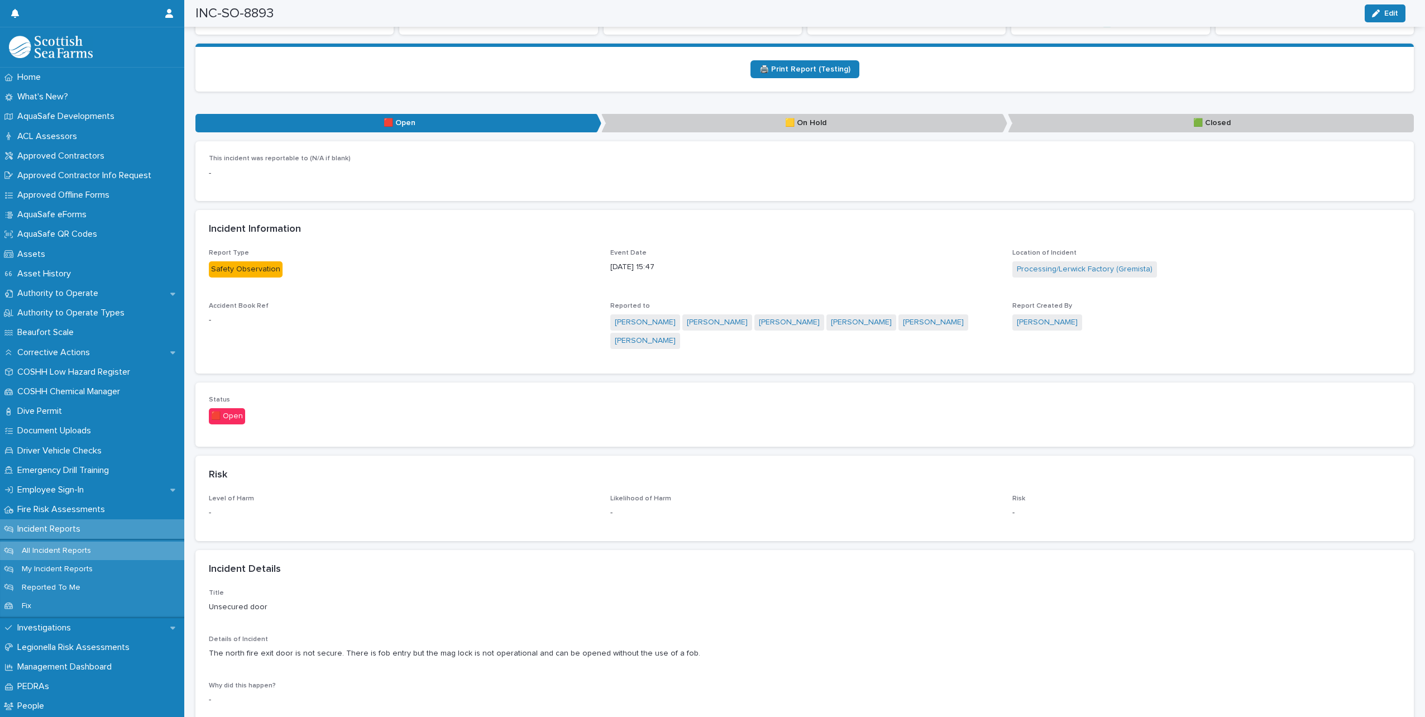
scroll to position [558, 0]
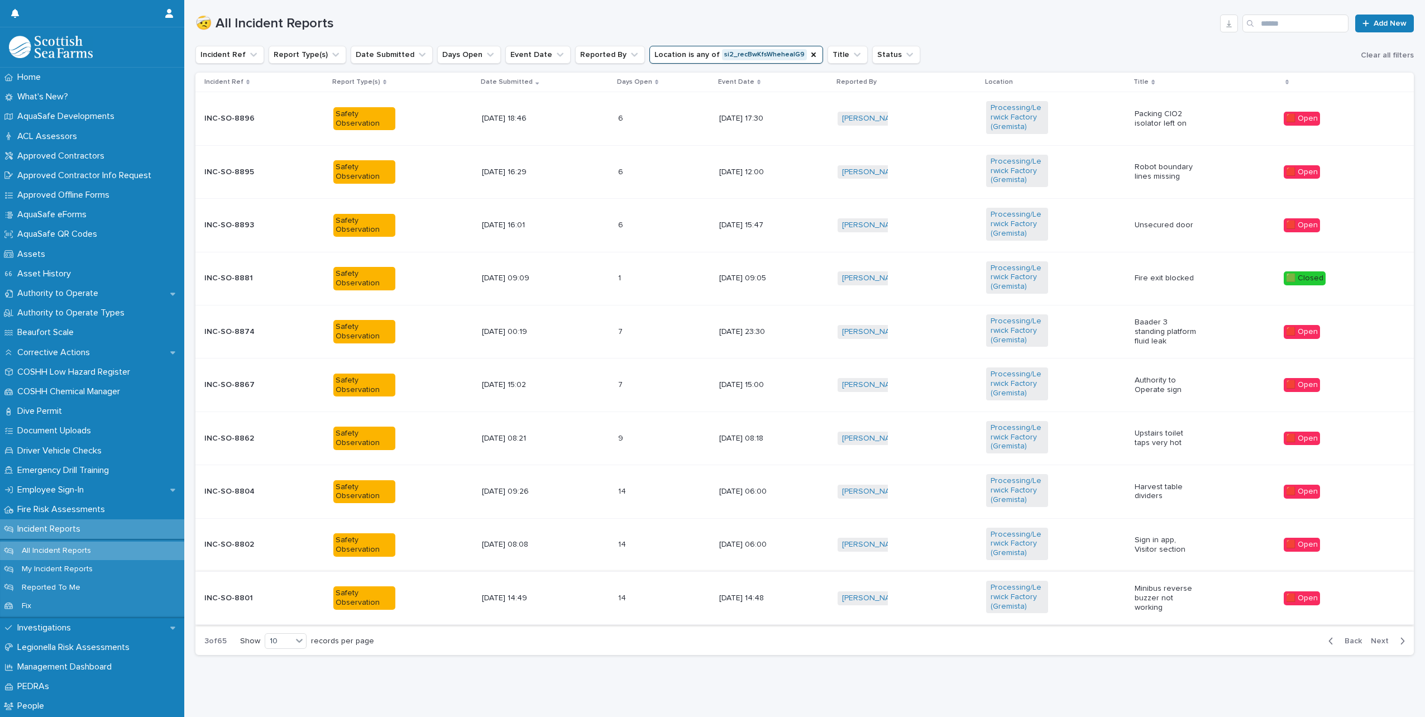
scroll to position [376, 0]
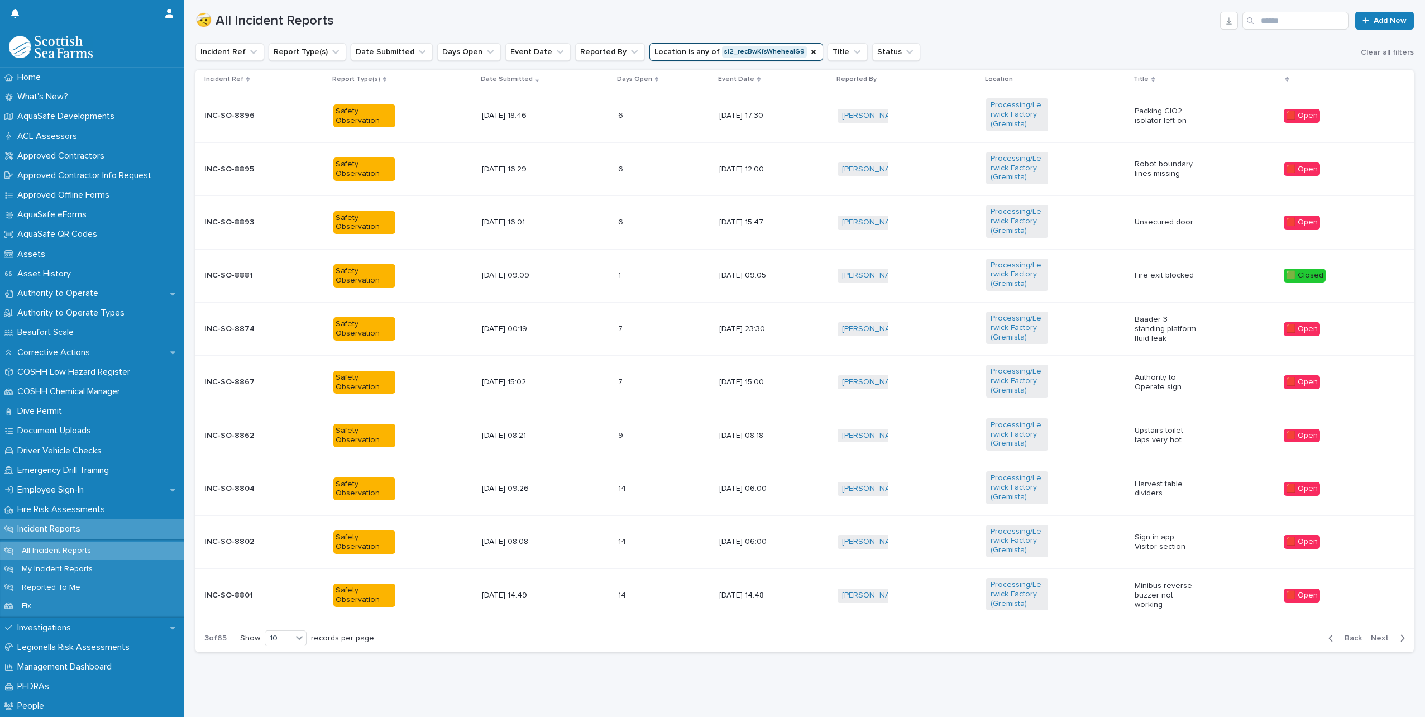
click at [1373, 634] on span "Next" at bounding box center [1383, 638] width 25 height 8
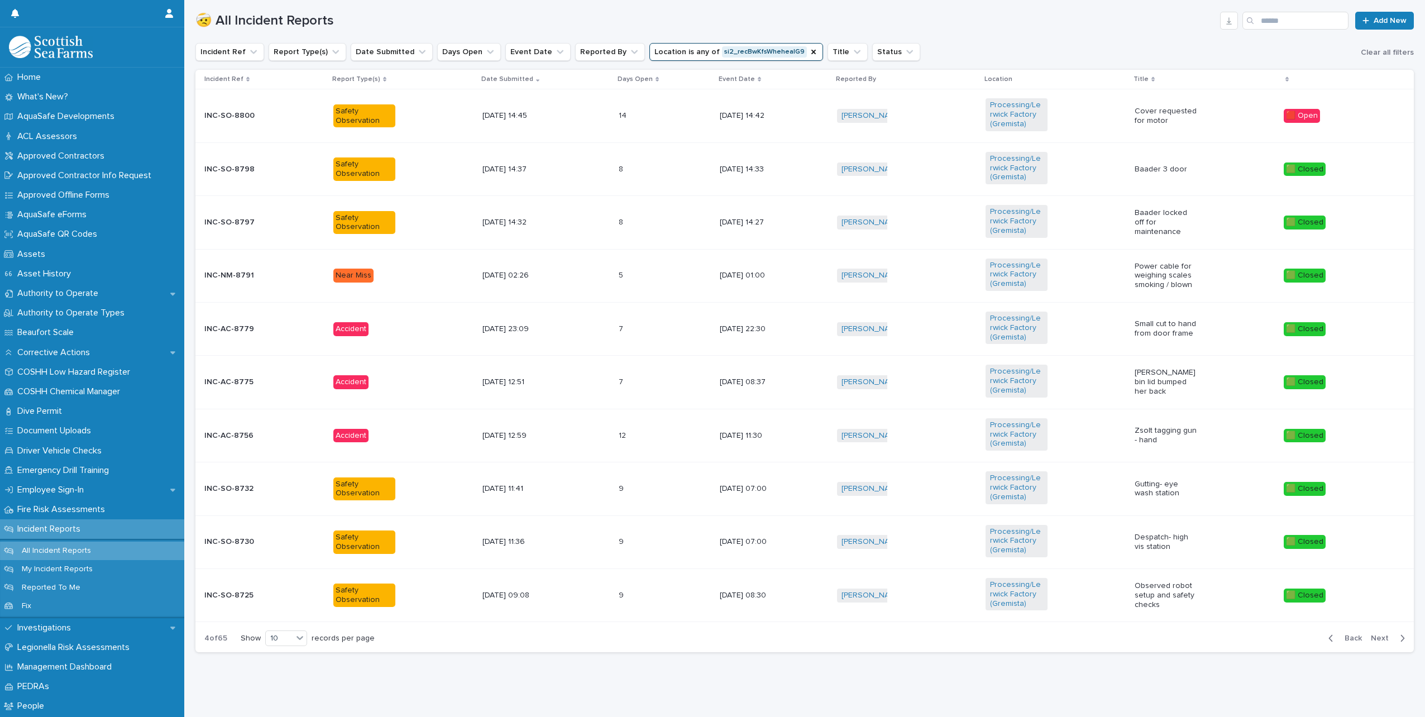
click at [1342, 634] on span "Back" at bounding box center [1350, 638] width 24 height 8
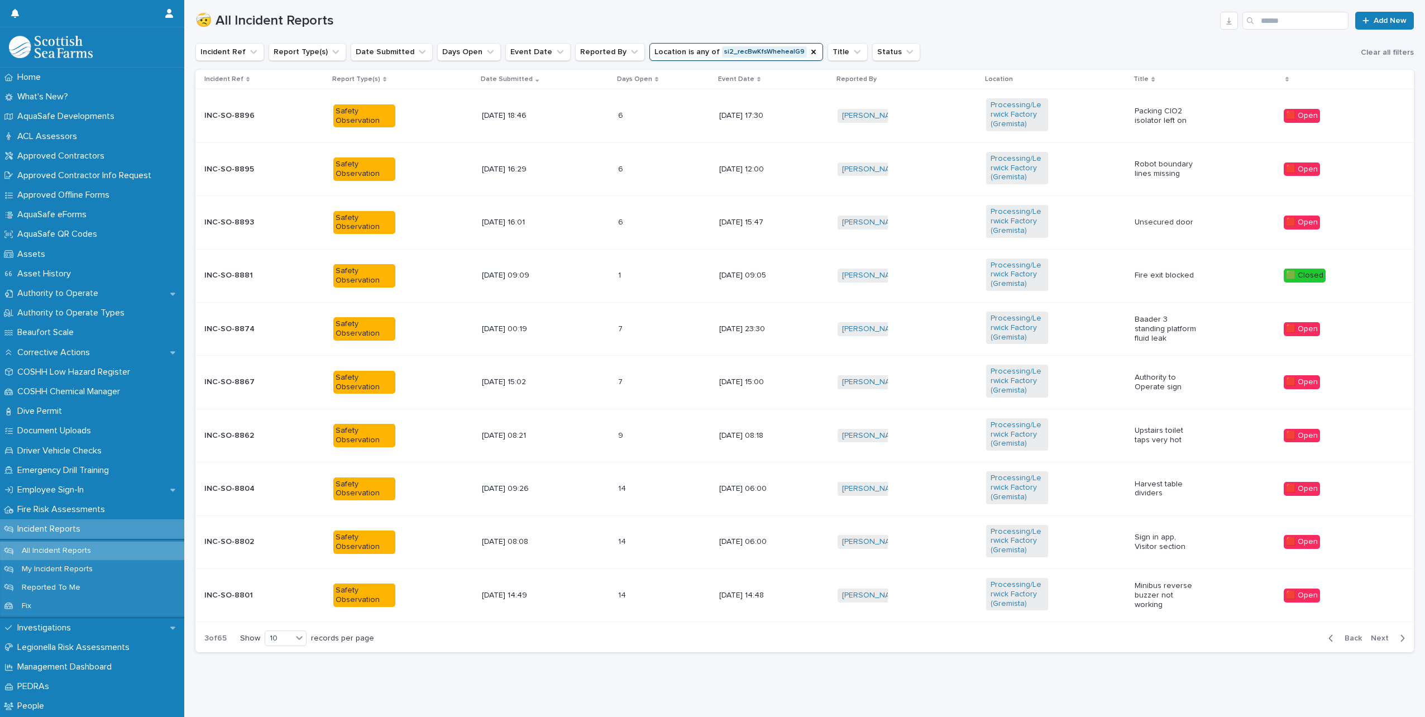
click at [1342, 634] on span "Back" at bounding box center [1350, 638] width 24 height 8
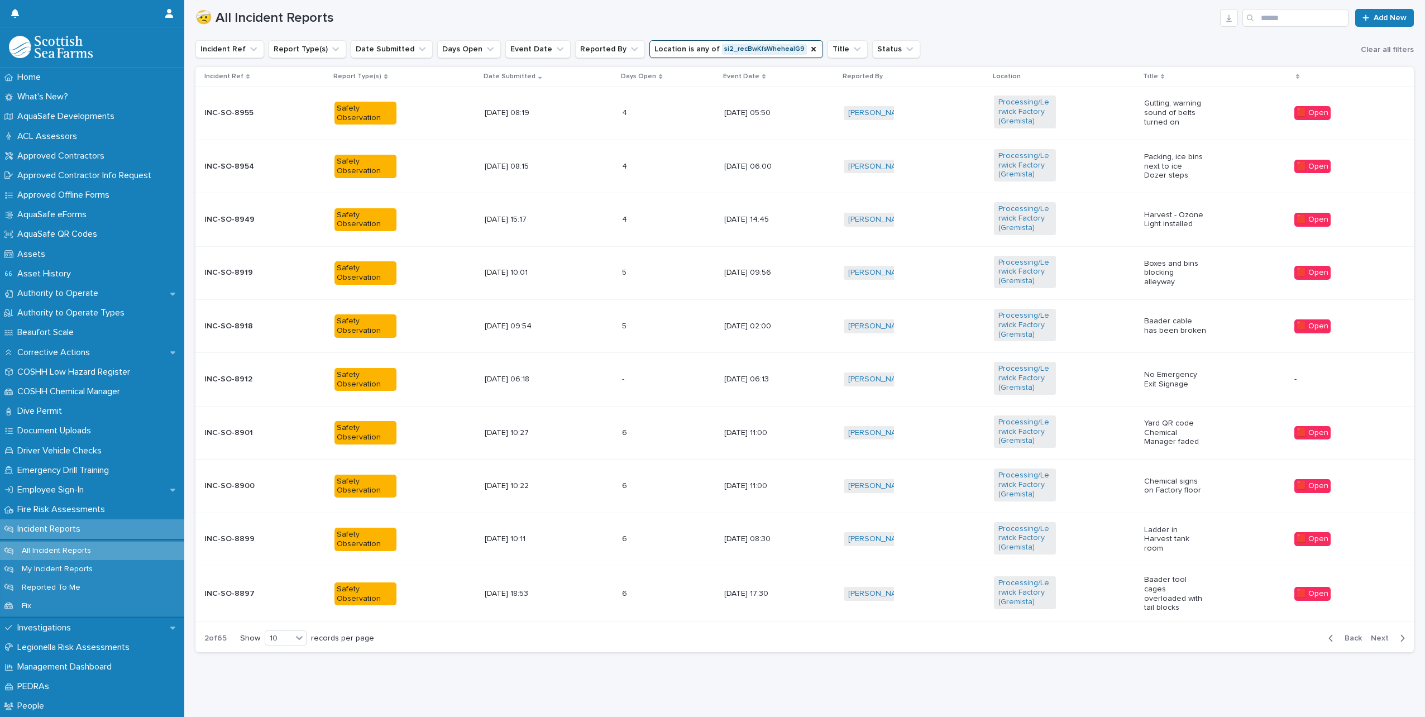
click at [1342, 634] on span "Back" at bounding box center [1350, 638] width 24 height 8
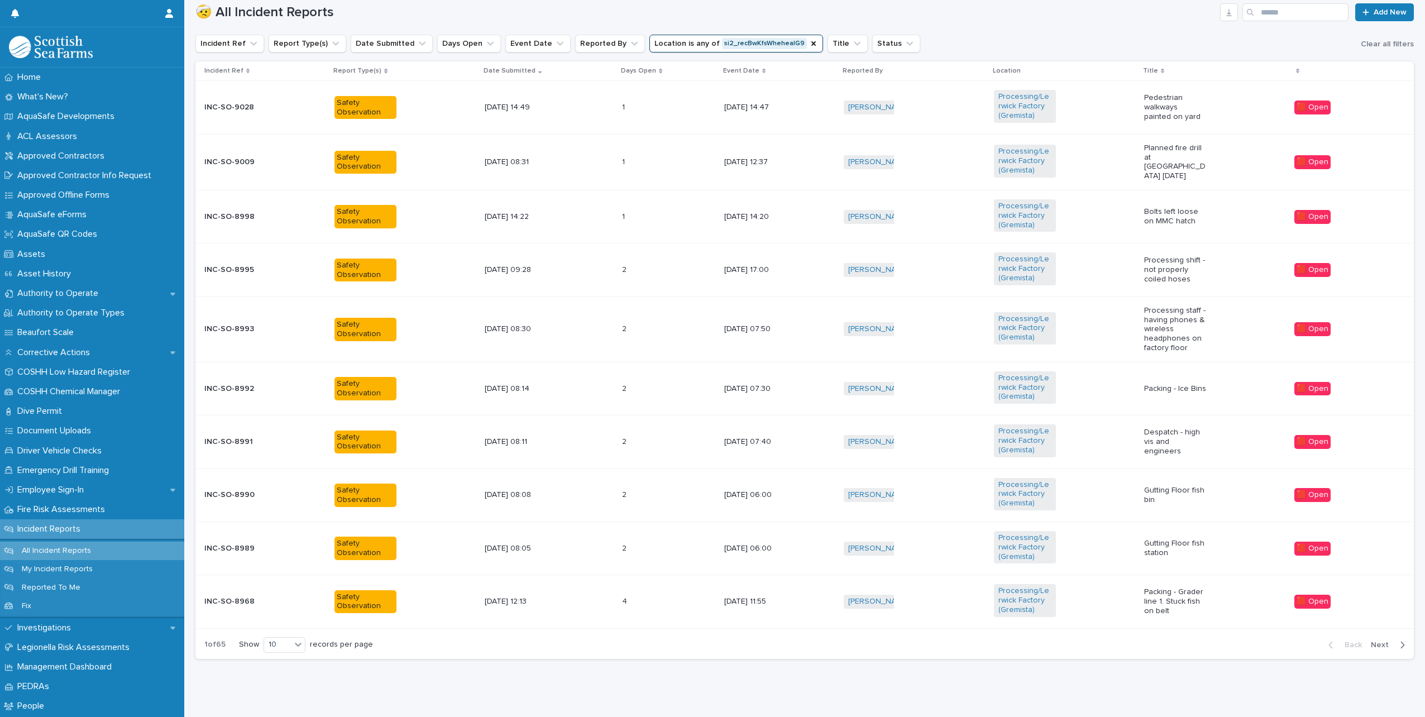
scroll to position [382, 0]
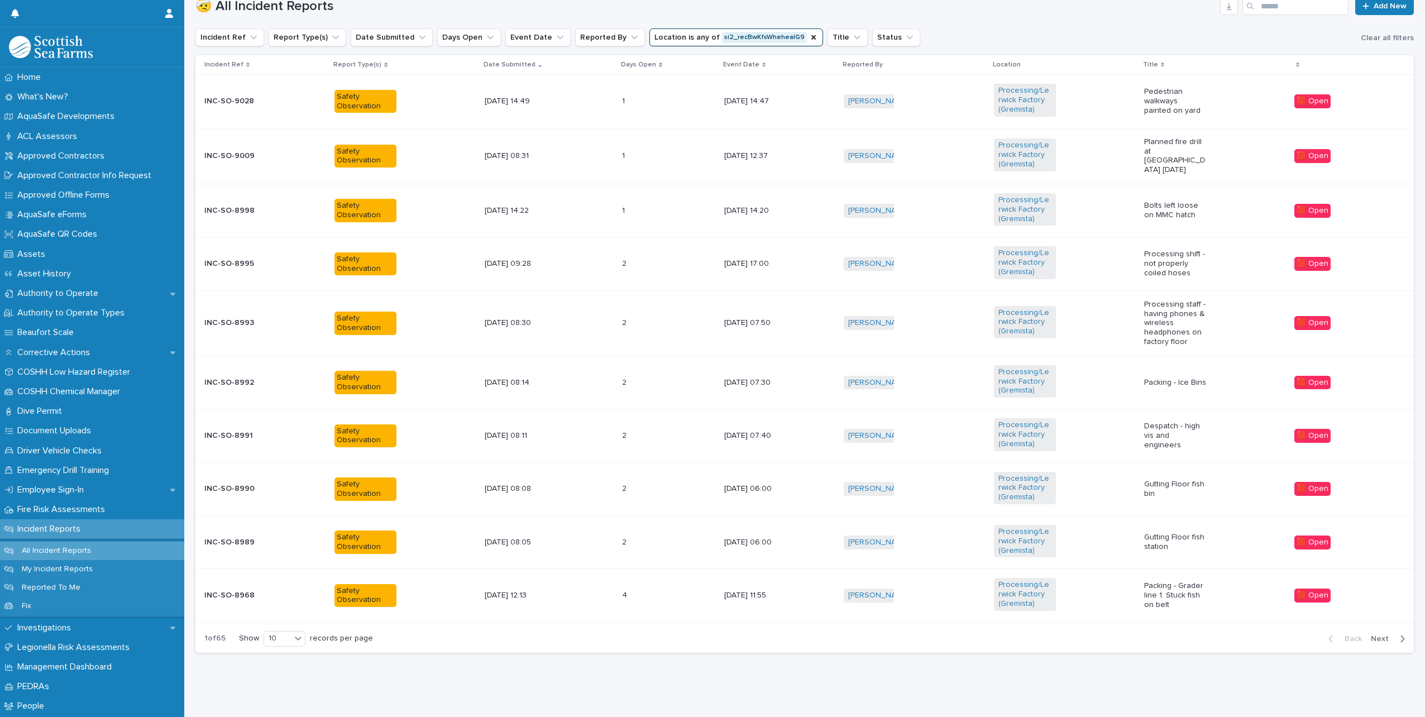
drag, startPoint x: 1342, startPoint y: 632, endPoint x: 1264, endPoint y: 662, distance: 84.0
click at [1264, 662] on div "Loading... Saving… Loading... Saving… 4 🟧 15 -21 Days 21 🟩 0 - 7 Days 10 🟪 Prop…" at bounding box center [805, 209] width 1230 height 960
click at [1370, 641] on div "Back Next" at bounding box center [1366, 639] width 94 height 28
click at [1371, 639] on span "Next" at bounding box center [1383, 639] width 25 height 8
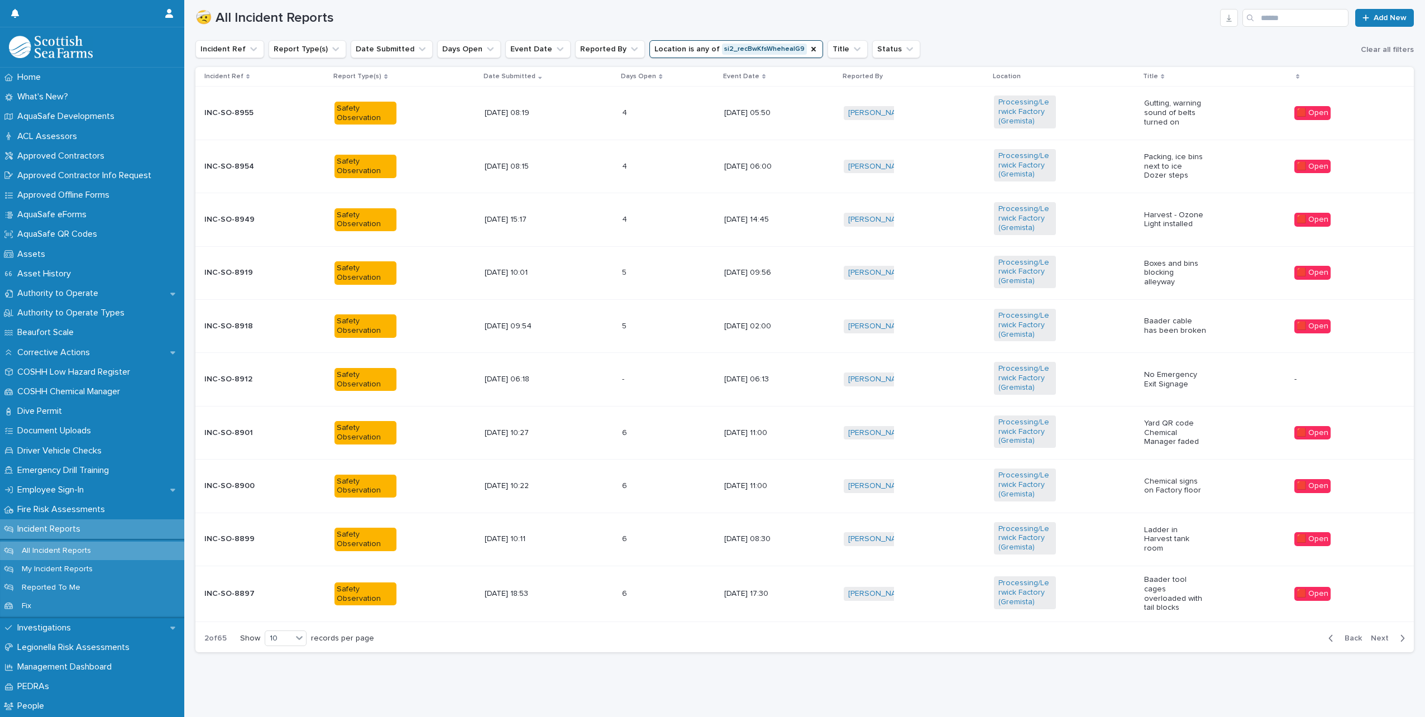
click at [1370, 639] on div "Back Next" at bounding box center [1366, 638] width 94 height 28
drag, startPoint x: 1370, startPoint y: 639, endPoint x: 1371, endPoint y: 633, distance: 5.6
click at [1371, 634] on span "Next" at bounding box center [1383, 638] width 25 height 8
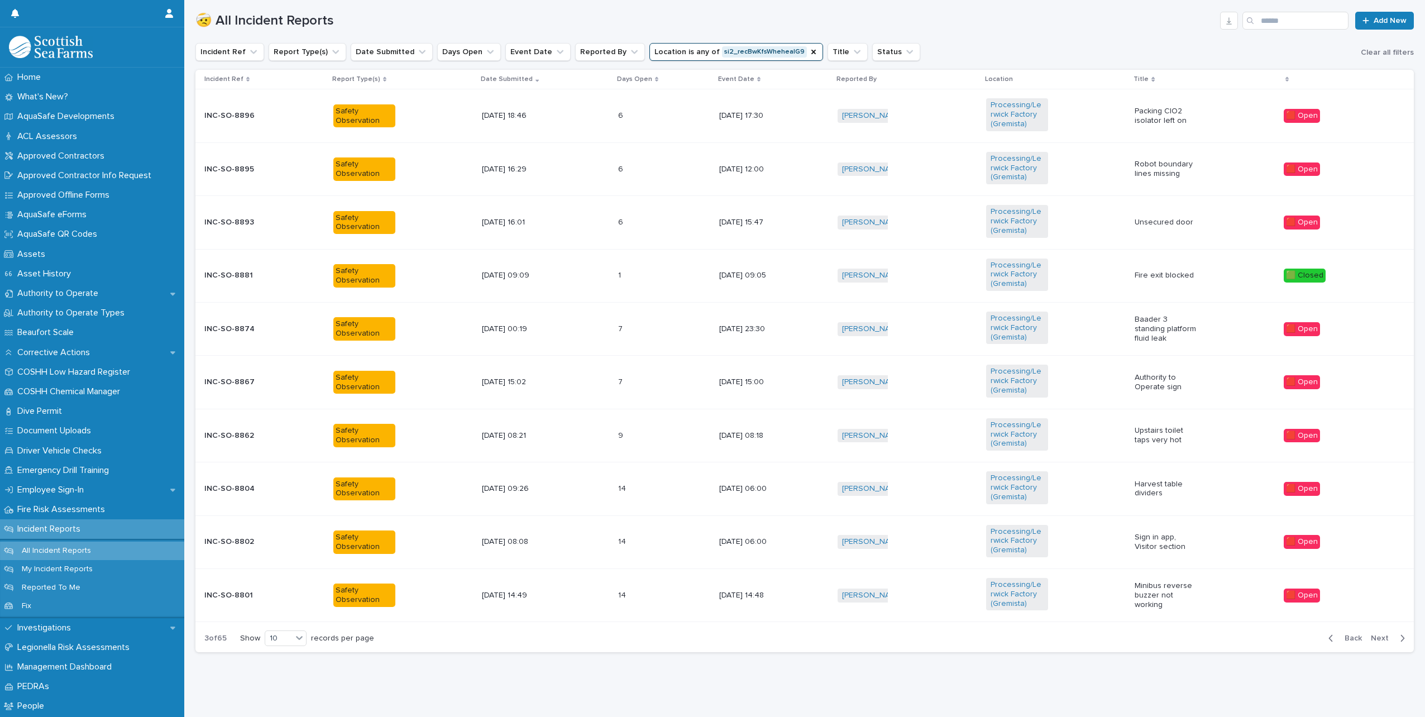
click at [1371, 634] on span "Next" at bounding box center [1383, 638] width 25 height 8
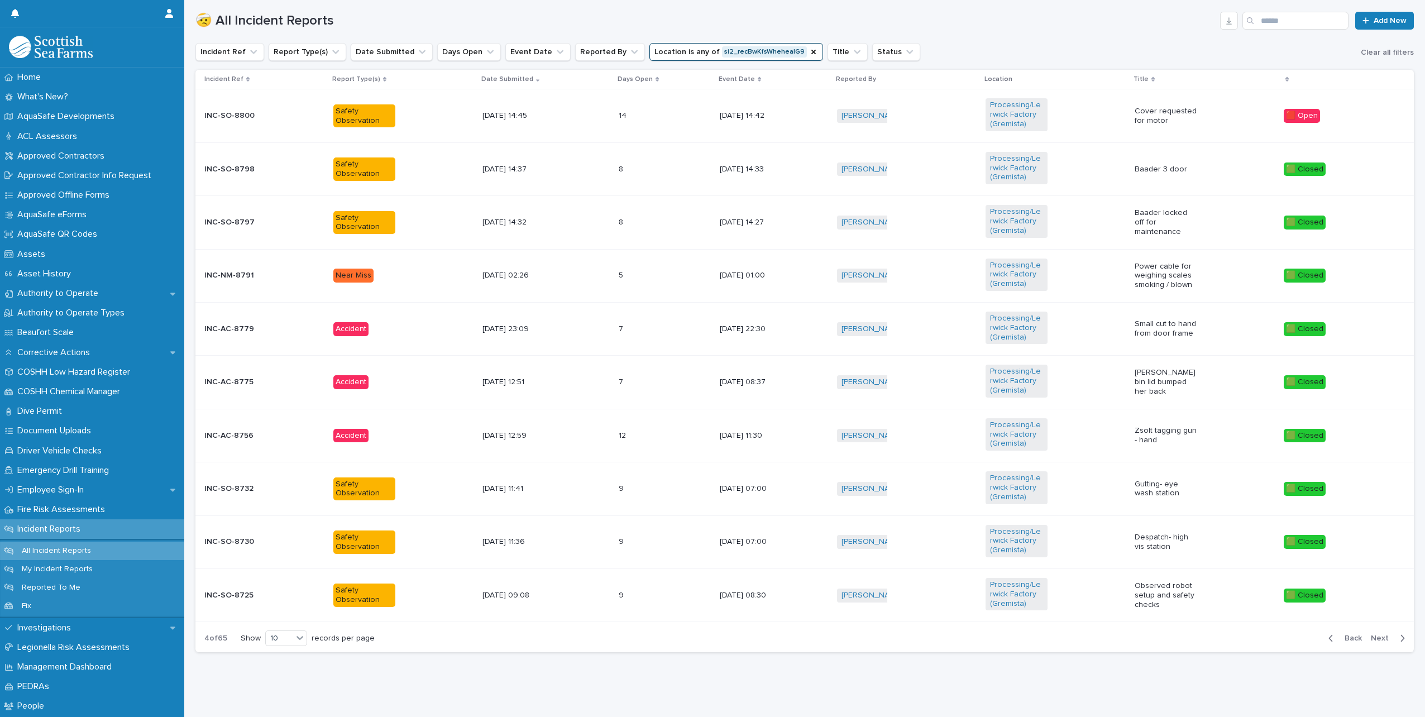
click at [1371, 634] on span "Next" at bounding box center [1383, 638] width 25 height 8
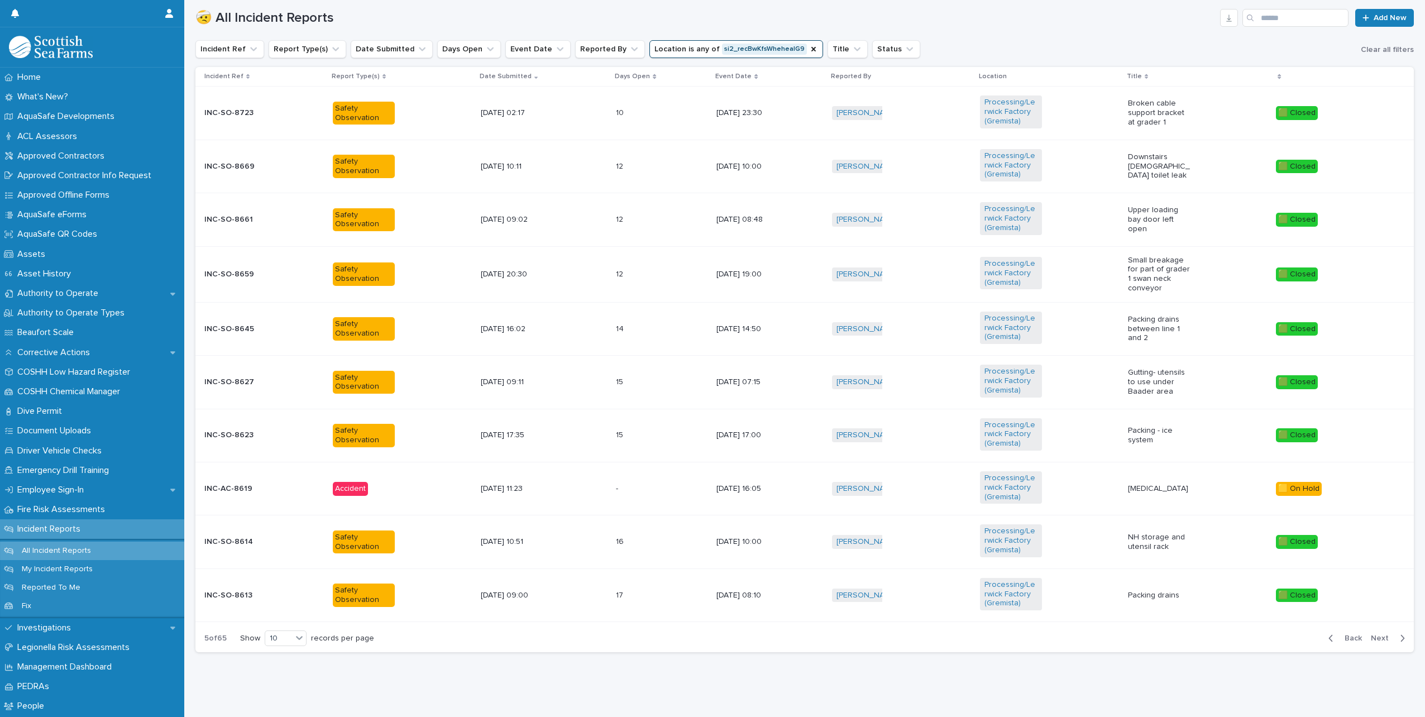
scroll to position [378, 0]
click at [1371, 634] on span "Next" at bounding box center [1383, 638] width 25 height 8
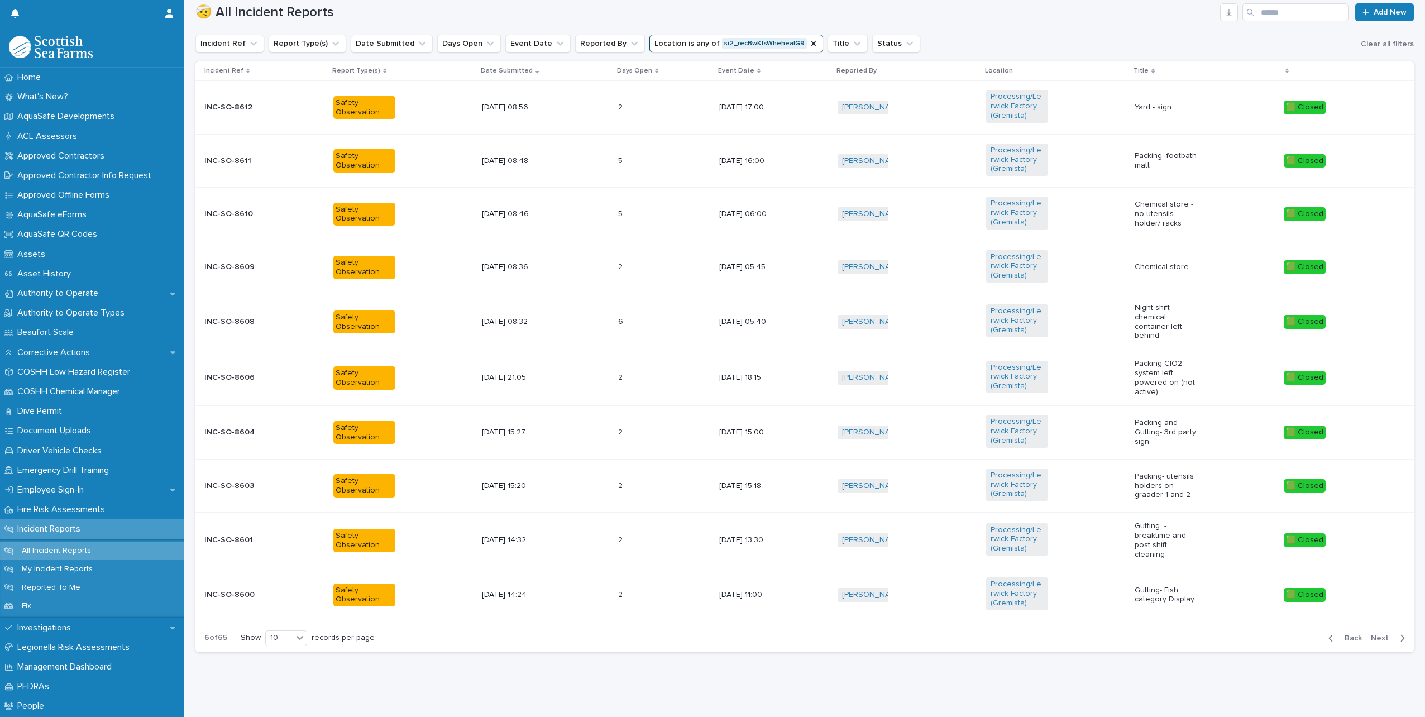
scroll to position [380, 0]
click at [1371, 634] on span "Next" at bounding box center [1383, 638] width 25 height 8
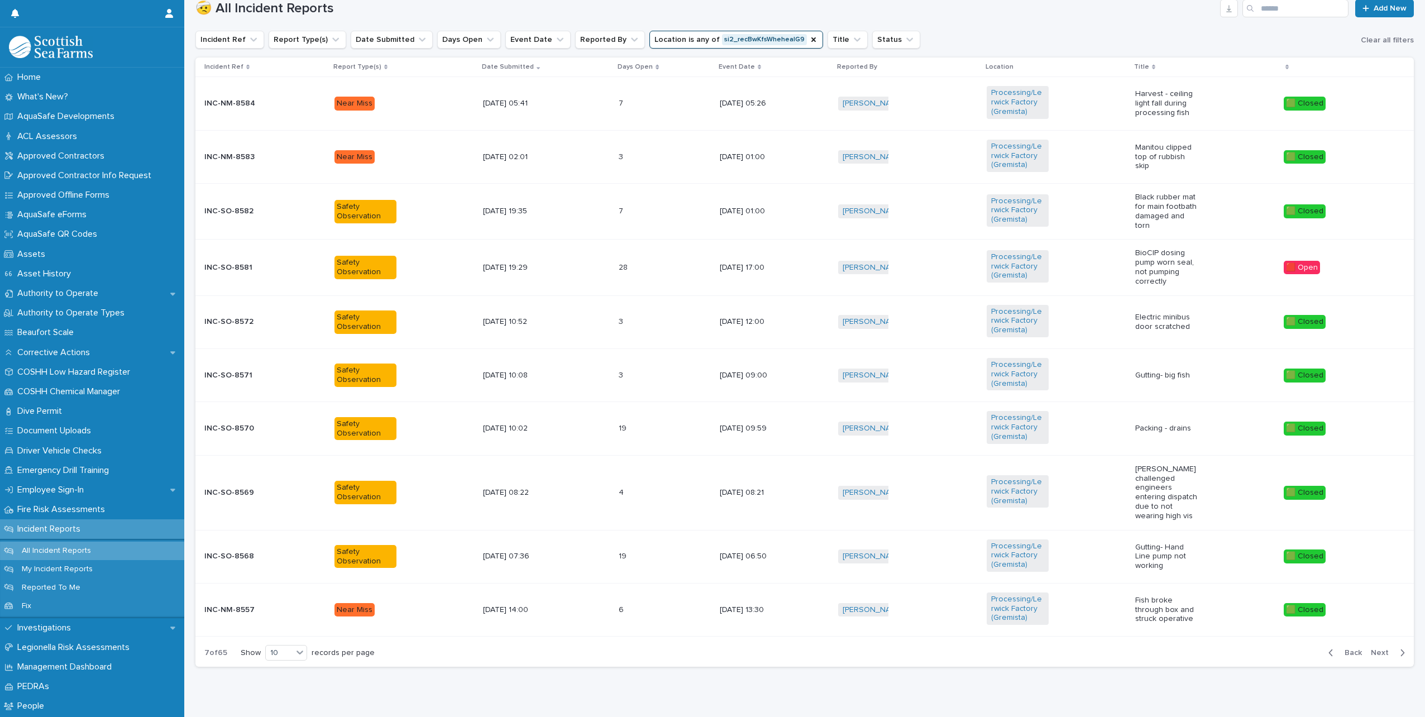
scroll to position [390, 0]
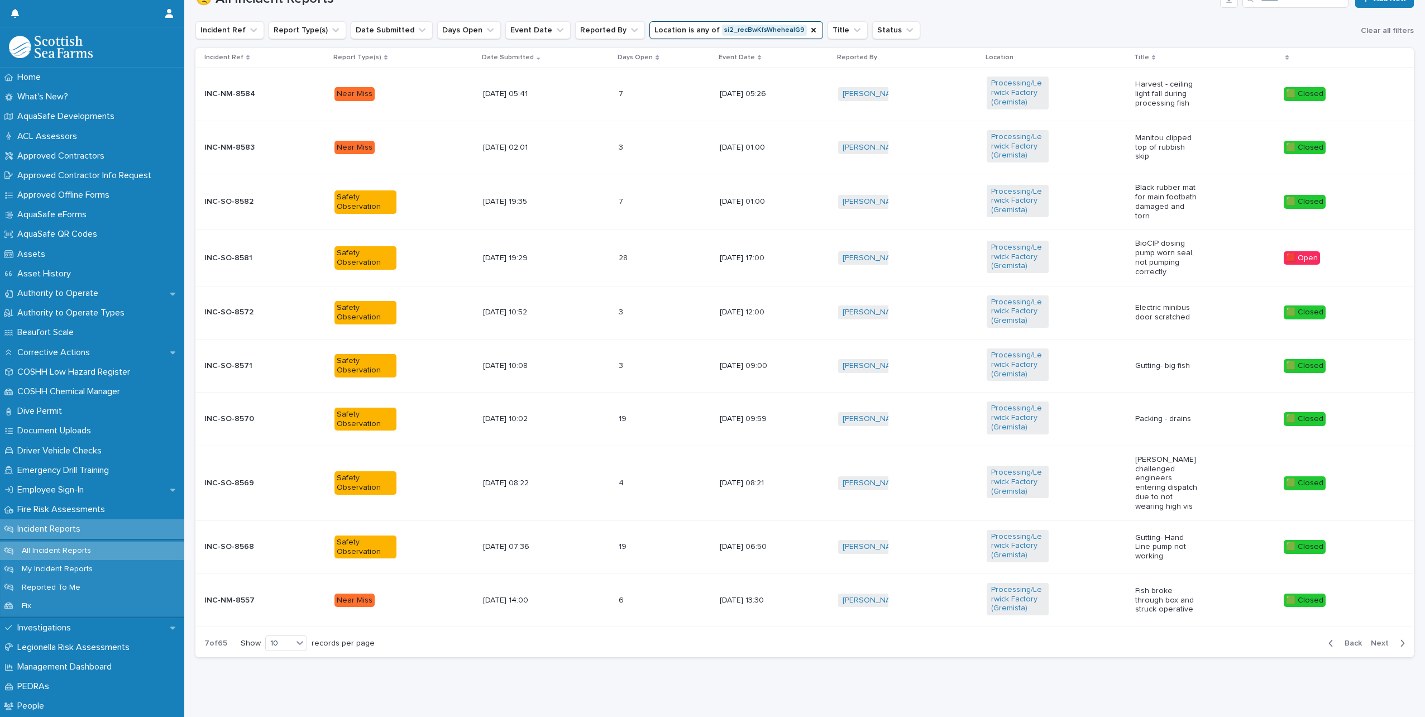
click at [1374, 642] on span "Next" at bounding box center [1383, 643] width 25 height 8
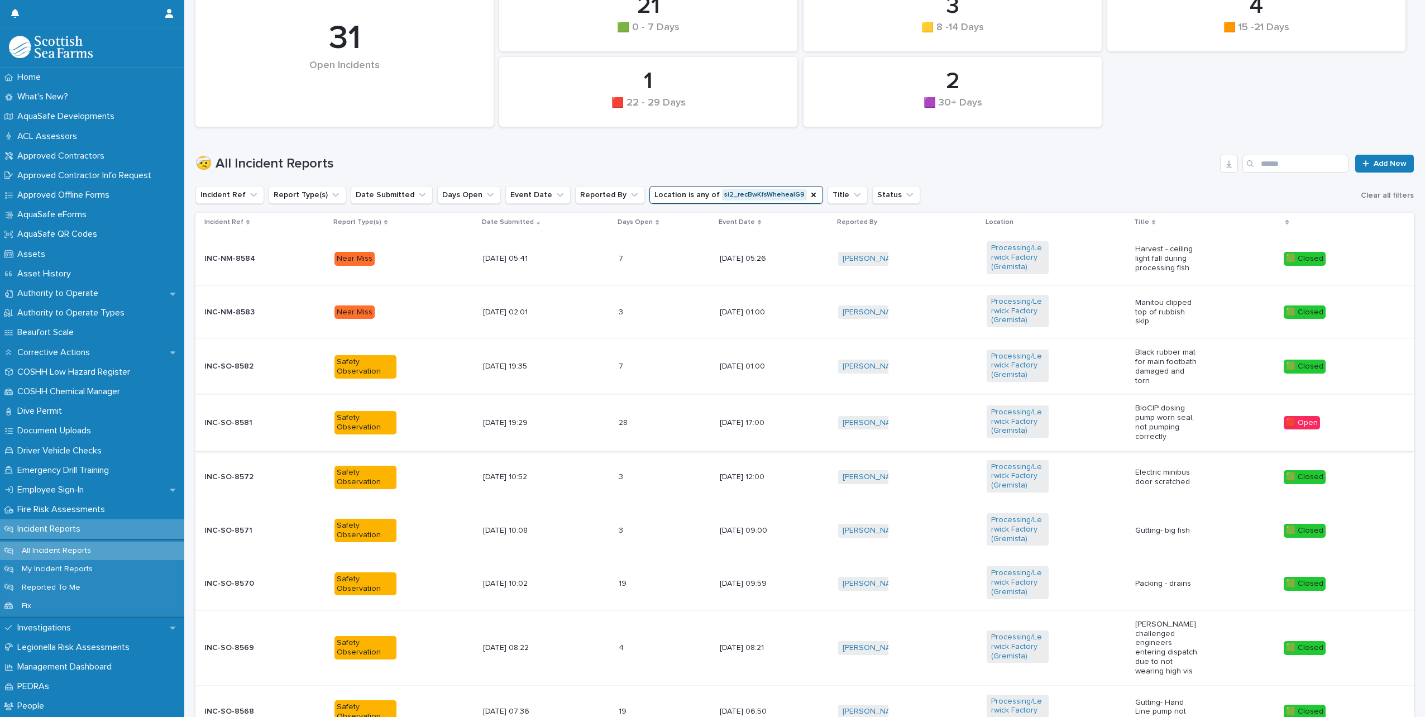
scroll to position [55, 0]
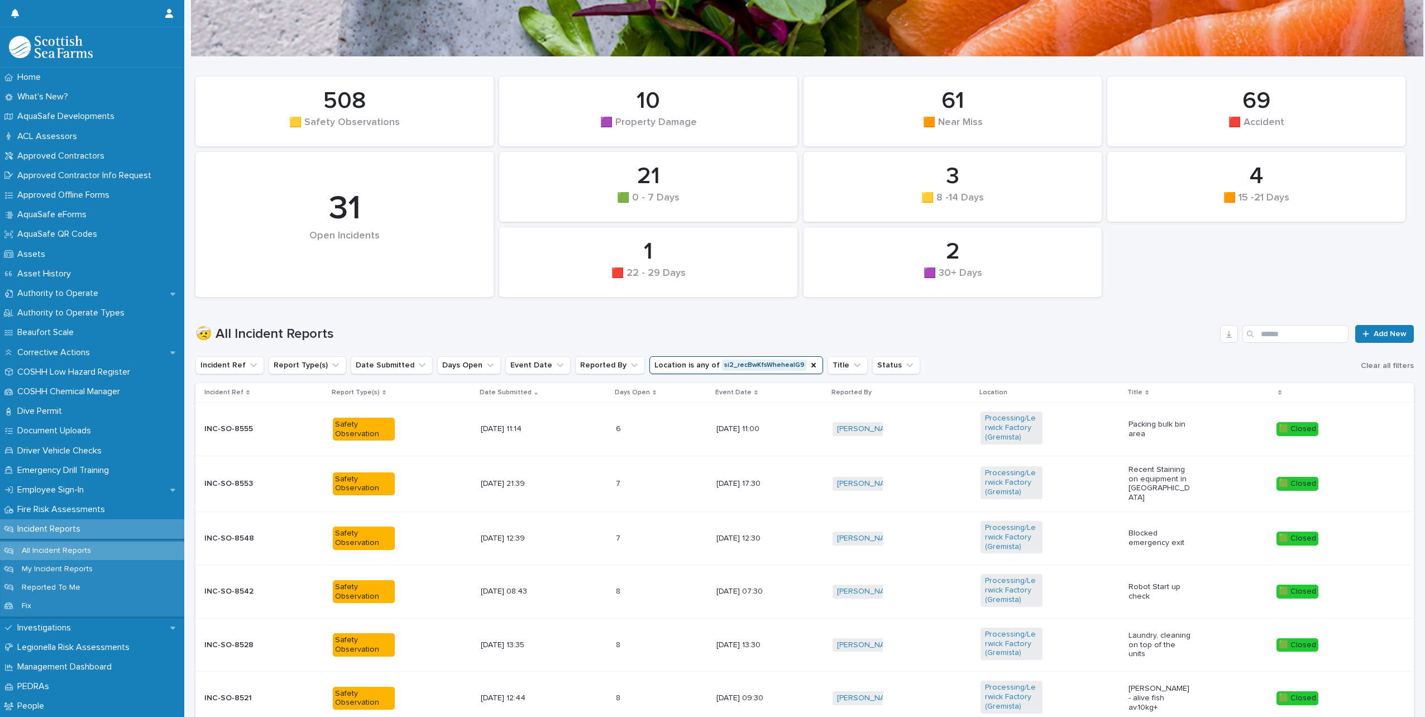
click at [783, 371] on button "Location is any of si2_recBwKfsWheheaIG9" at bounding box center [736, 365] width 174 height 18
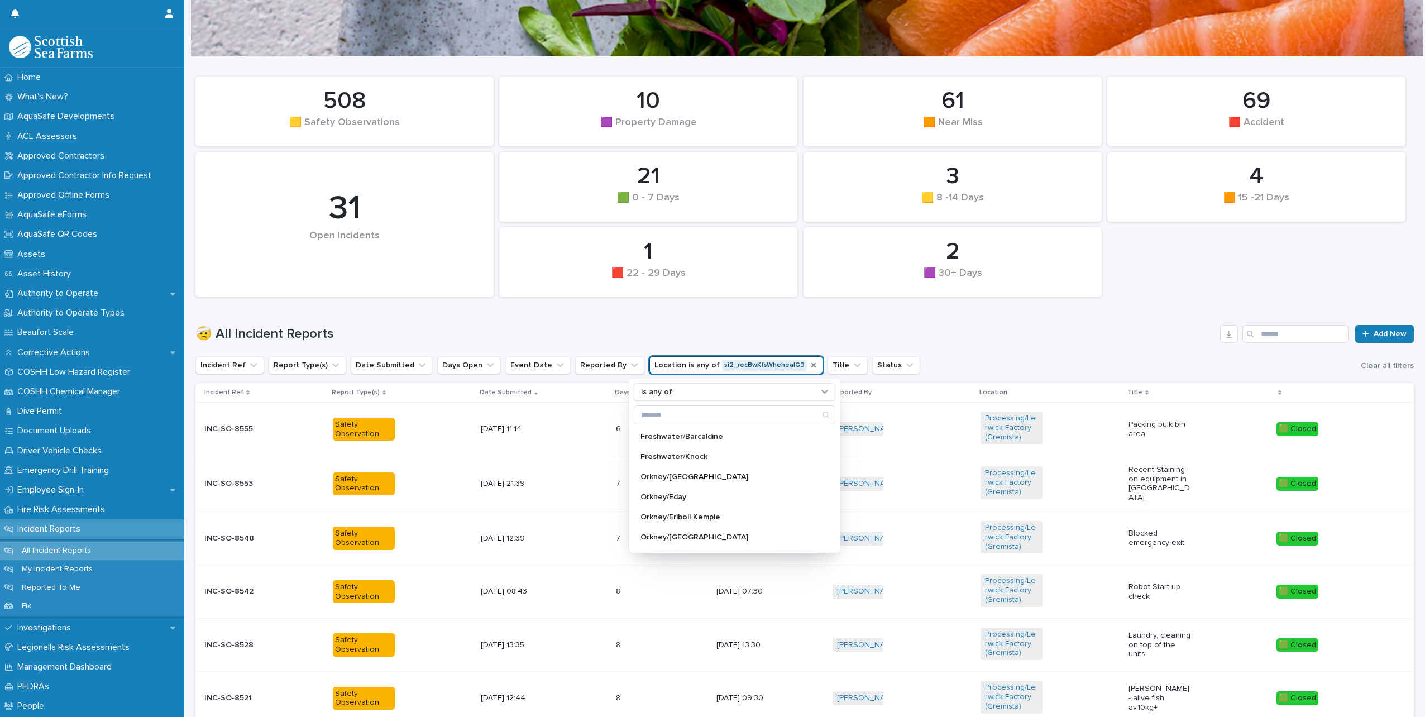
click at [809, 365] on icon "Location" at bounding box center [813, 365] width 9 height 9
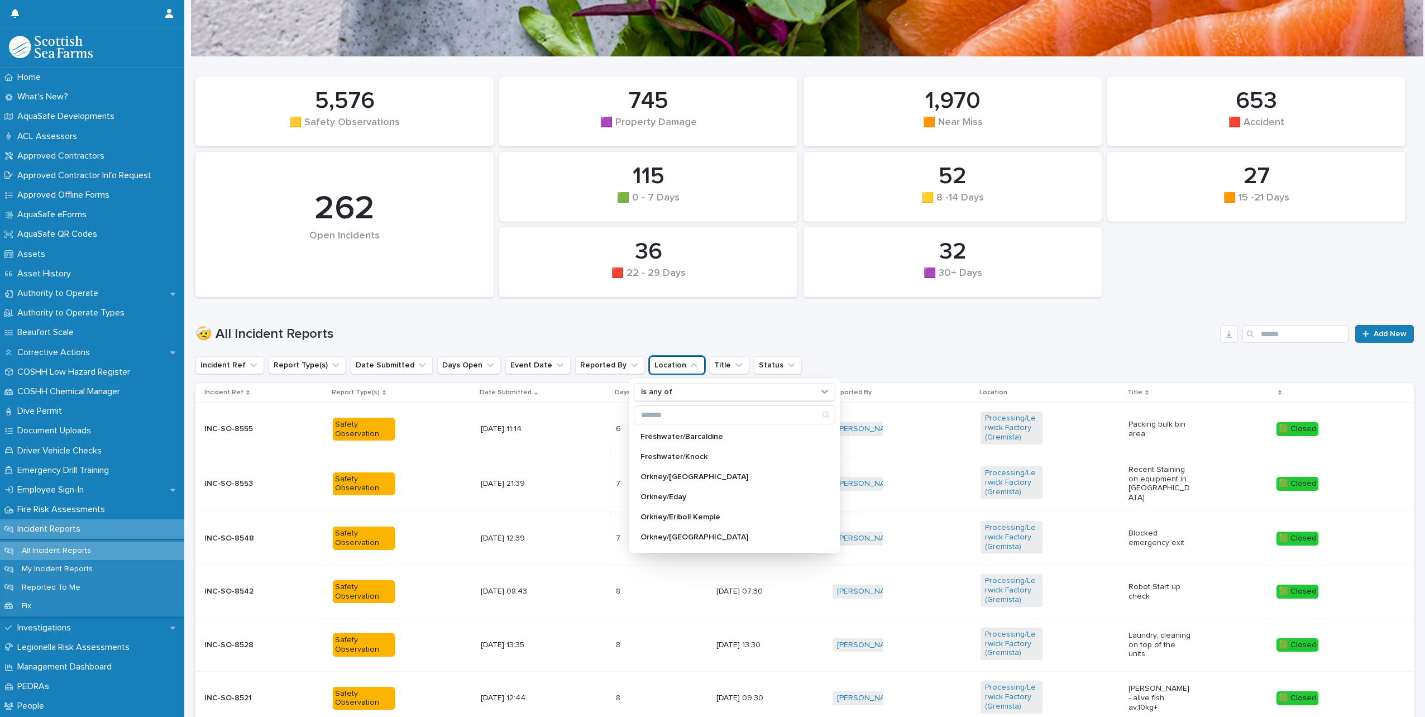
click at [758, 319] on div "🤕 All Incident Reports Add New" at bounding box center [804, 330] width 1218 height 54
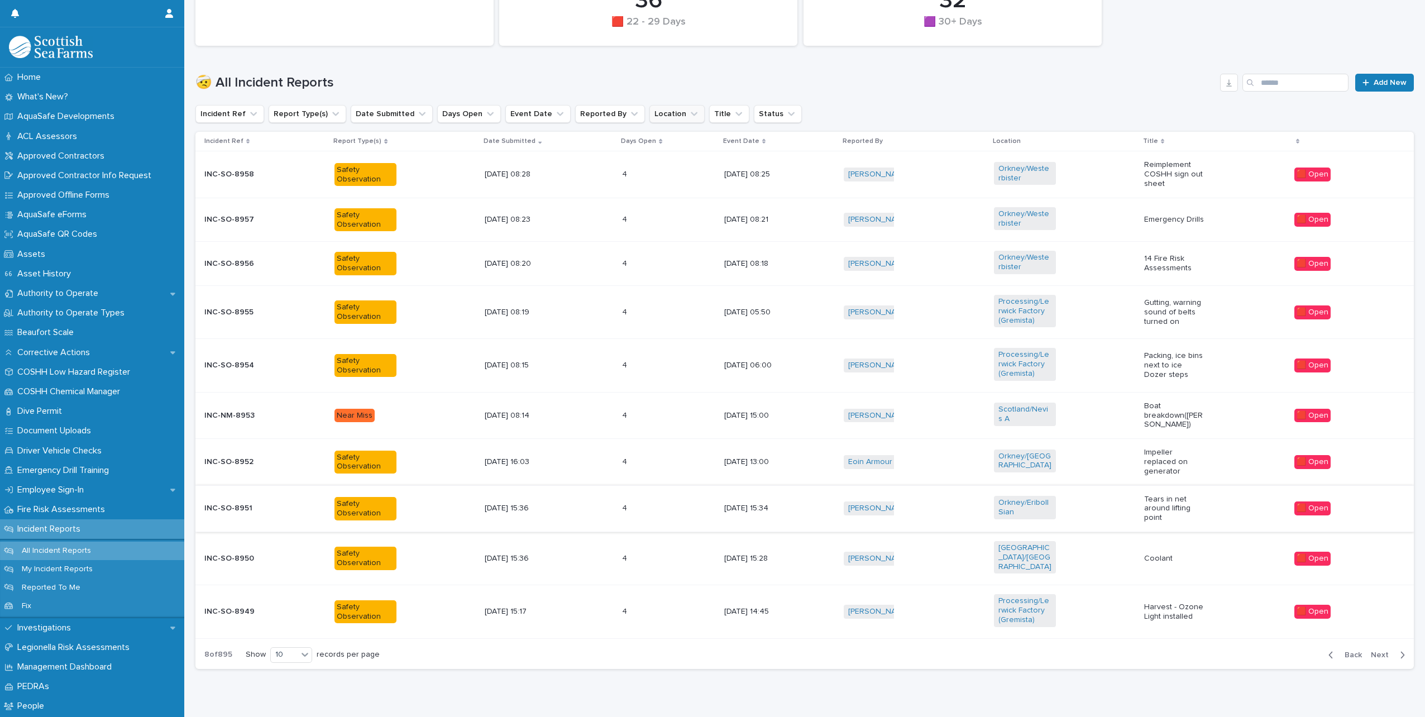
scroll to position [319, 0]
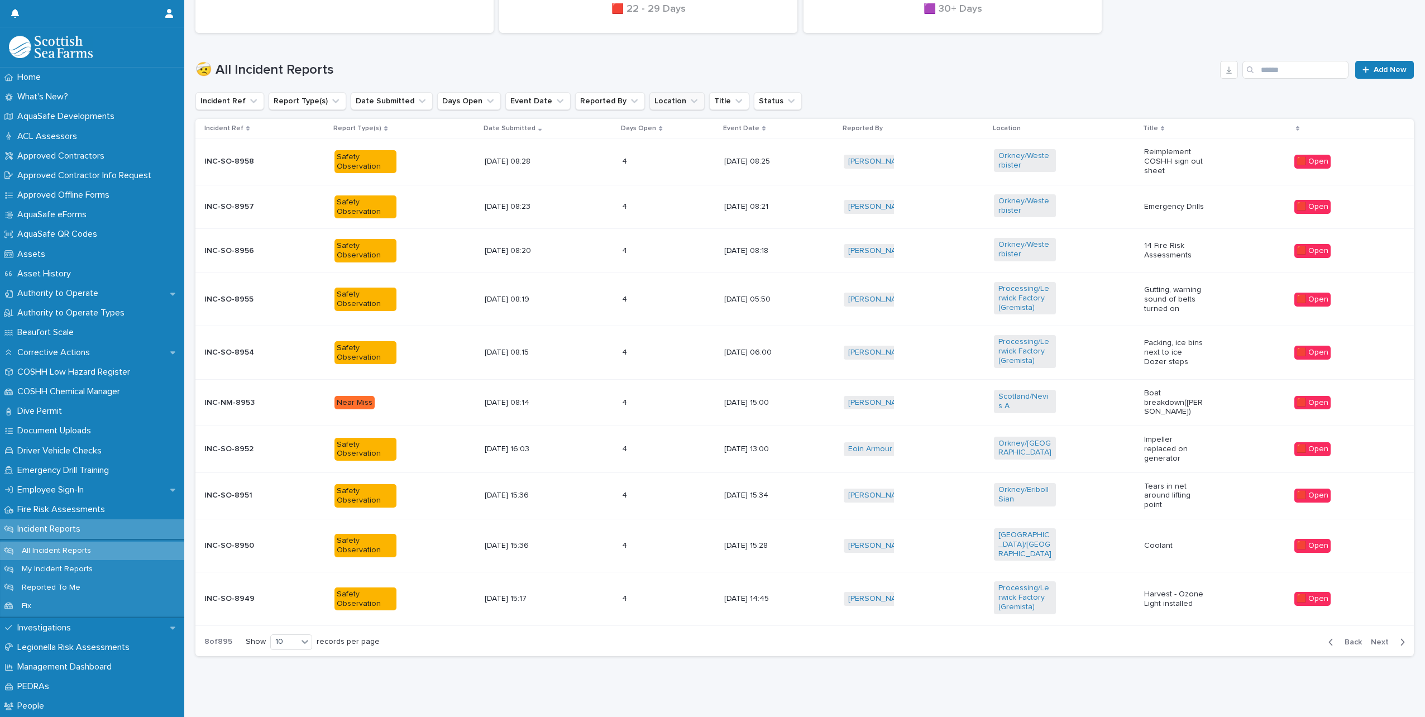
click at [532, 162] on p "[DATE] 08:28" at bounding box center [516, 161] width 62 height 9
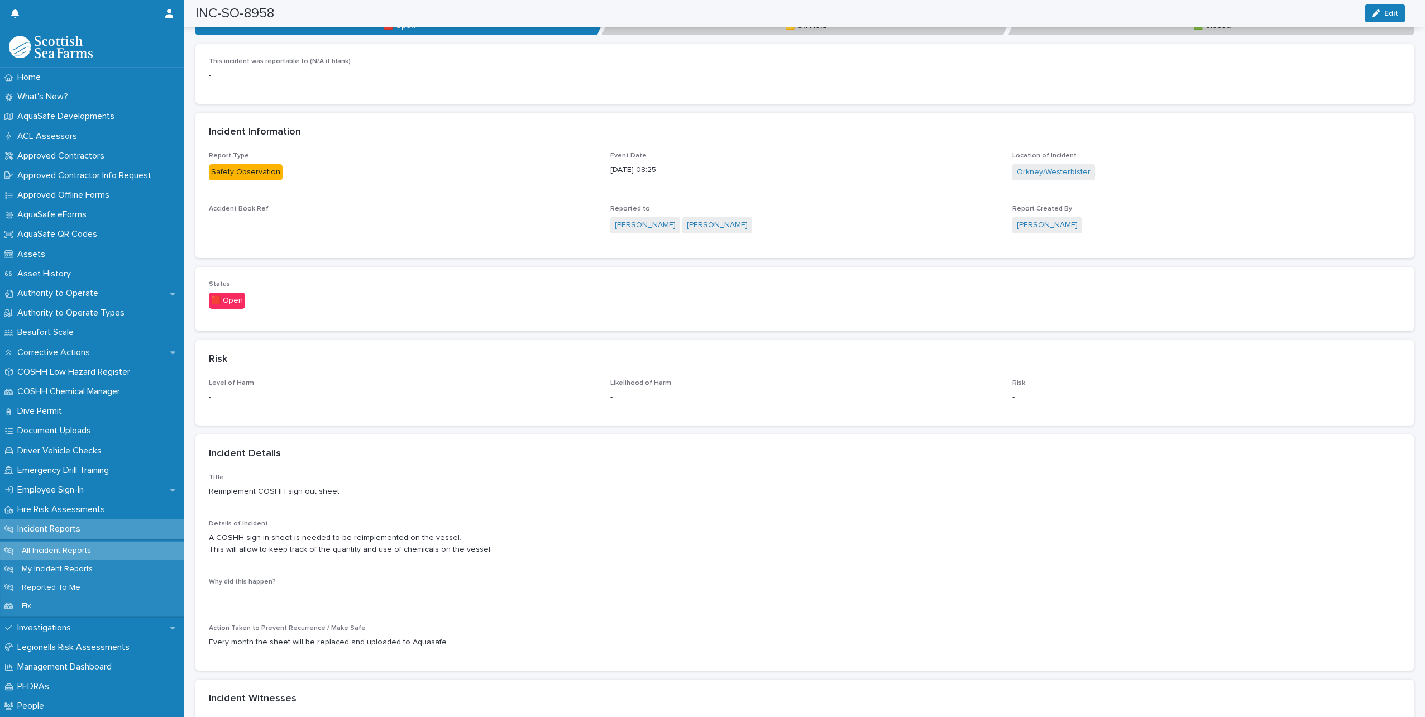
scroll to position [558, 0]
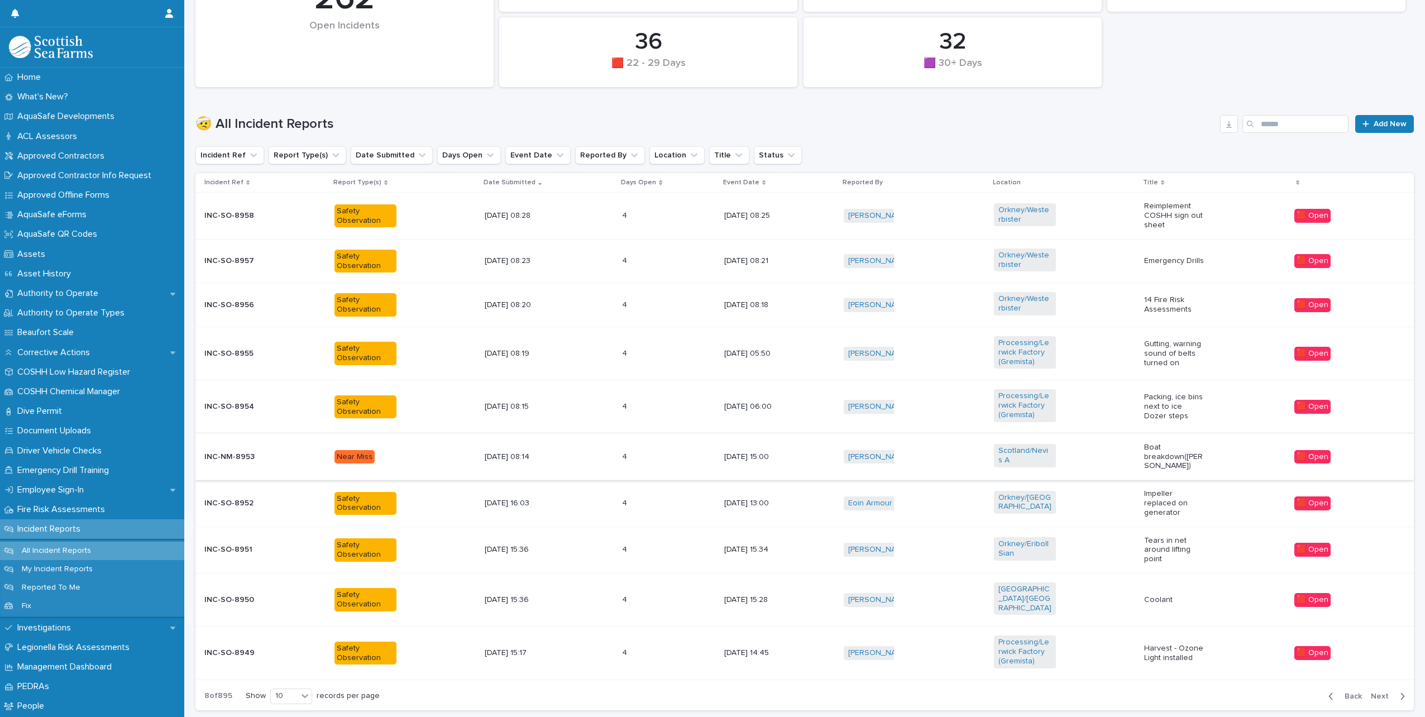
scroll to position [288, 0]
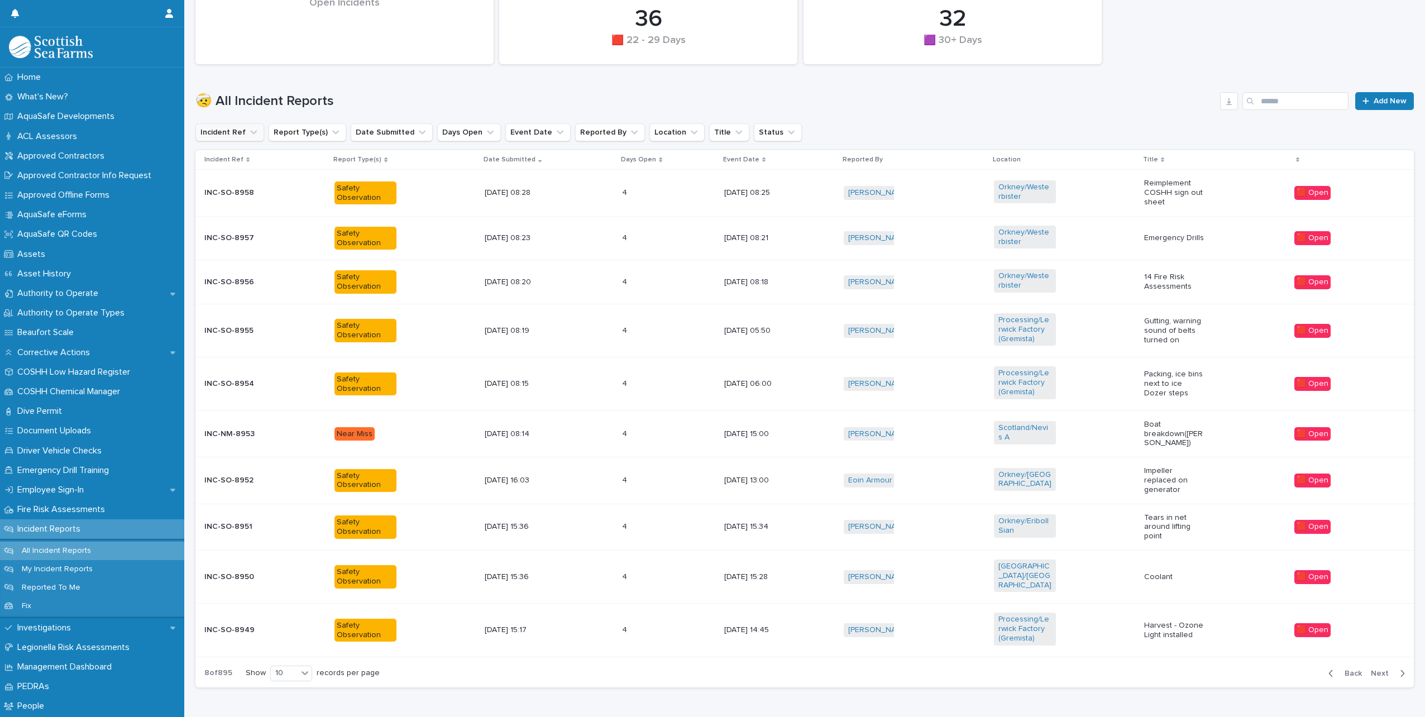
click at [248, 134] on icon "Incident Ref" at bounding box center [253, 132] width 11 height 11
click at [304, 132] on button "Report Type(s)" at bounding box center [308, 132] width 78 height 18
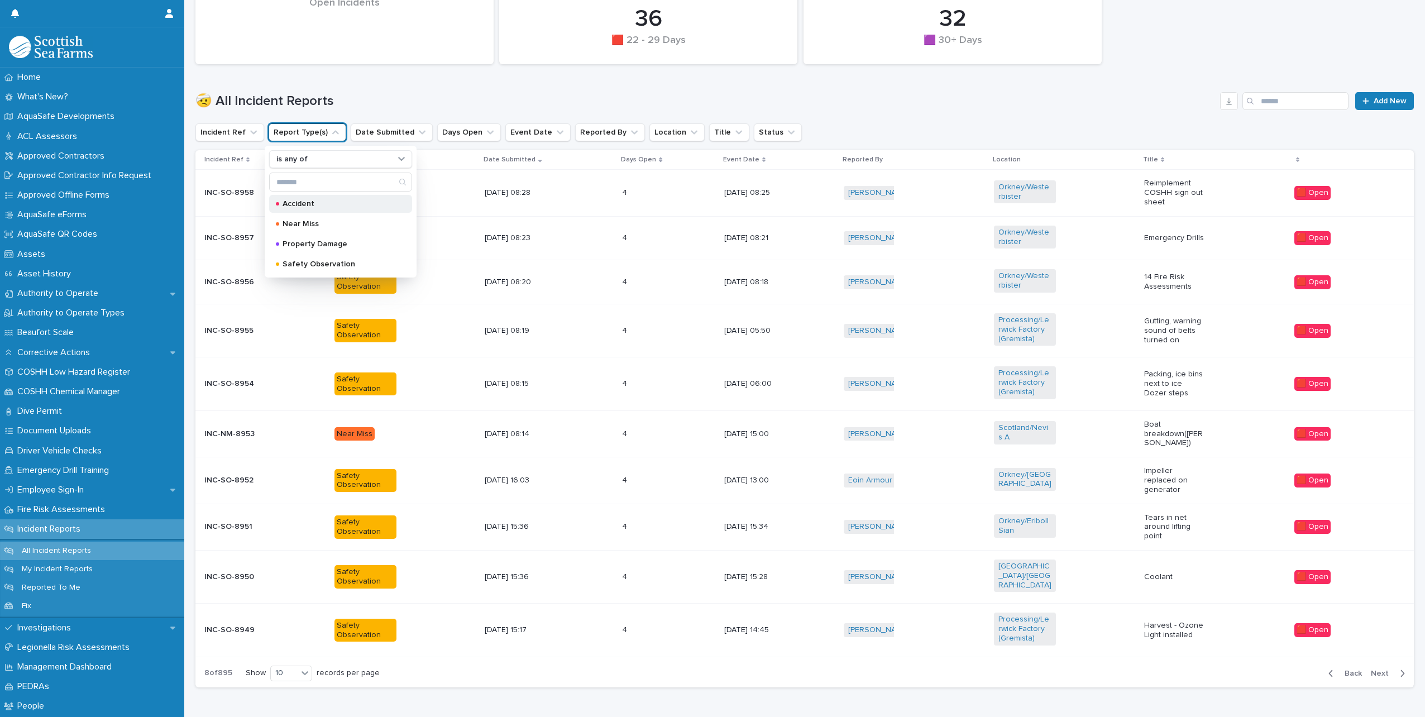
click at [314, 204] on p "Accident" at bounding box center [339, 204] width 112 height 8
click at [389, 95] on h1 "🤕 All Incident Reports" at bounding box center [705, 101] width 1020 height 16
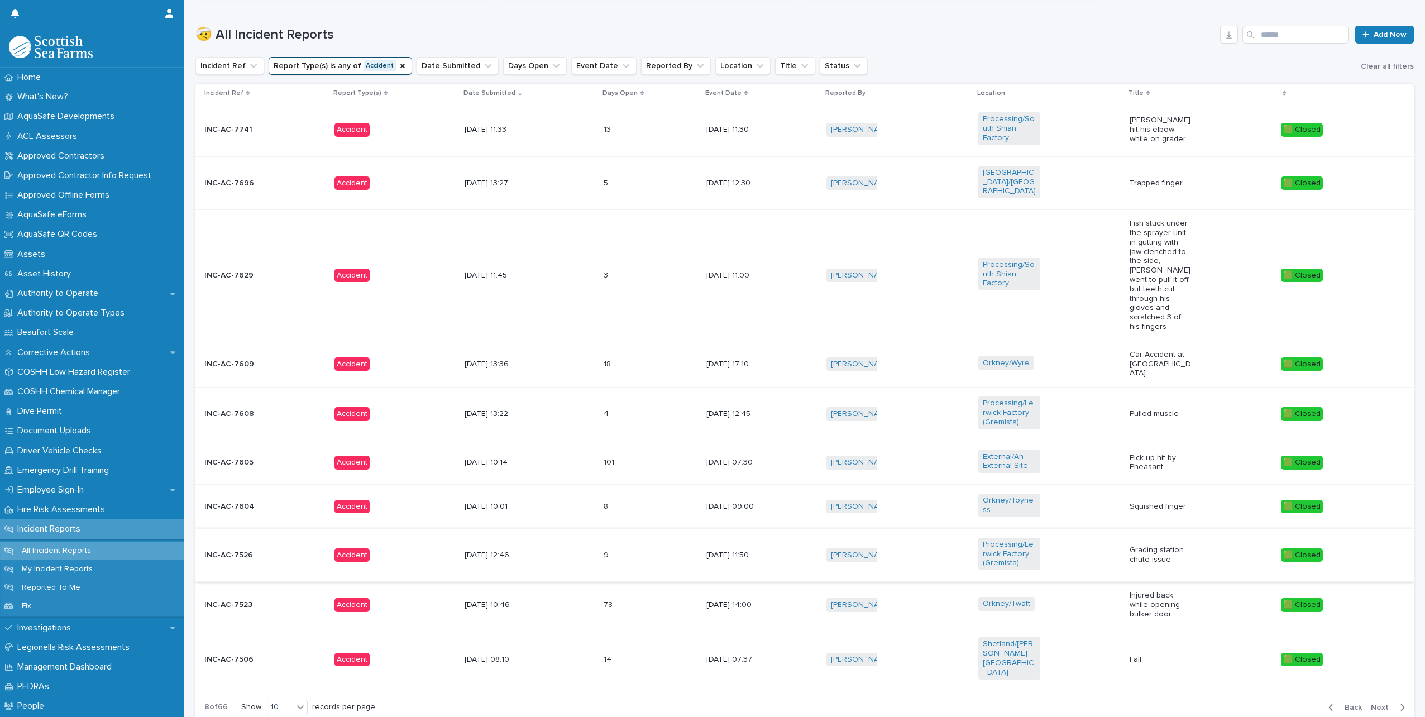
scroll to position [385, 0]
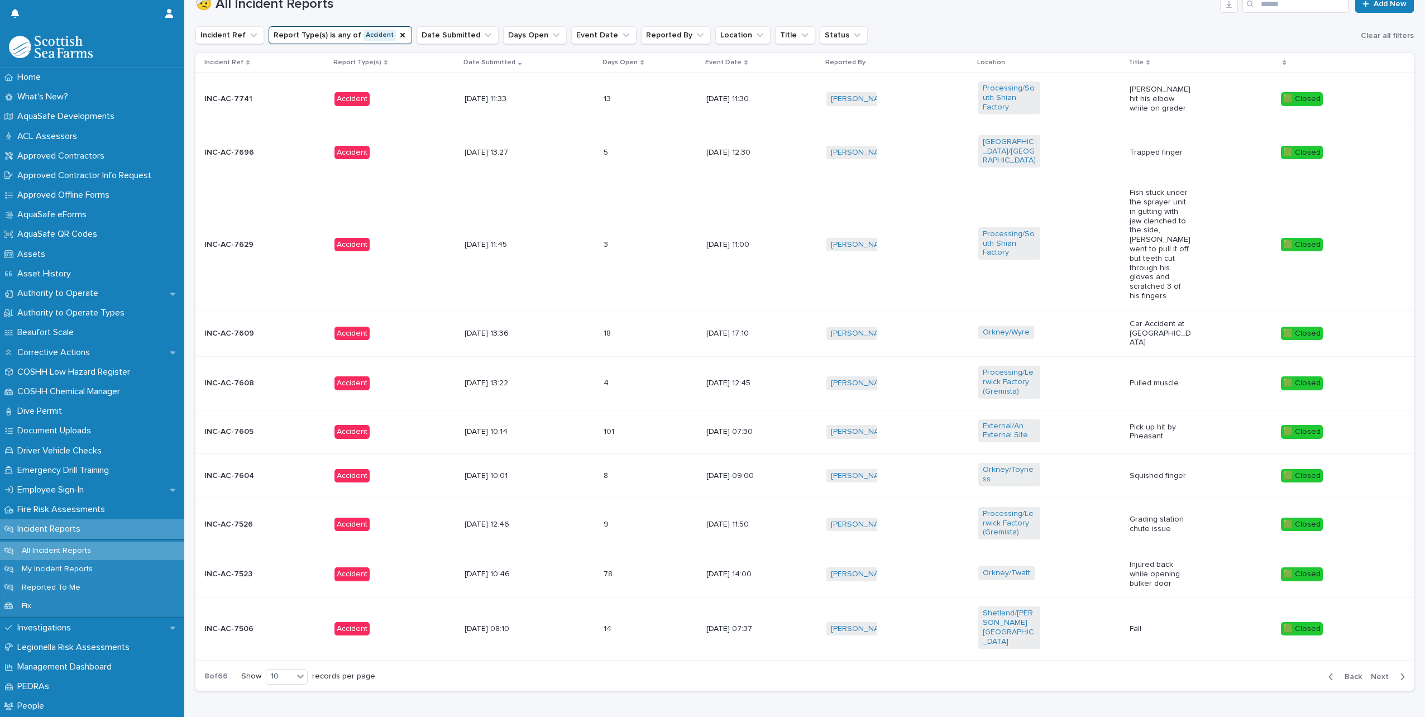
click at [1340, 673] on span "Back" at bounding box center [1350, 677] width 24 height 8
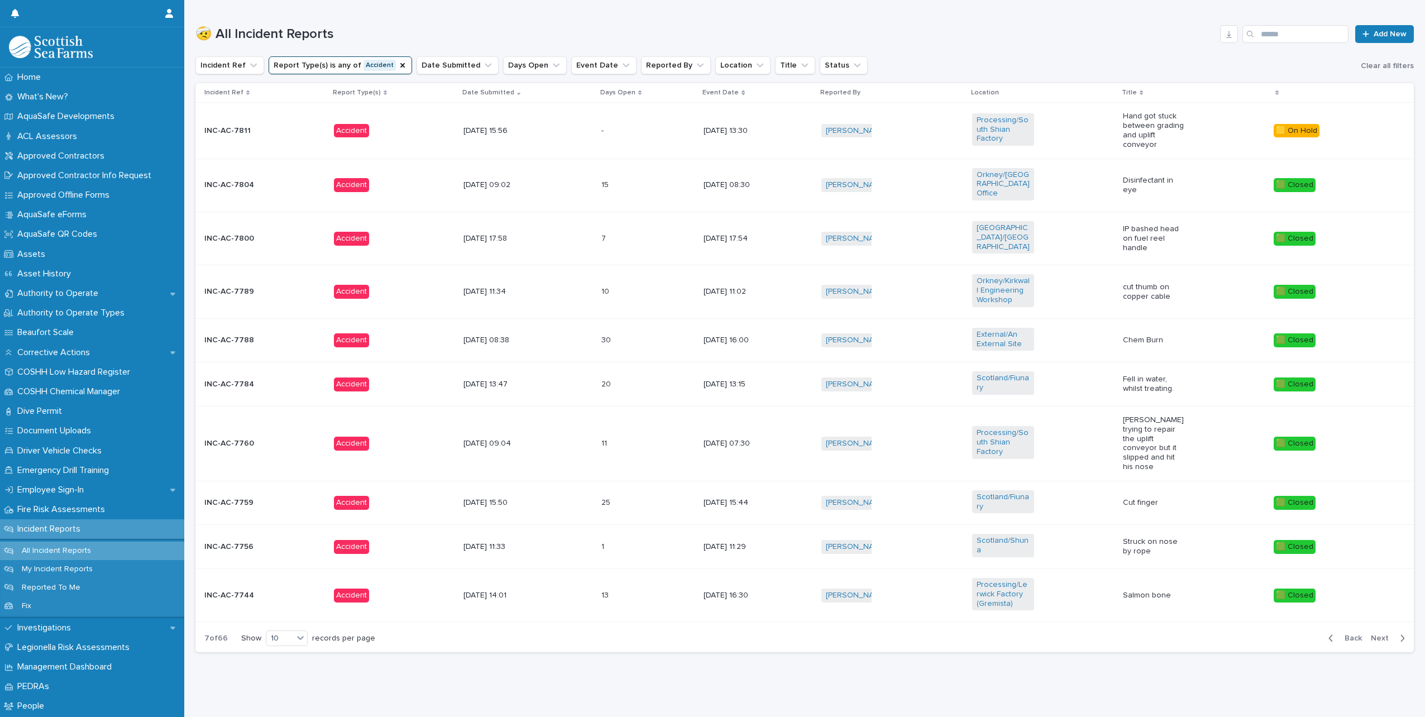
scroll to position [345, 0]
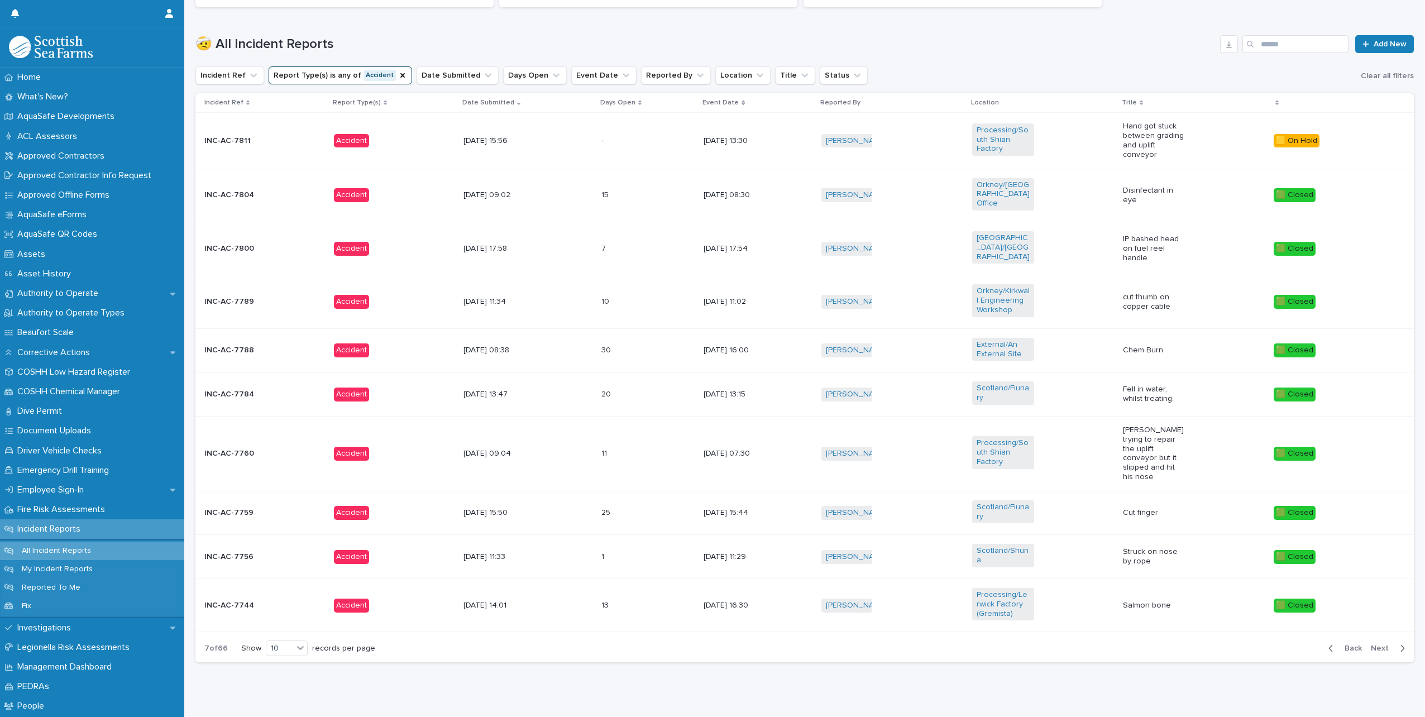
click at [1340, 644] on span "Back" at bounding box center [1350, 648] width 24 height 8
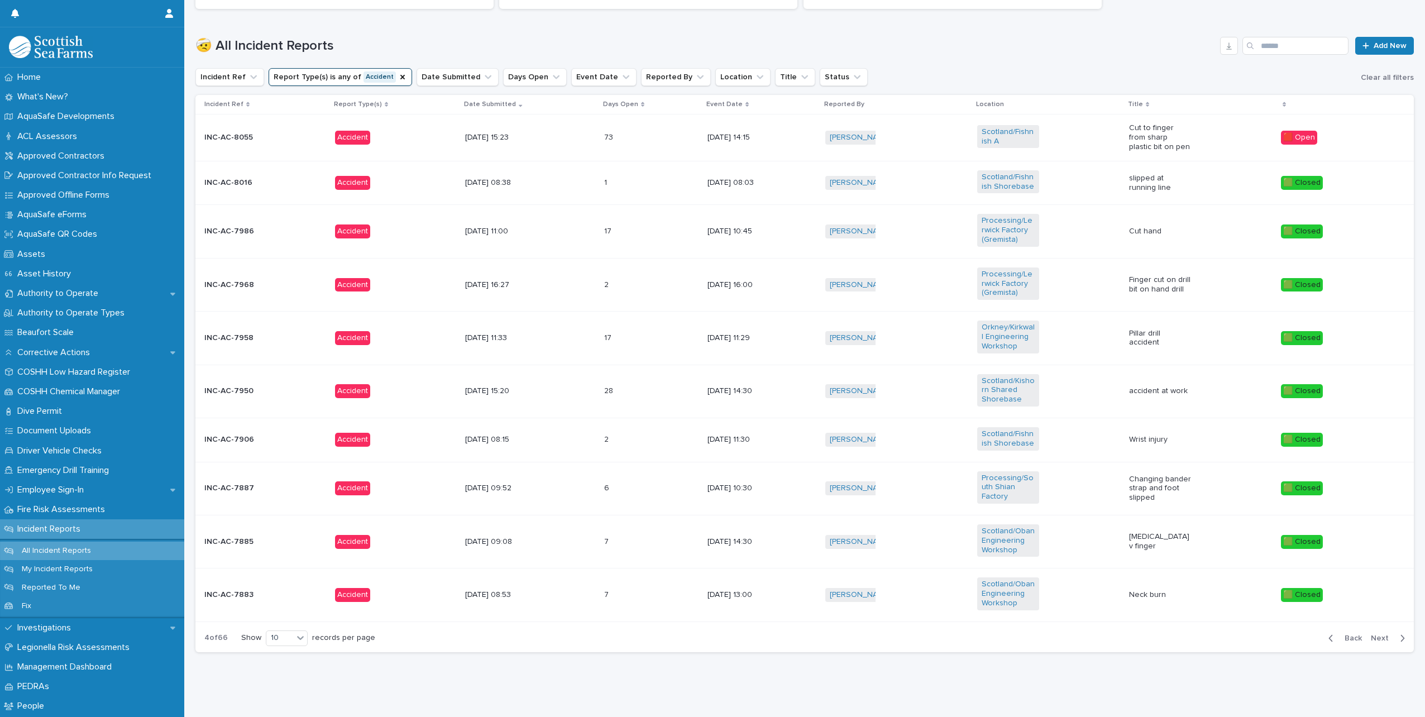
scroll to position [348, 0]
click at [1340, 634] on span "Back" at bounding box center [1350, 638] width 24 height 8
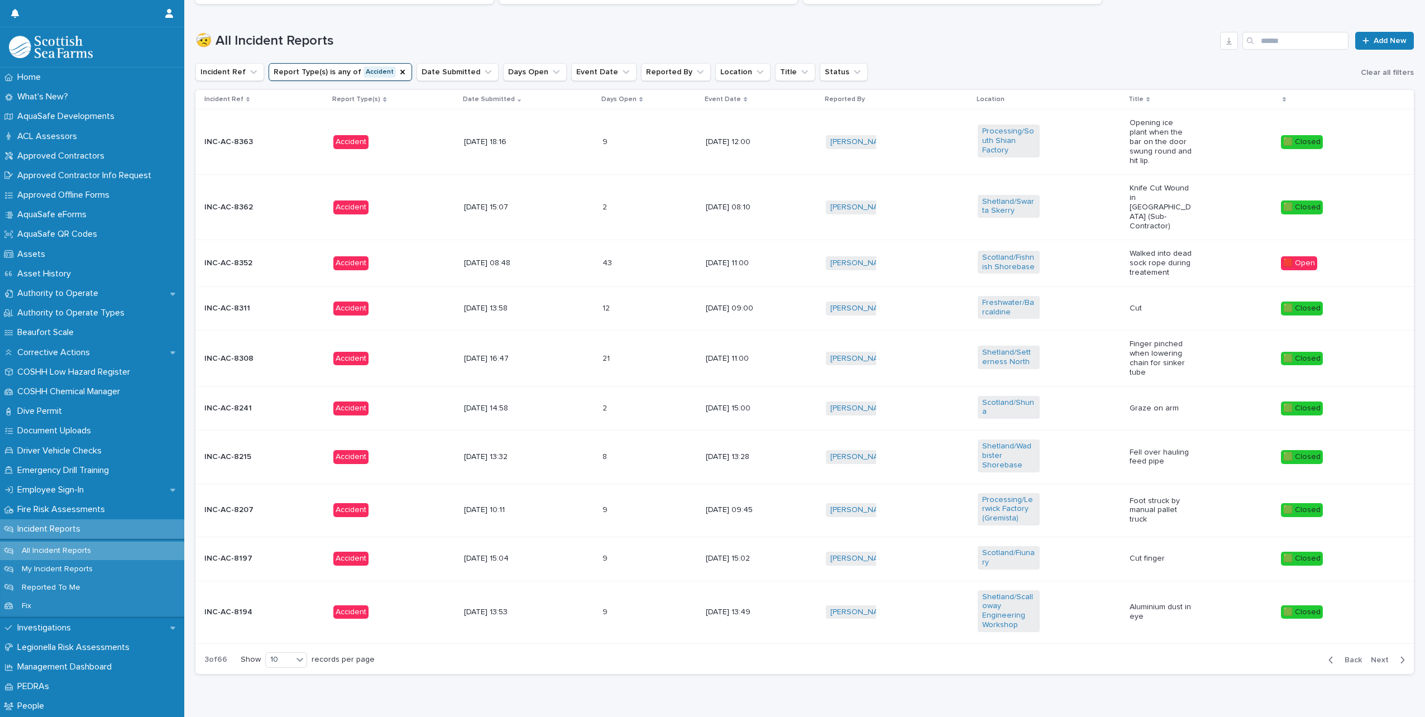
scroll to position [347, 0]
click at [1340, 657] on span "Back" at bounding box center [1350, 661] width 24 height 8
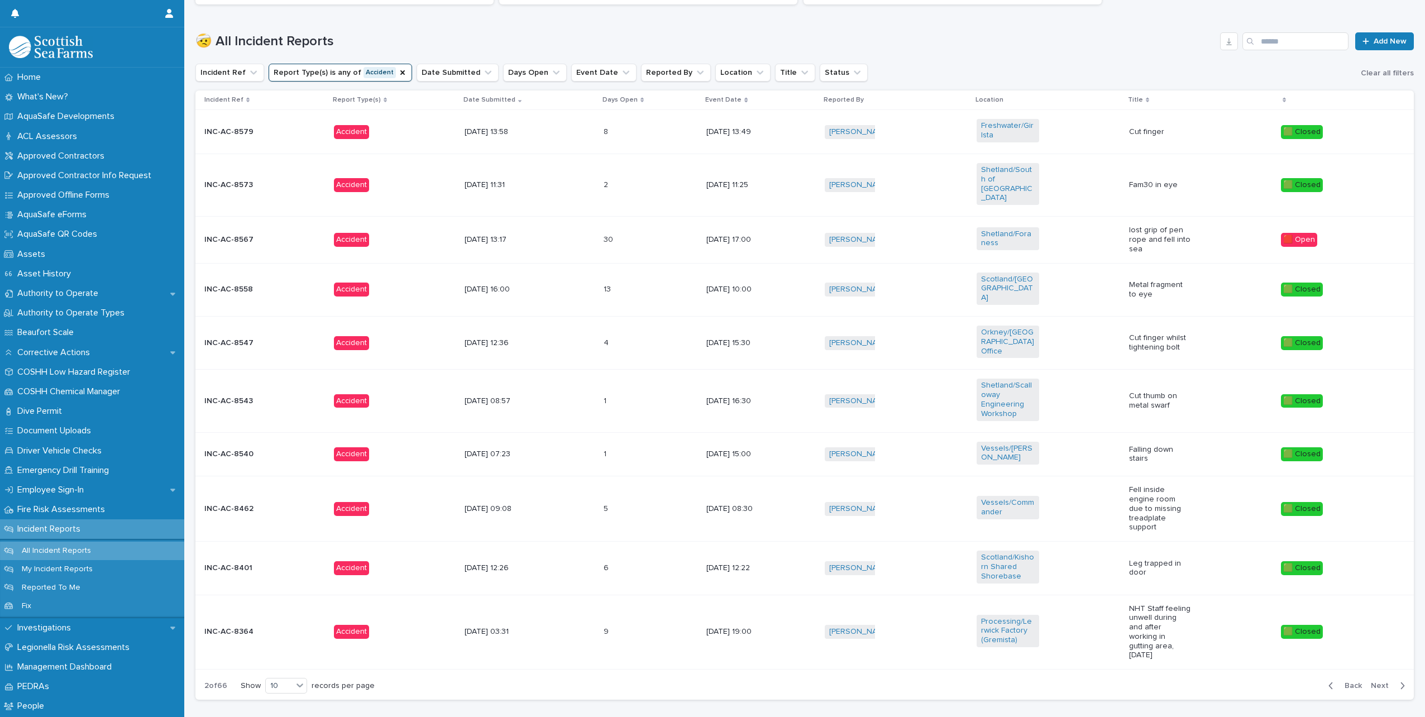
scroll to position [356, 0]
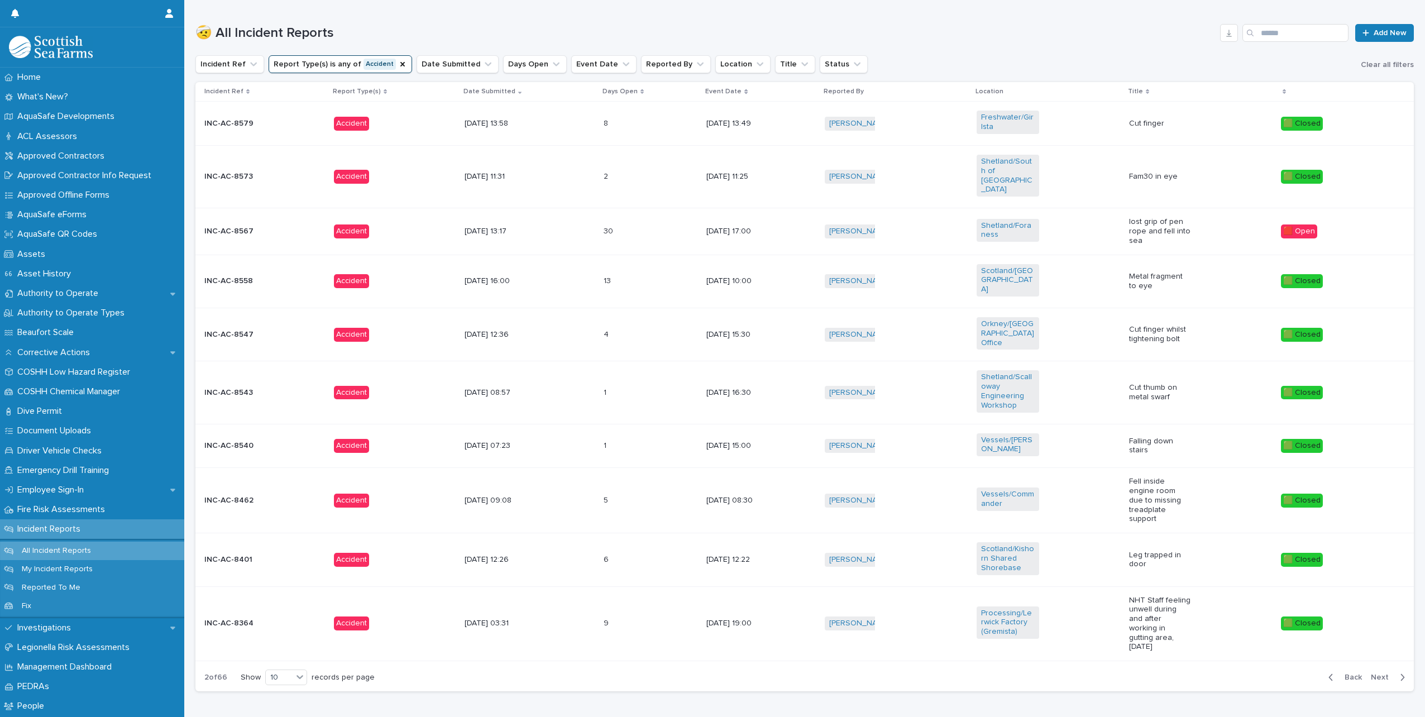
click at [1340, 663] on div "Back Next" at bounding box center [1366, 677] width 94 height 28
click at [897, 222] on div "[PERSON_NAME] + 0" at bounding box center [896, 231] width 143 height 23
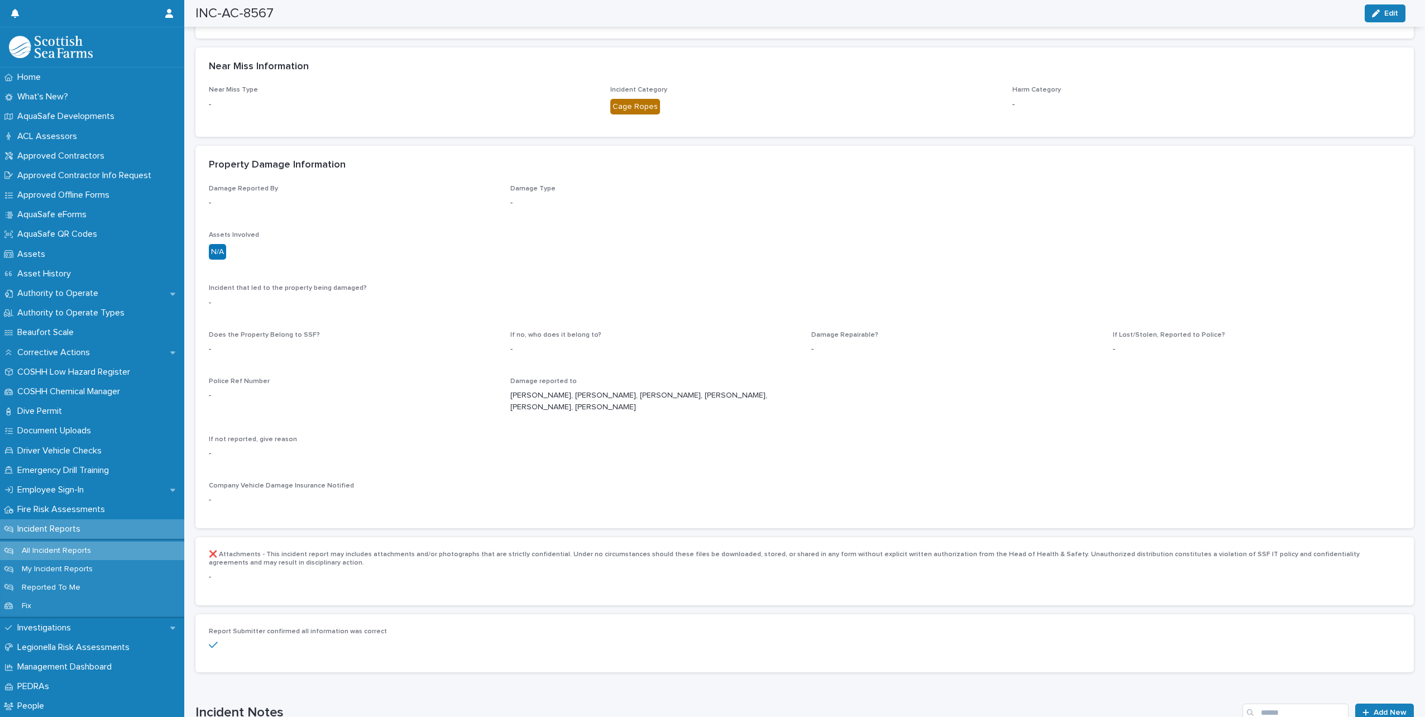
scroll to position [1731, 0]
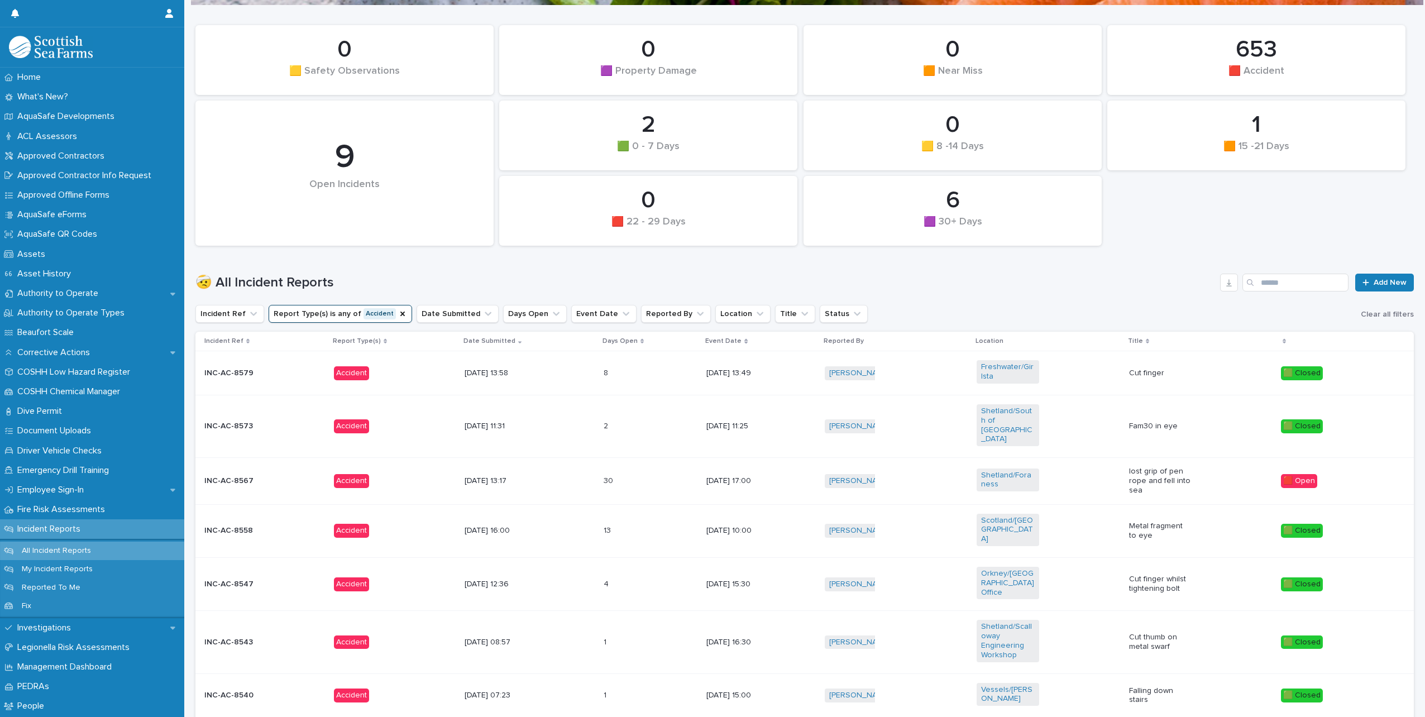
scroll to position [344, 0]
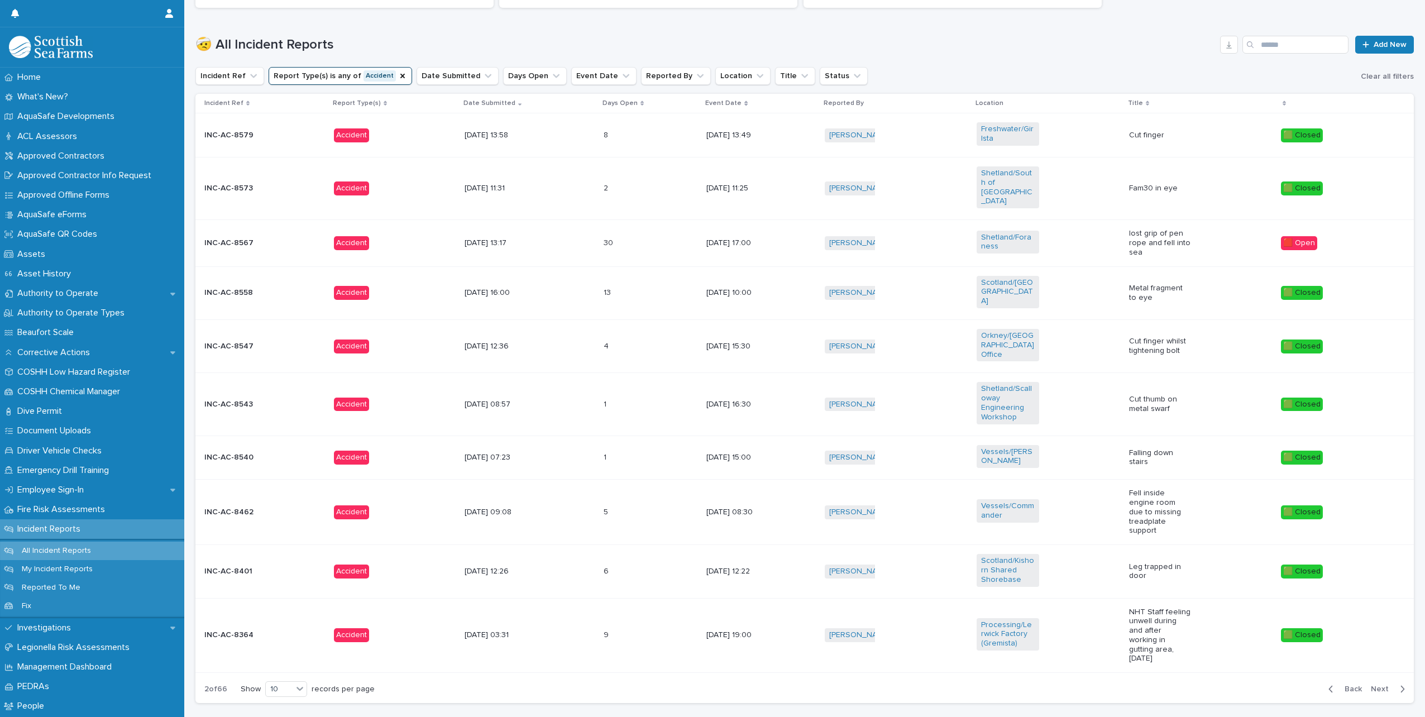
click at [1375, 685] on span "Next" at bounding box center [1383, 689] width 25 height 8
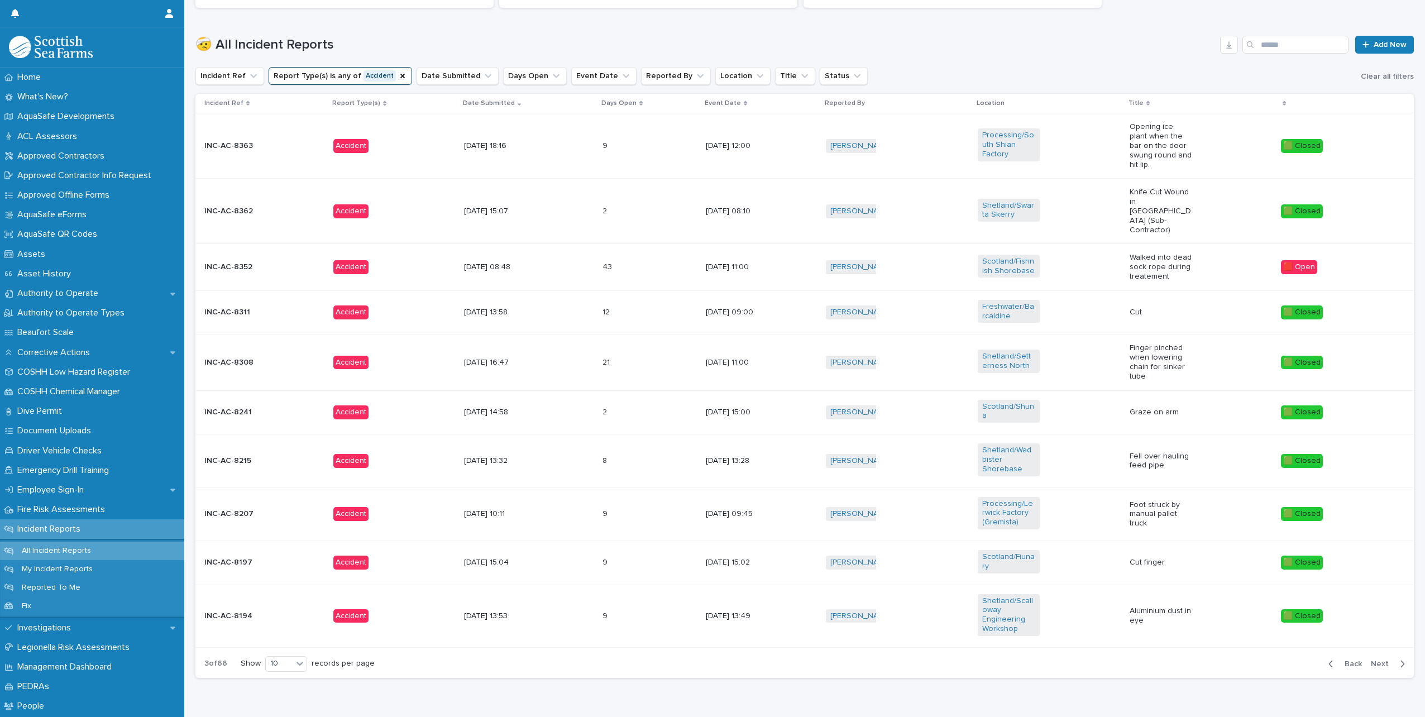
scroll to position [336, 0]
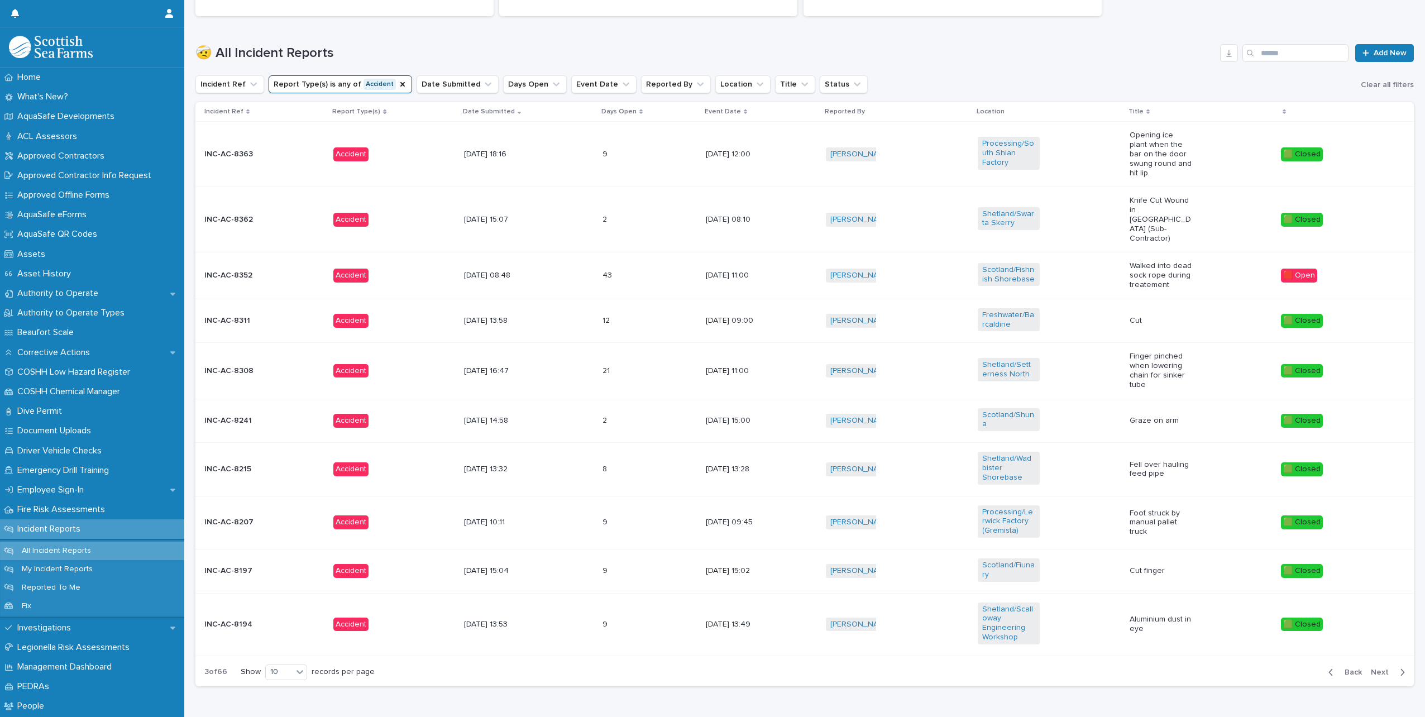
click at [1373, 668] on span "Next" at bounding box center [1383, 672] width 25 height 8
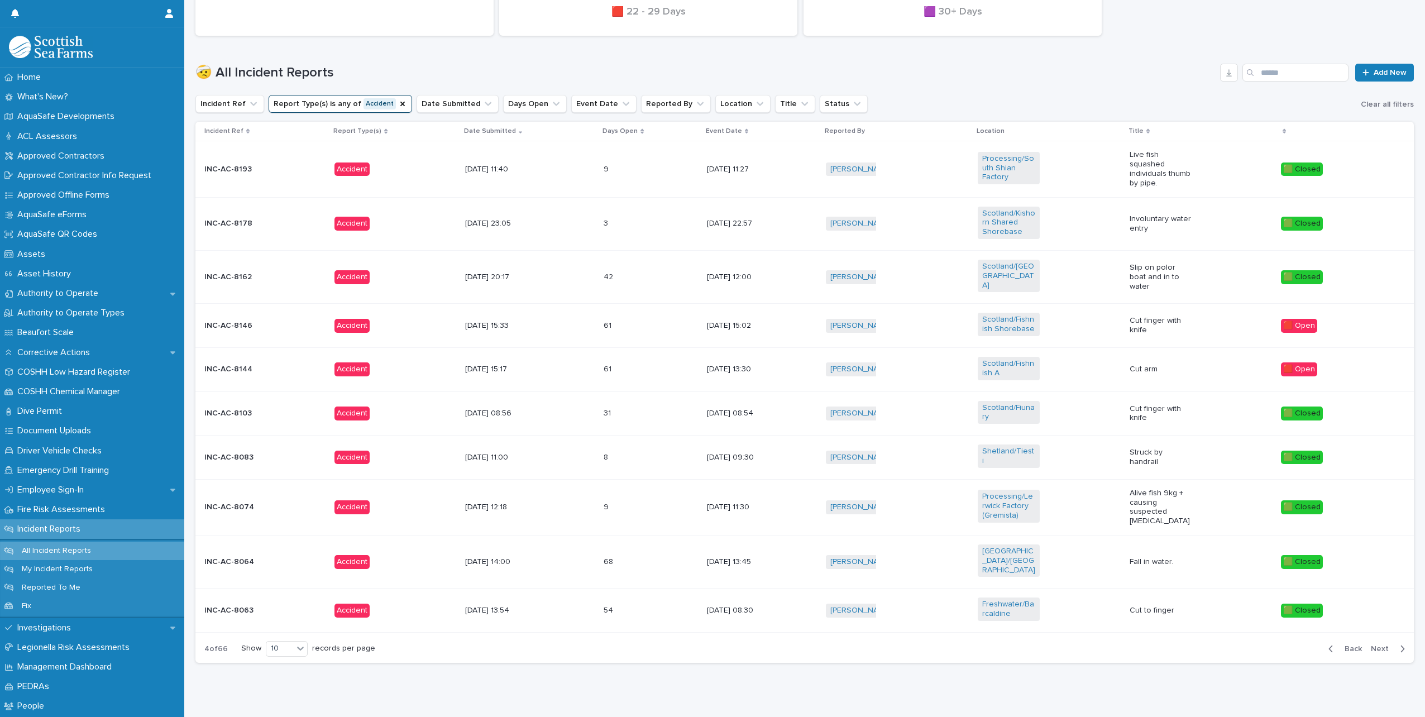
click at [556, 226] on div "[DATE] 23:05" at bounding box center [530, 223] width 130 height 18
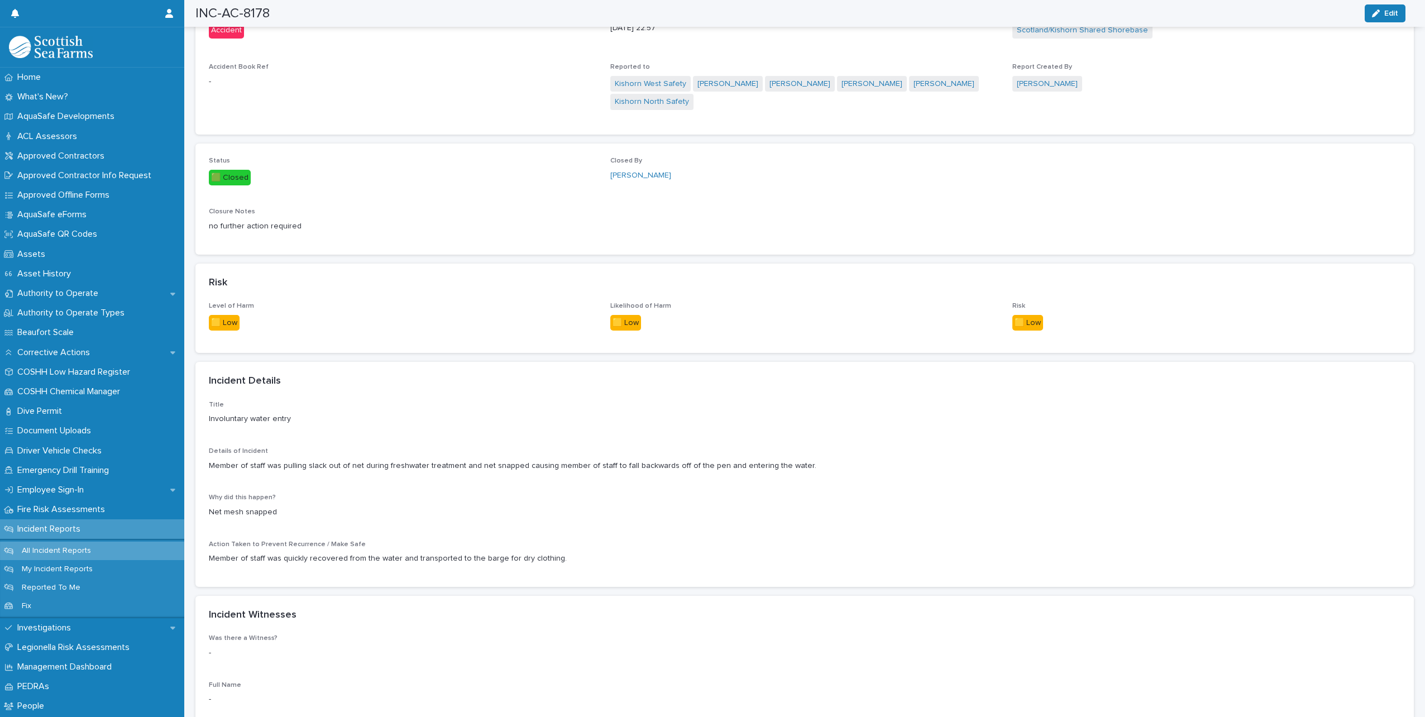
scroll to position [558, 0]
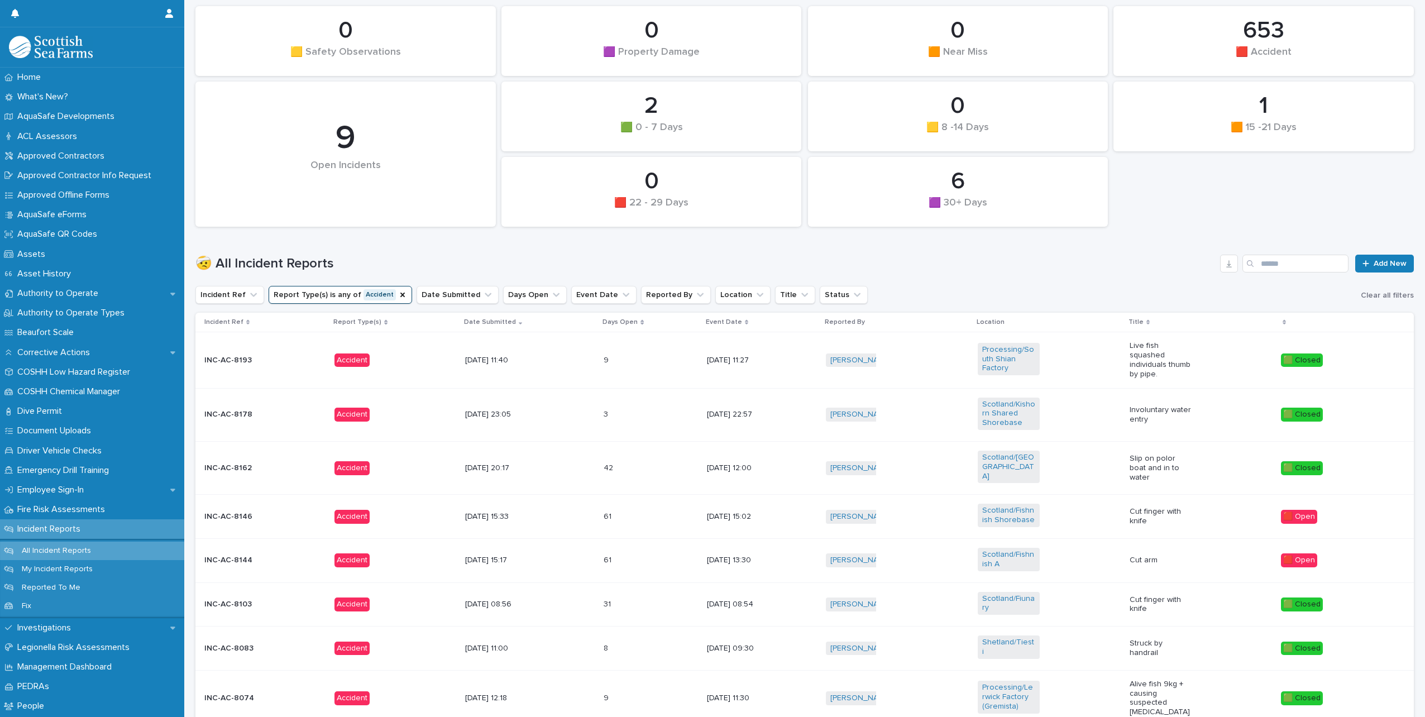
scroll to position [316, 0]
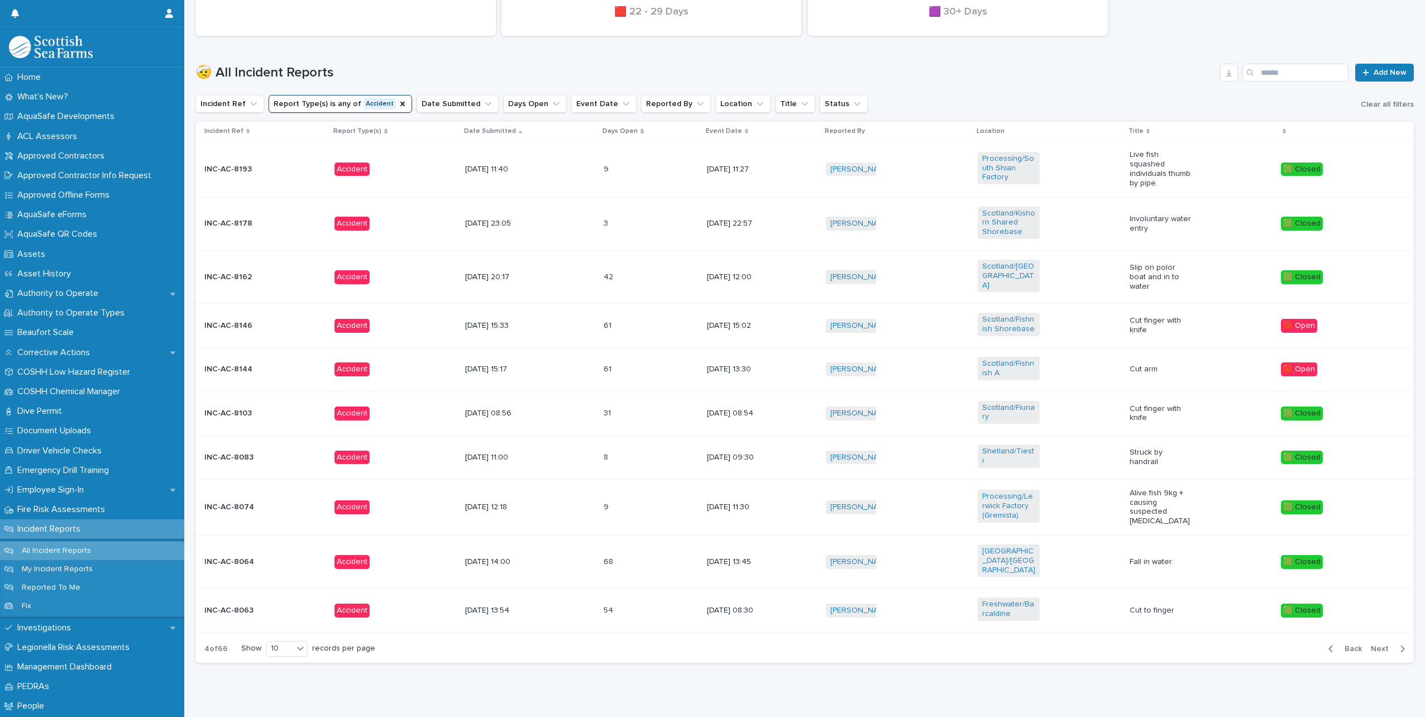
click at [1371, 645] on span "Next" at bounding box center [1383, 649] width 25 height 8
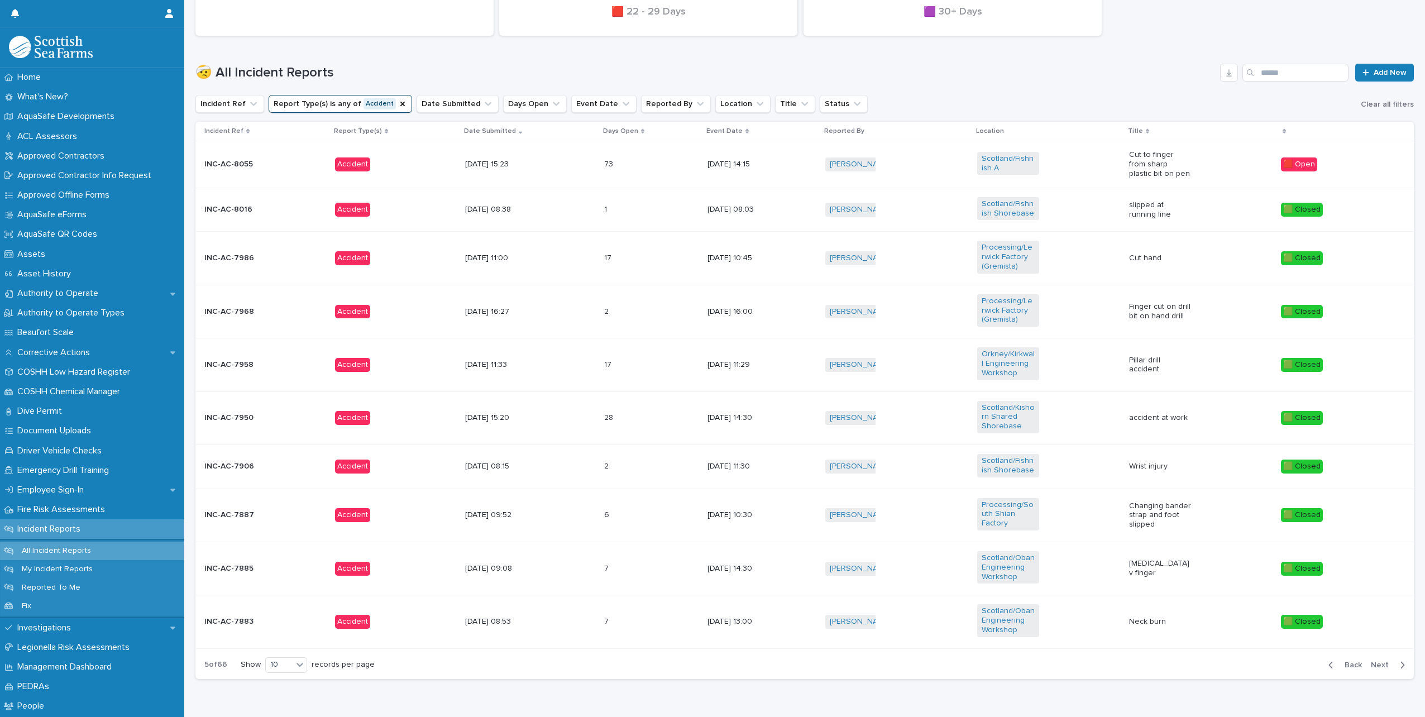
scroll to position [333, 0]
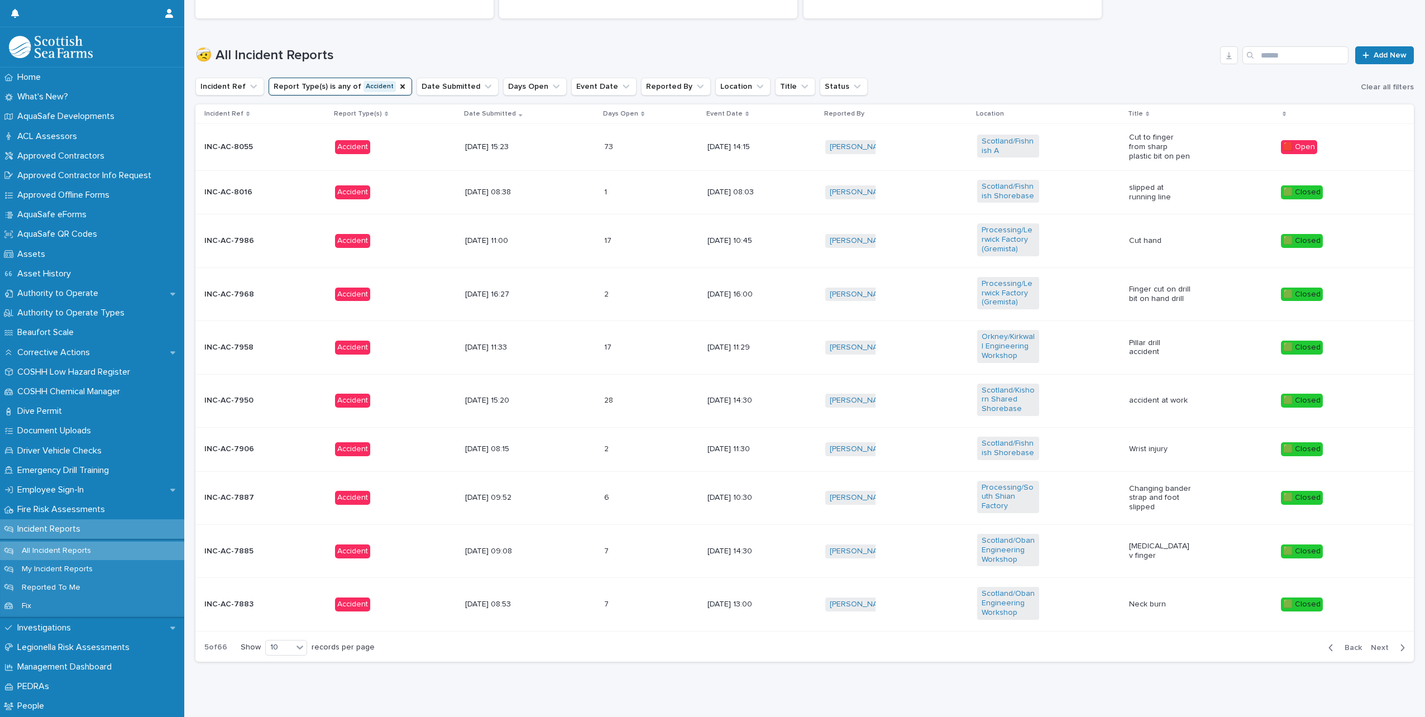
click at [1067, 394] on div "Scotland/Kishorn Shared Shorebase" at bounding box center [1048, 401] width 143 height 44
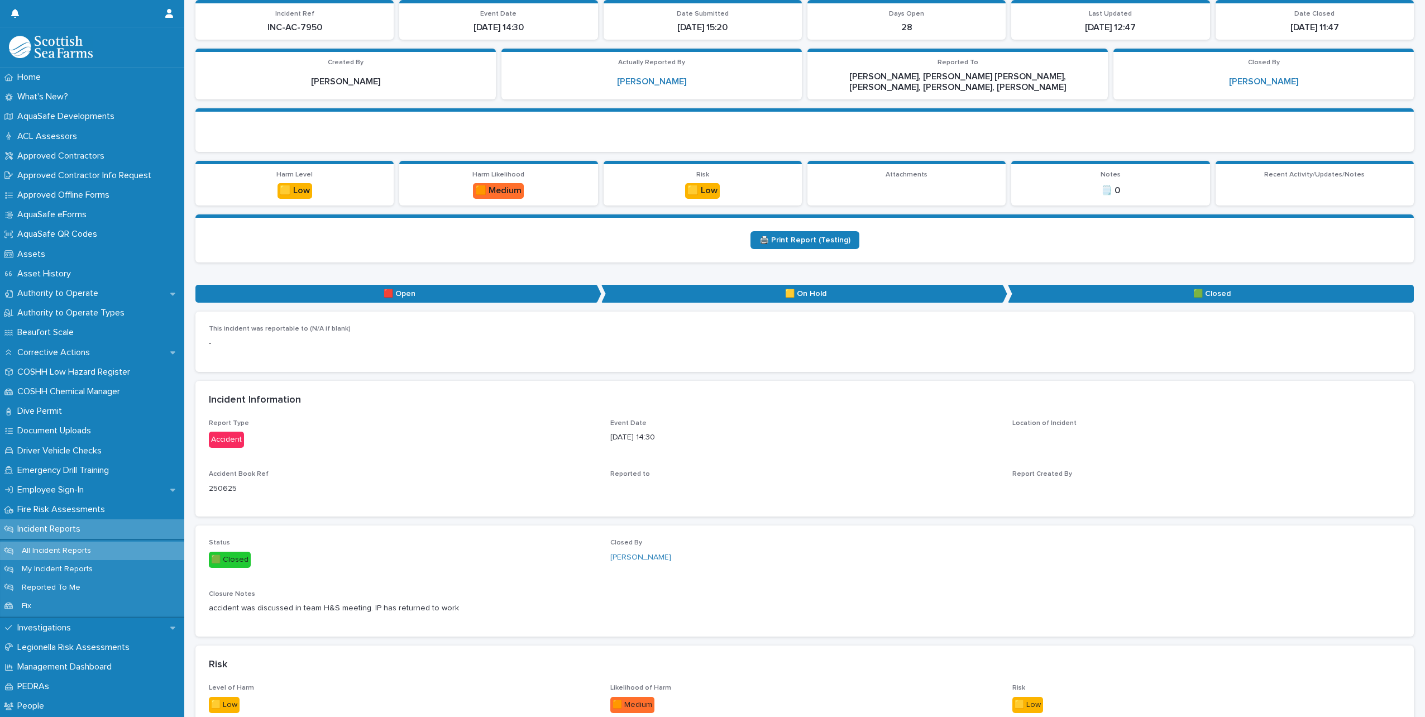
scroll to position [335, 0]
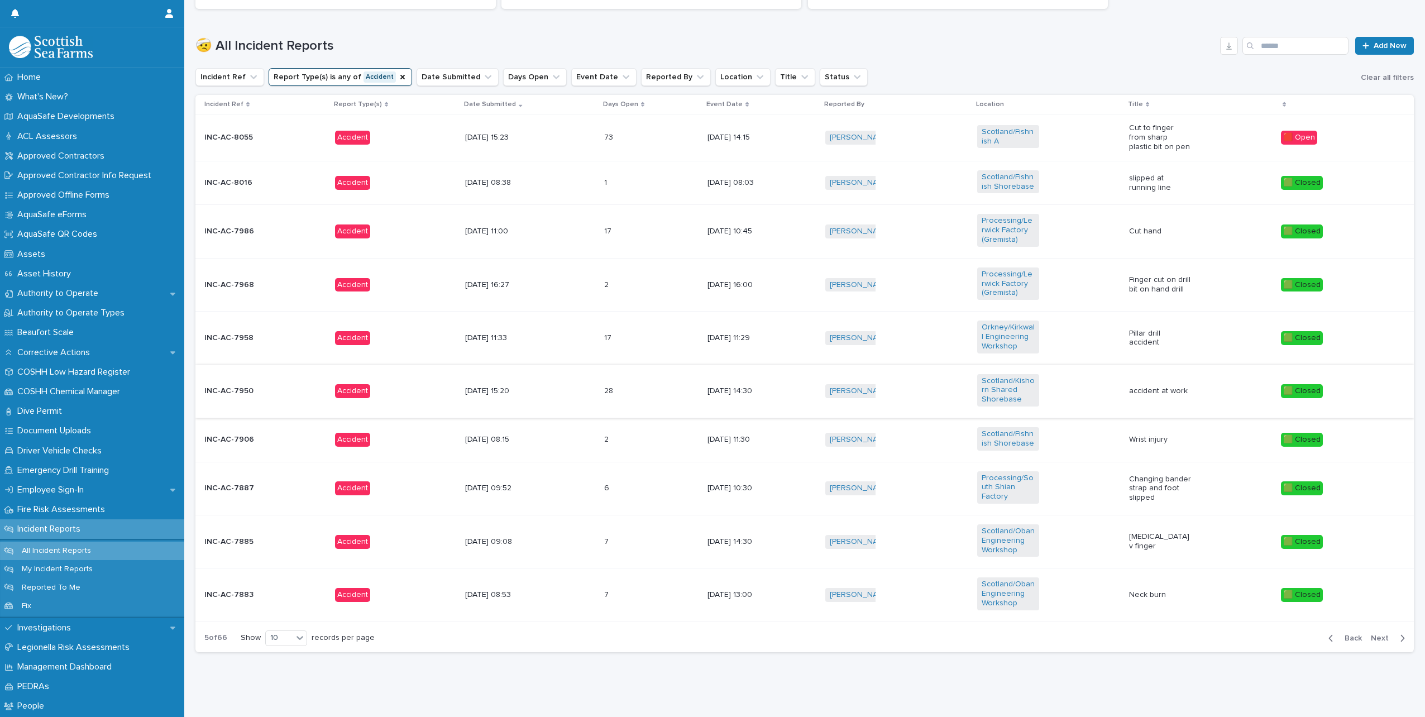
scroll to position [351, 0]
click at [1089, 534] on div "Scotland/Oban Engineering Workshop" at bounding box center [1048, 542] width 143 height 44
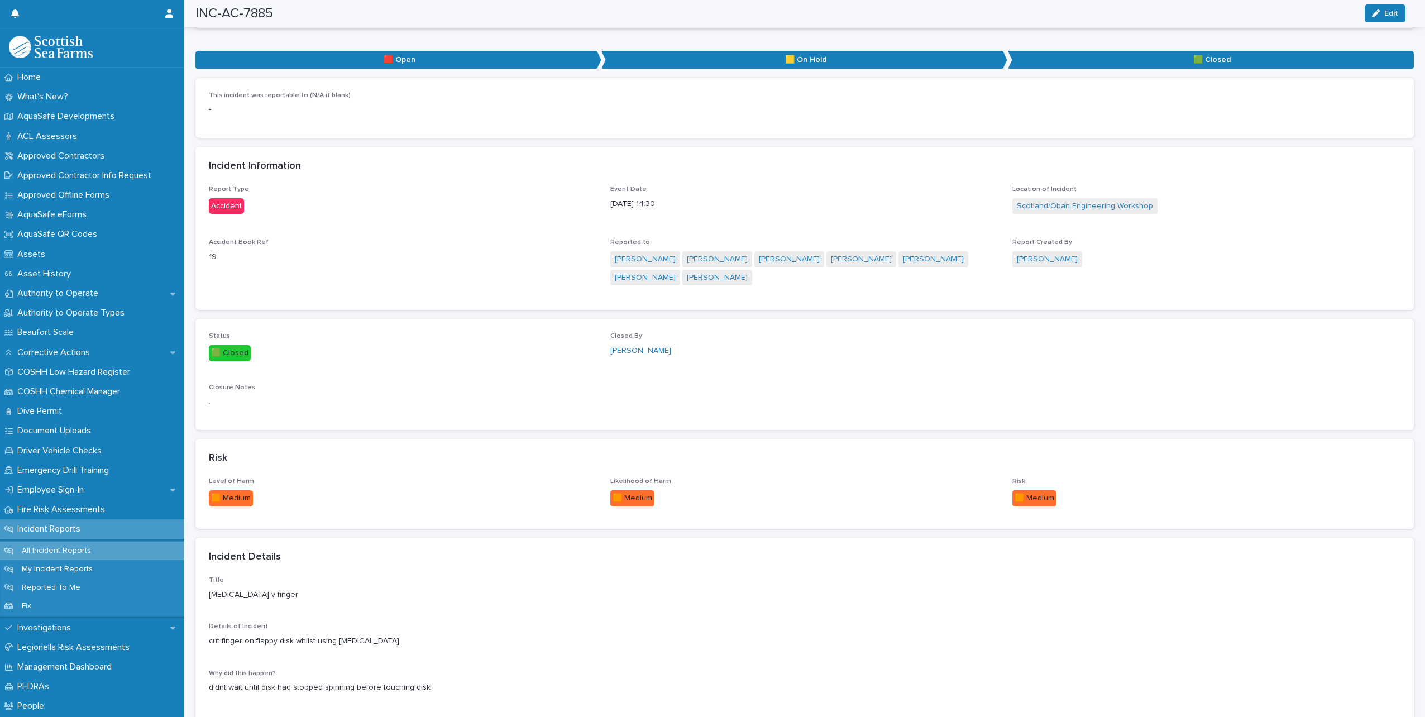
scroll to position [391, 0]
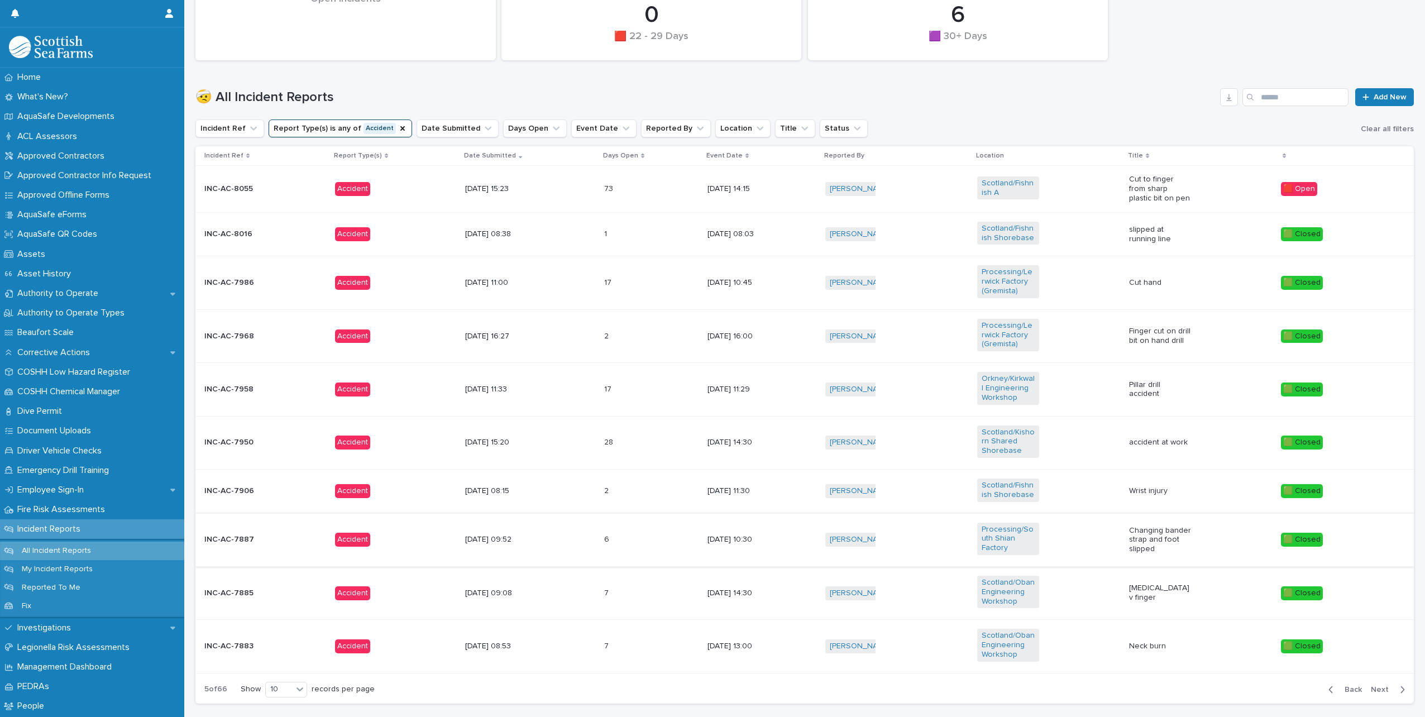
scroll to position [351, 0]
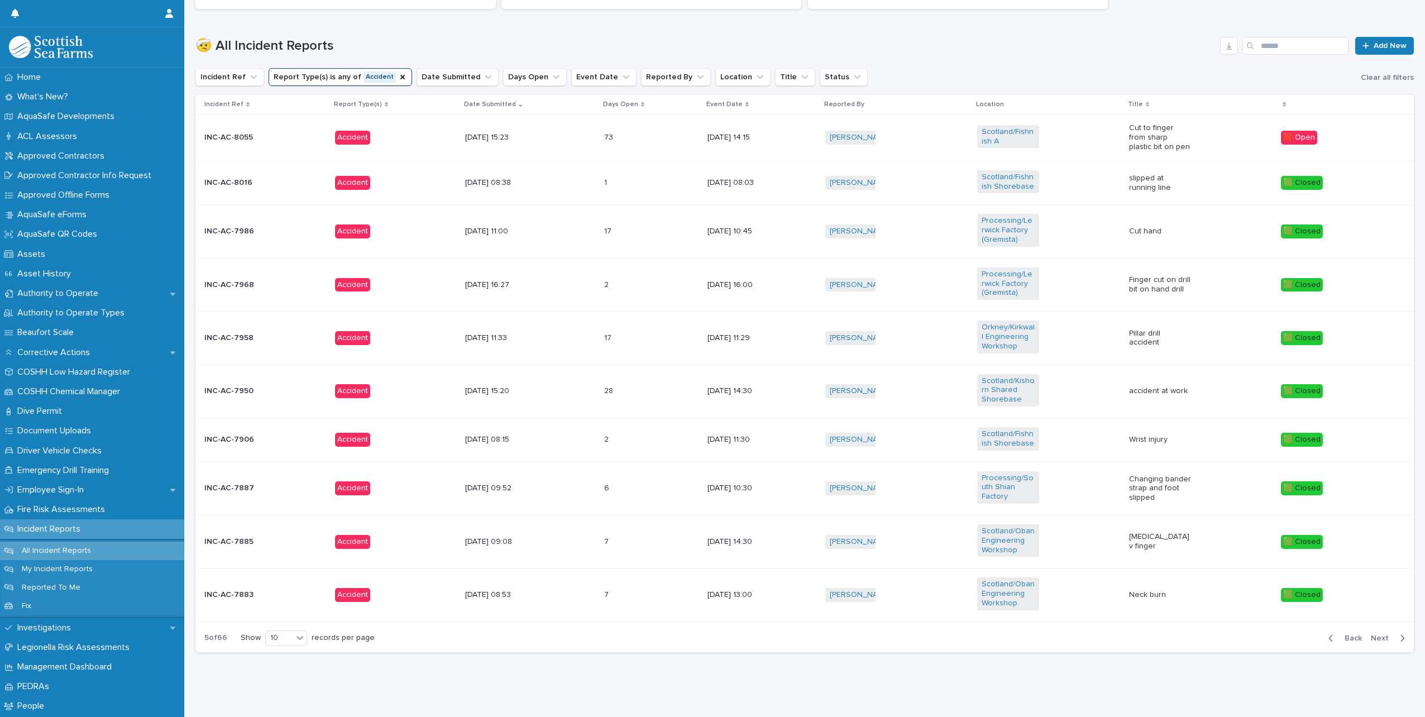
click at [1375, 634] on span "Next" at bounding box center [1383, 638] width 25 height 8
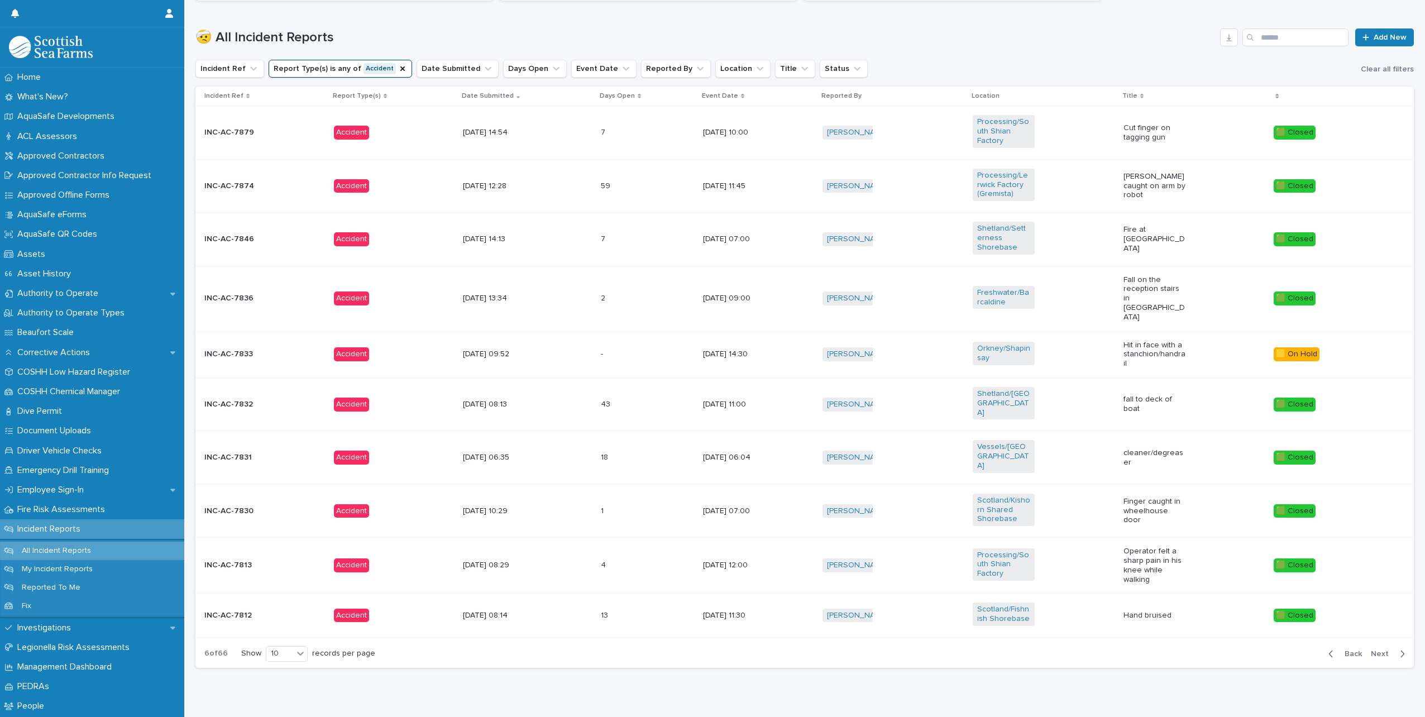
scroll to position [338, 0]
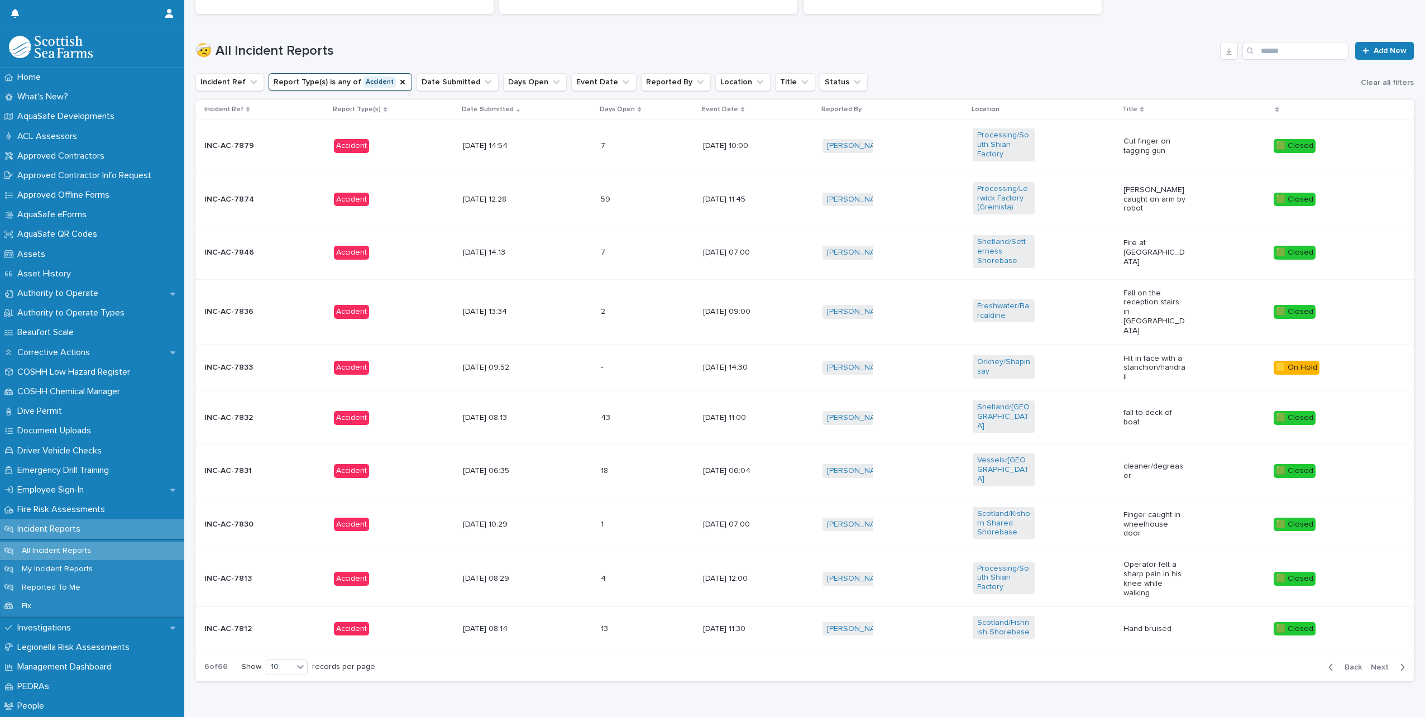
click at [1375, 663] on span "Next" at bounding box center [1383, 667] width 25 height 8
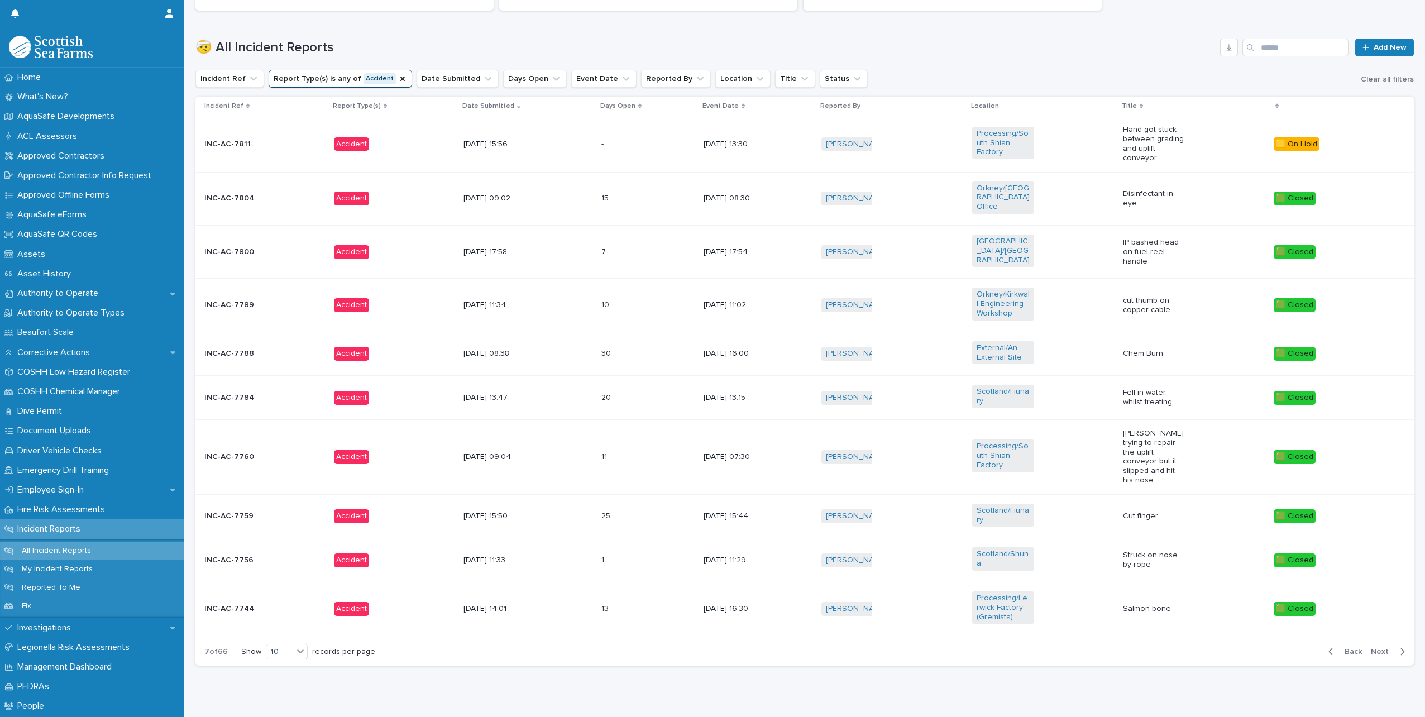
click at [1375, 648] on span "Next" at bounding box center [1383, 652] width 25 height 8
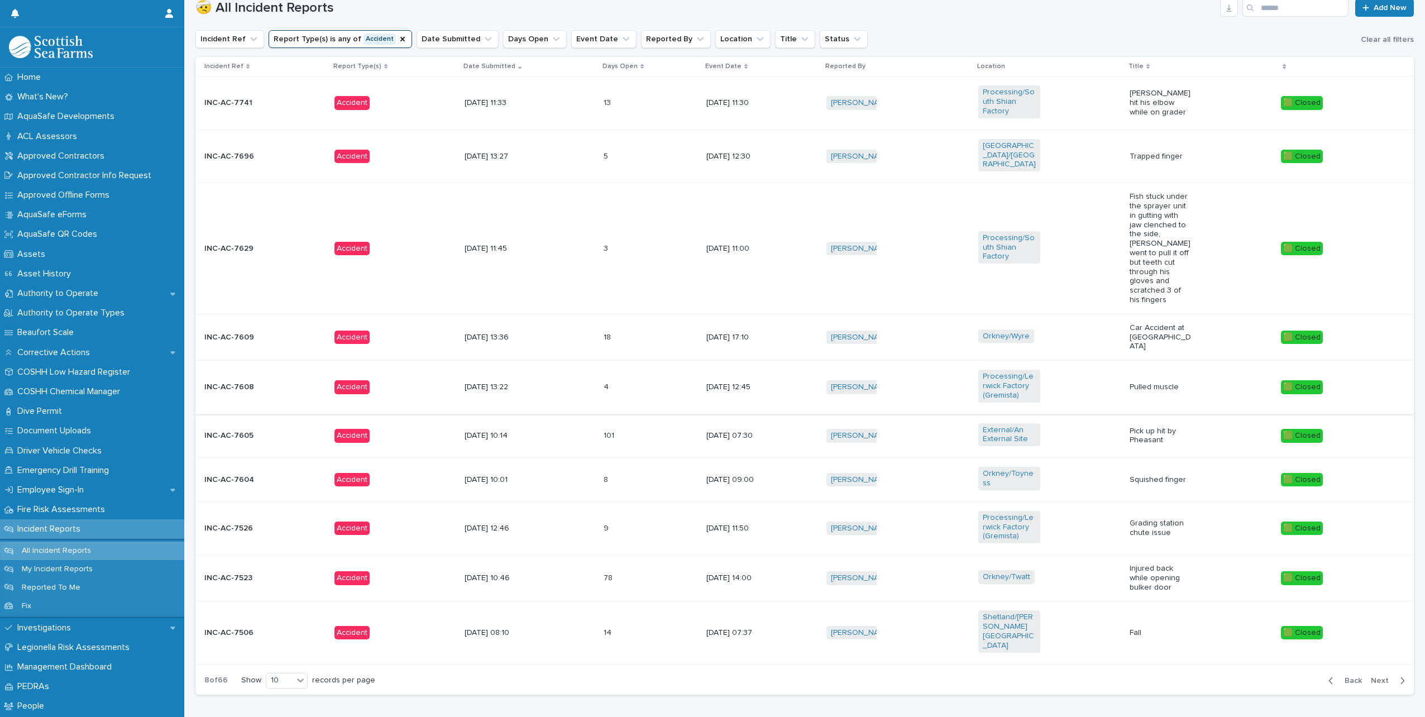
scroll to position [385, 0]
